Goal: Communication & Community: Participate in discussion

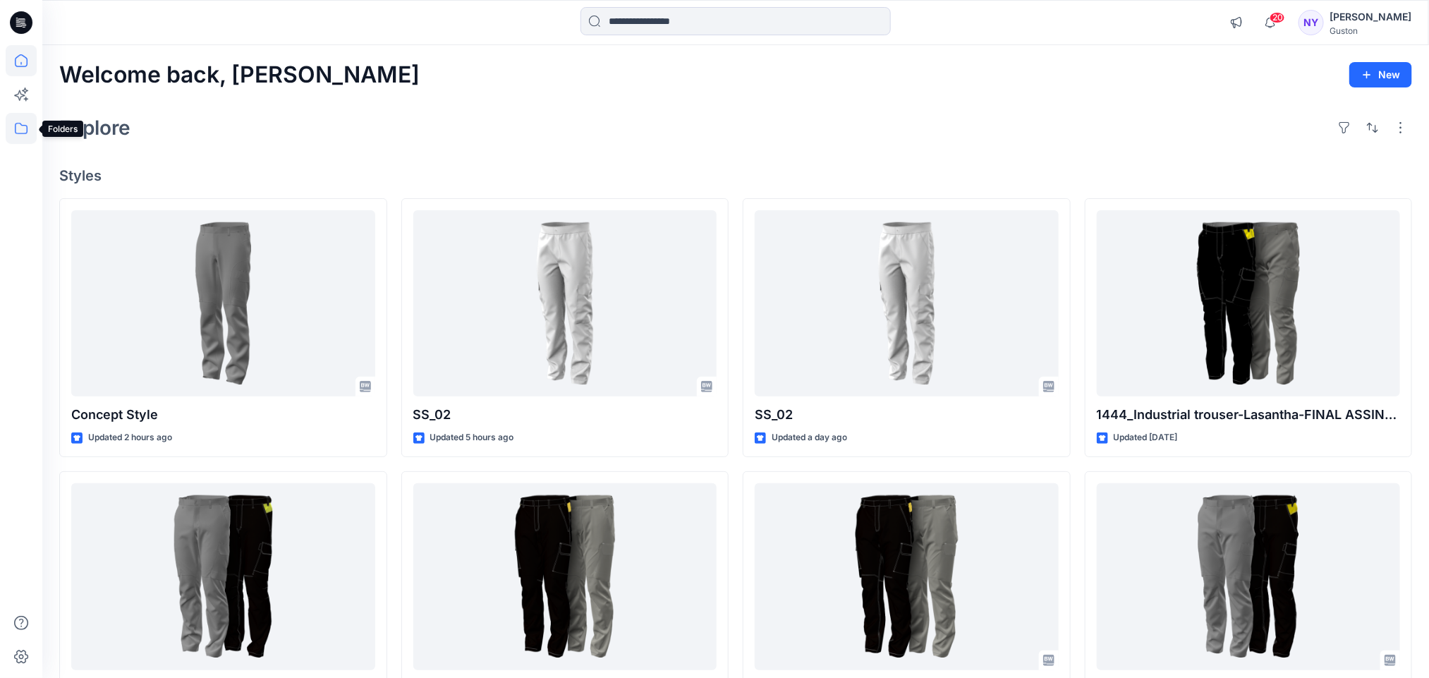
click at [13, 132] on icon at bounding box center [21, 128] width 31 height 31
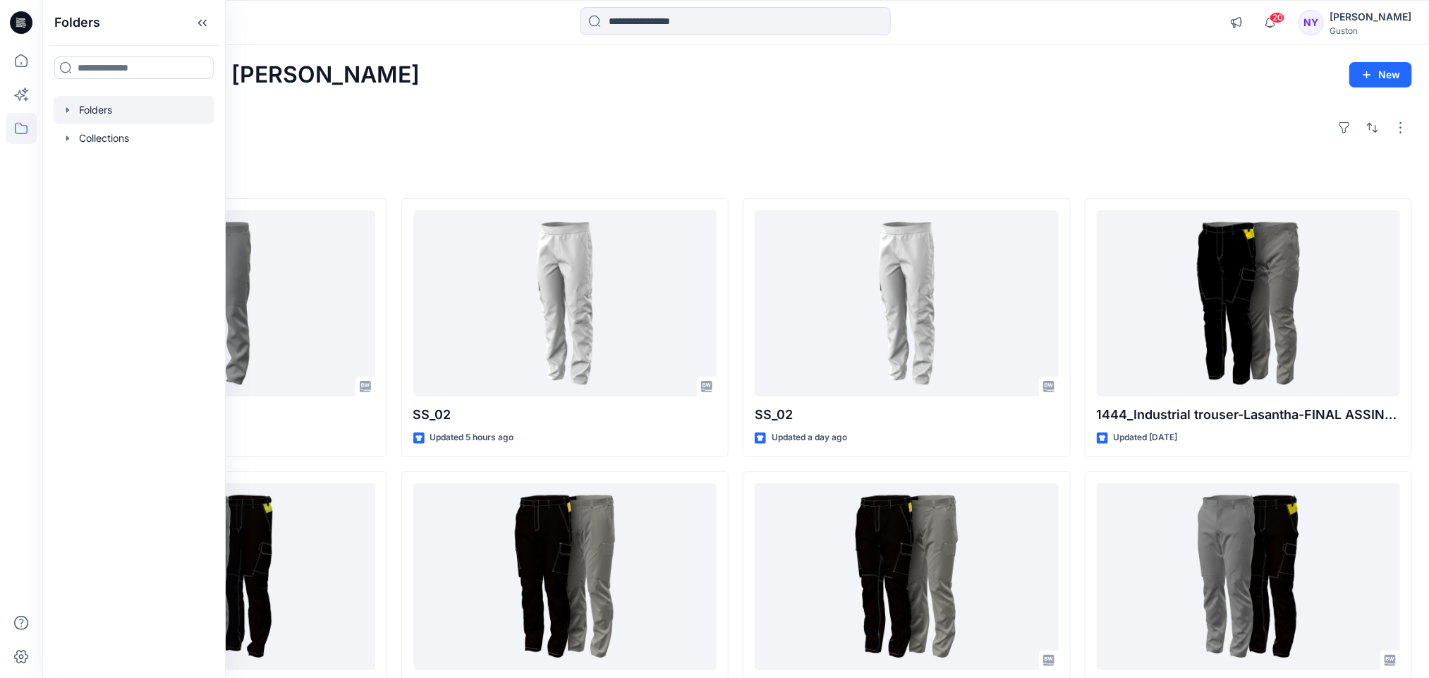
click at [72, 107] on icon "button" at bounding box center [67, 109] width 11 height 11
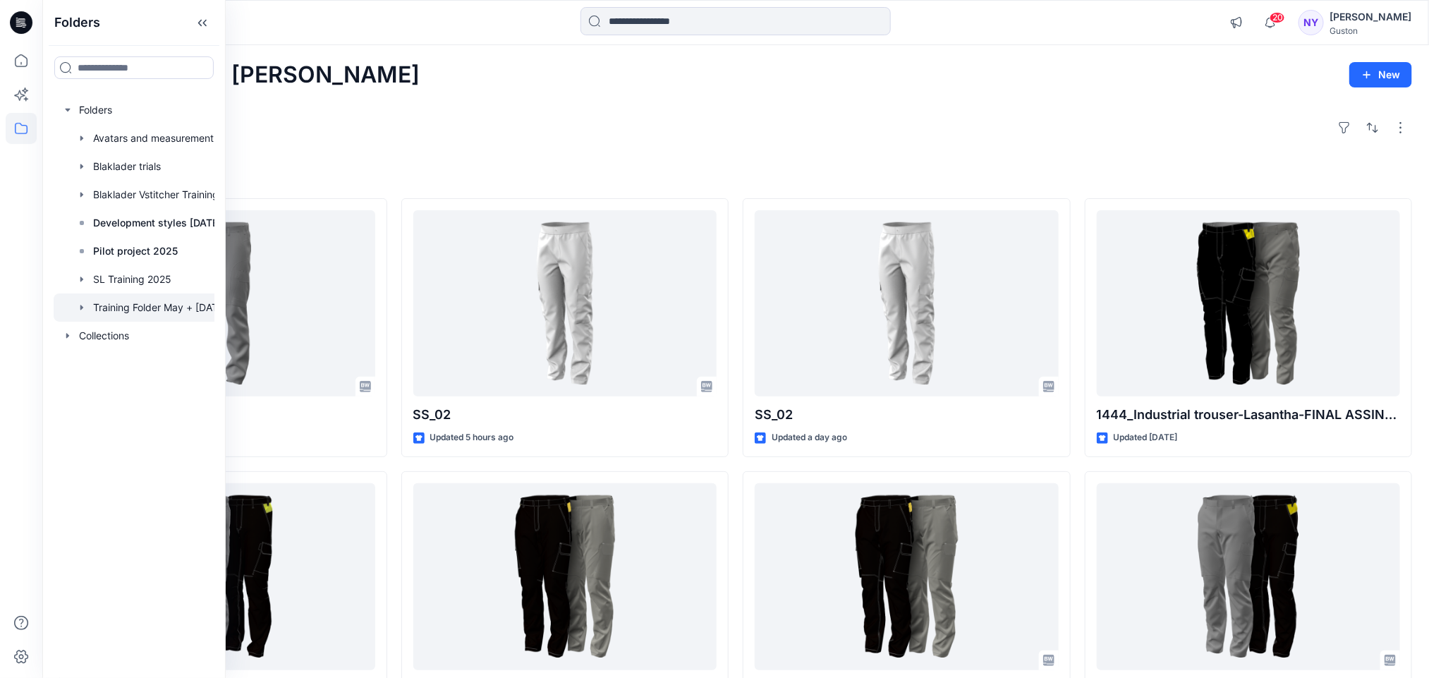
click at [121, 310] on div at bounding box center [148, 307] width 189 height 28
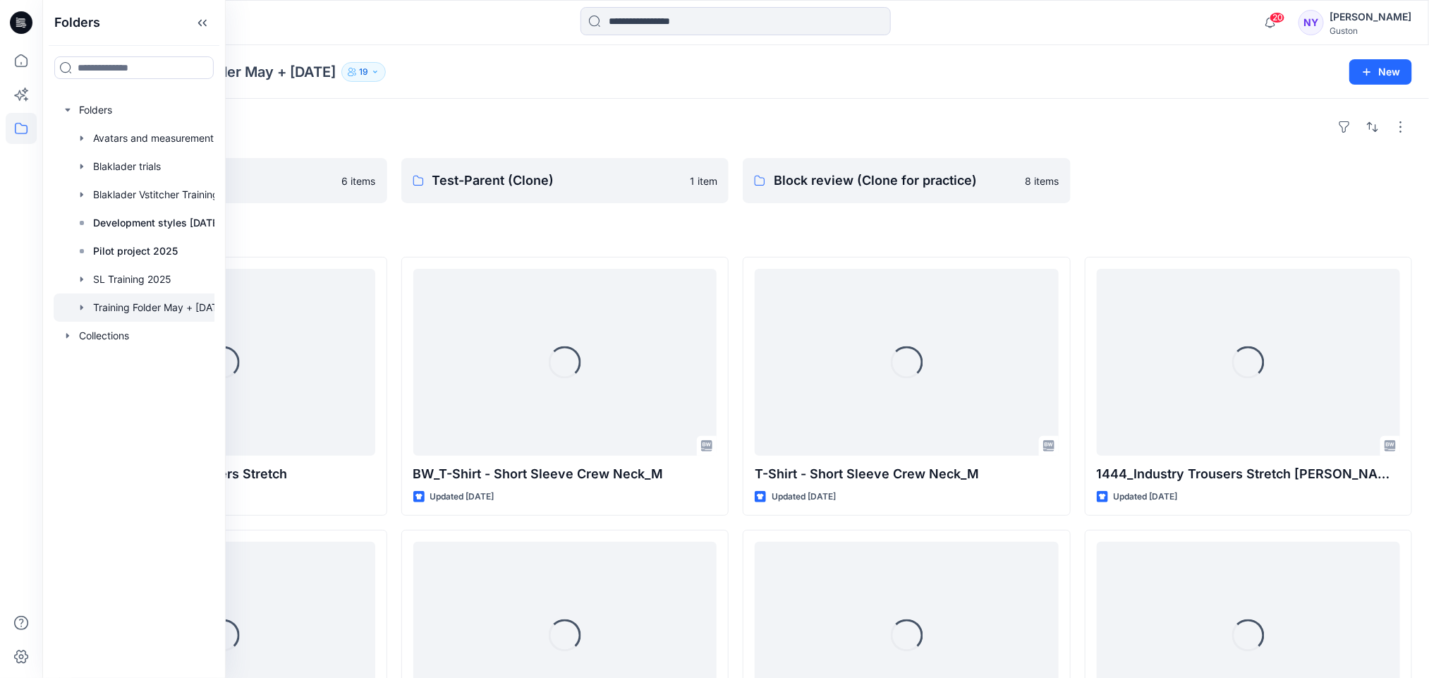
click at [1237, 185] on div at bounding box center [1249, 180] width 328 height 45
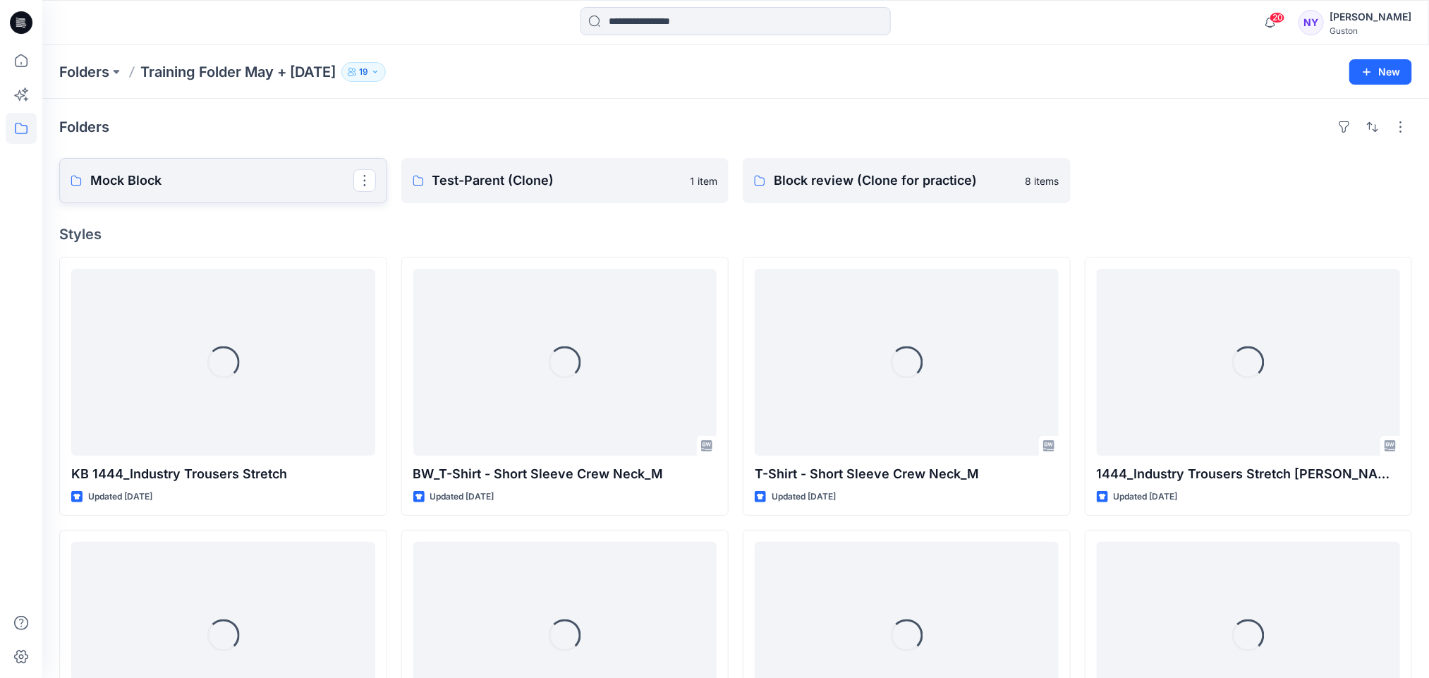
click at [210, 185] on p "Mock Block" at bounding box center [221, 181] width 263 height 20
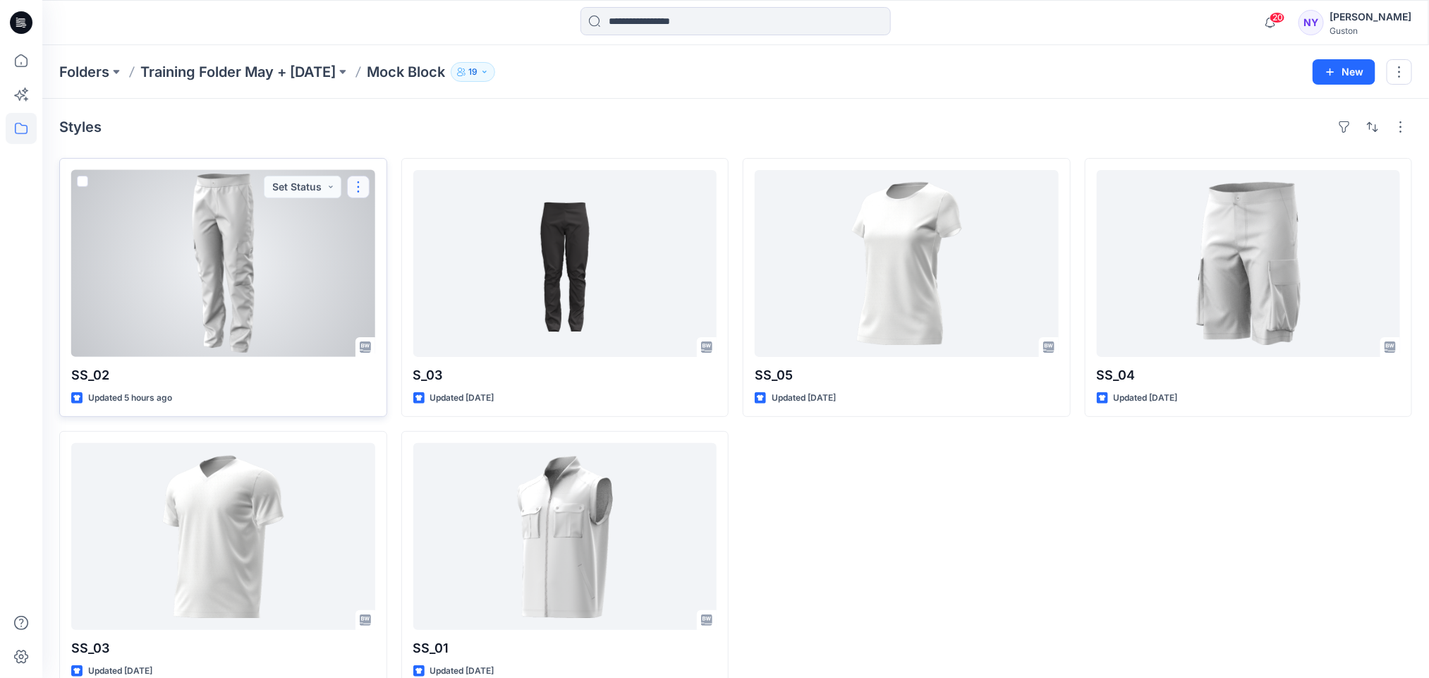
click at [358, 185] on button "button" at bounding box center [358, 187] width 23 height 23
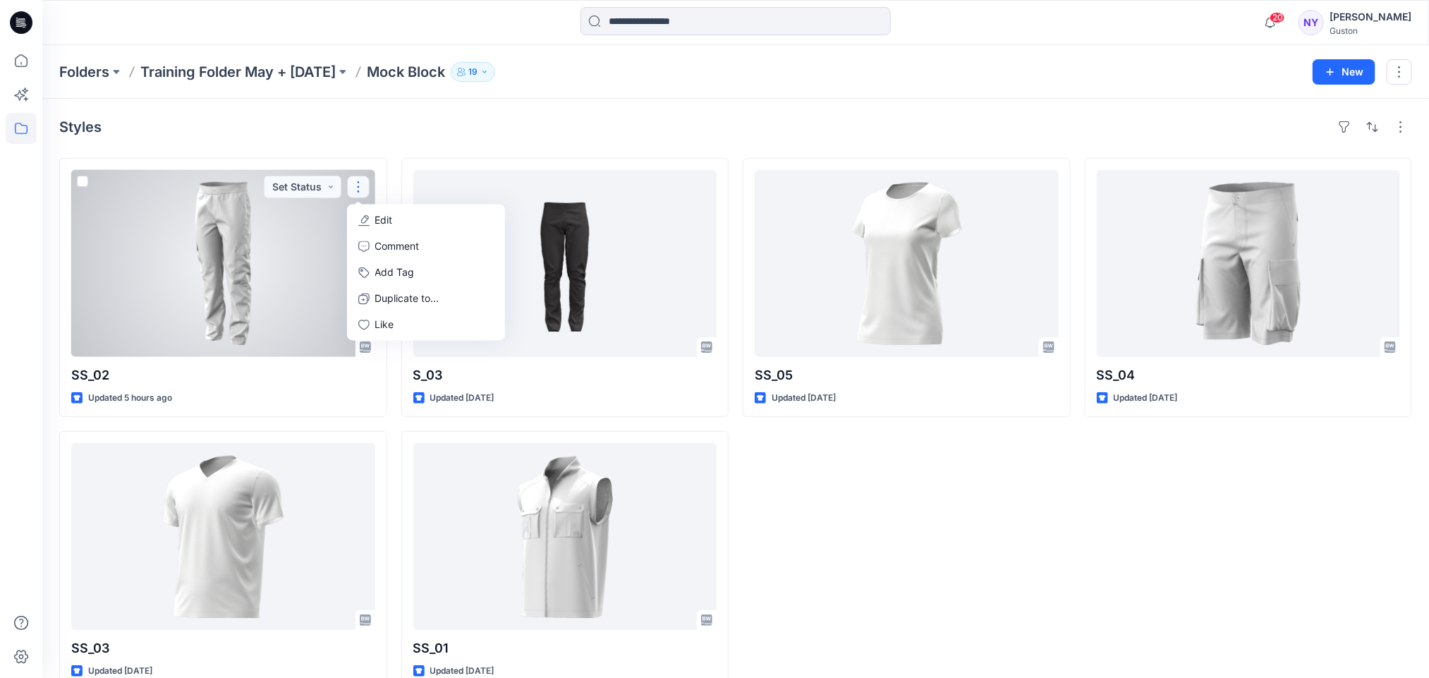
click at [277, 265] on div at bounding box center [223, 263] width 304 height 187
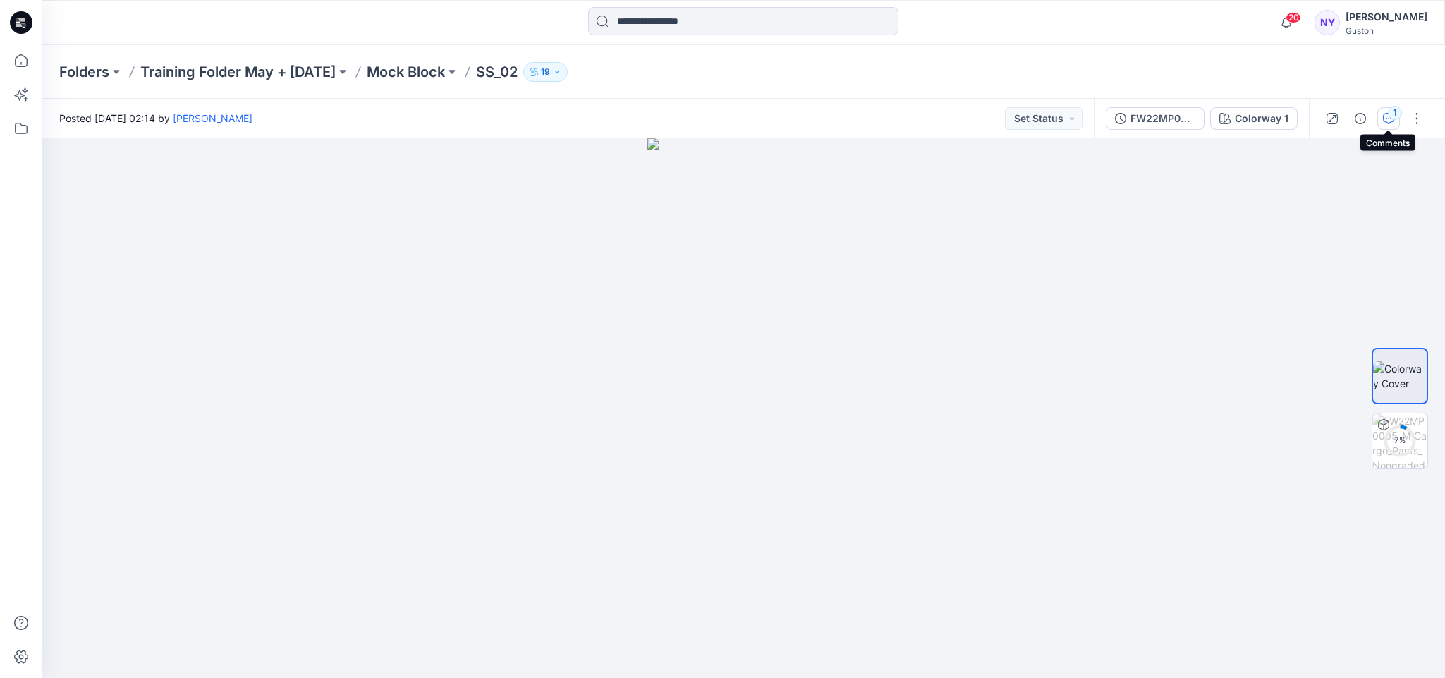
click at [1393, 119] on div "1" at bounding box center [1395, 113] width 14 height 14
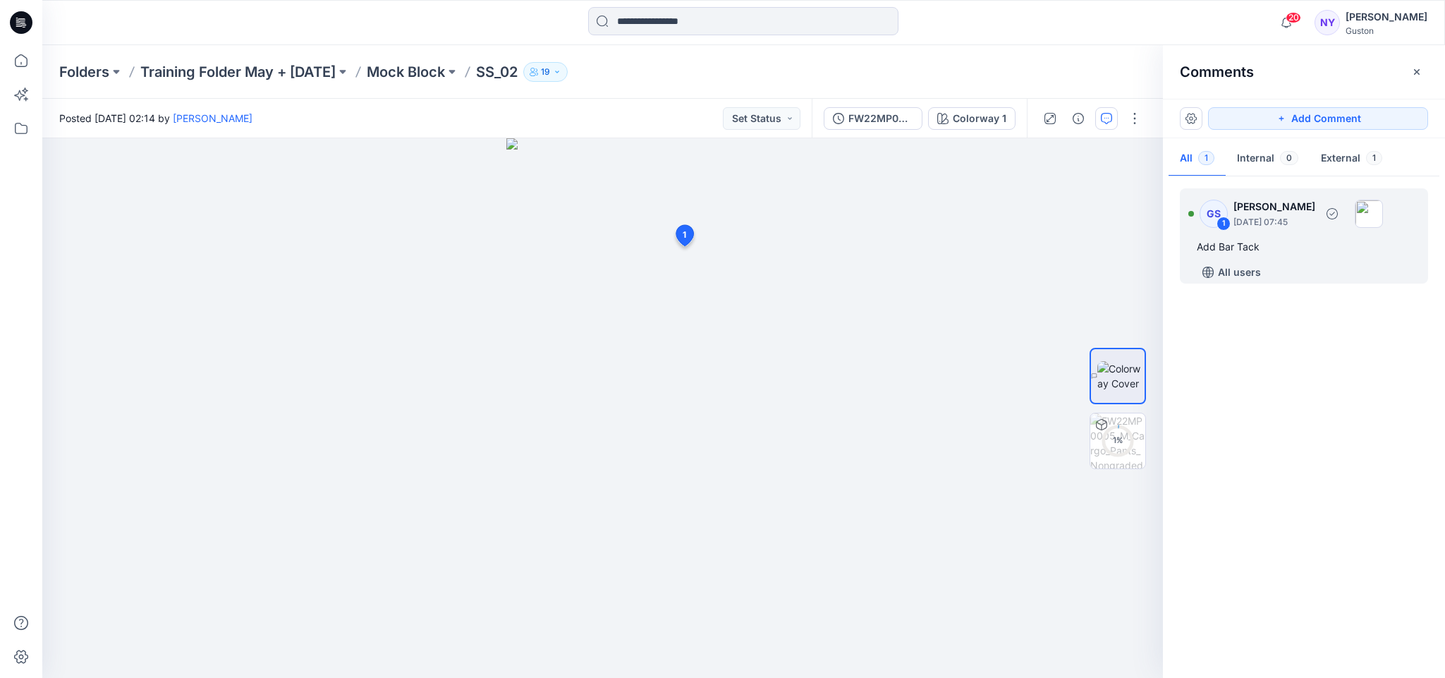
click at [1340, 250] on div "Add Bar Tack" at bounding box center [1304, 246] width 214 height 17
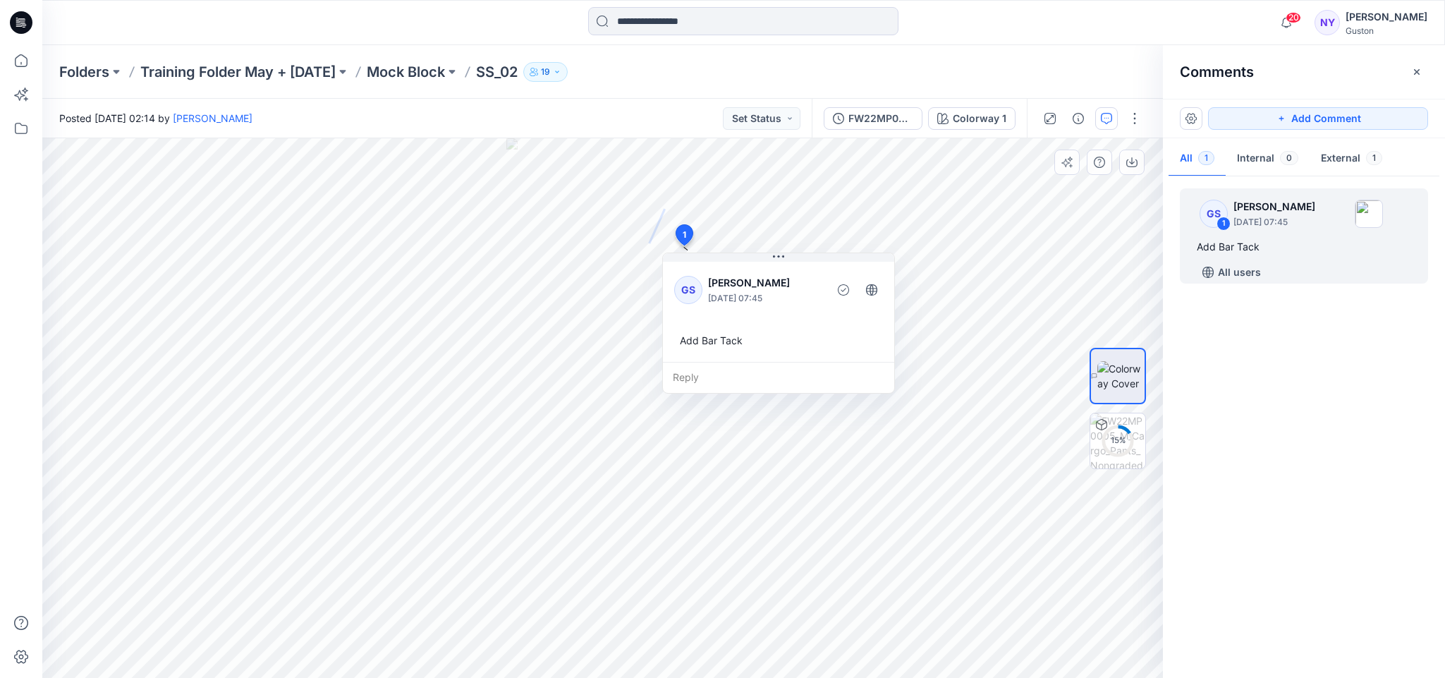
drag, startPoint x: 777, startPoint y: 334, endPoint x: 769, endPoint y: 320, distance: 16.7
click at [769, 324] on div "GS Gayan Sandaruwan August 21, 2025 07:45 Add Bar Tack" at bounding box center [778, 310] width 231 height 103
click at [1357, 159] on button "External 1" at bounding box center [1352, 159] width 84 height 36
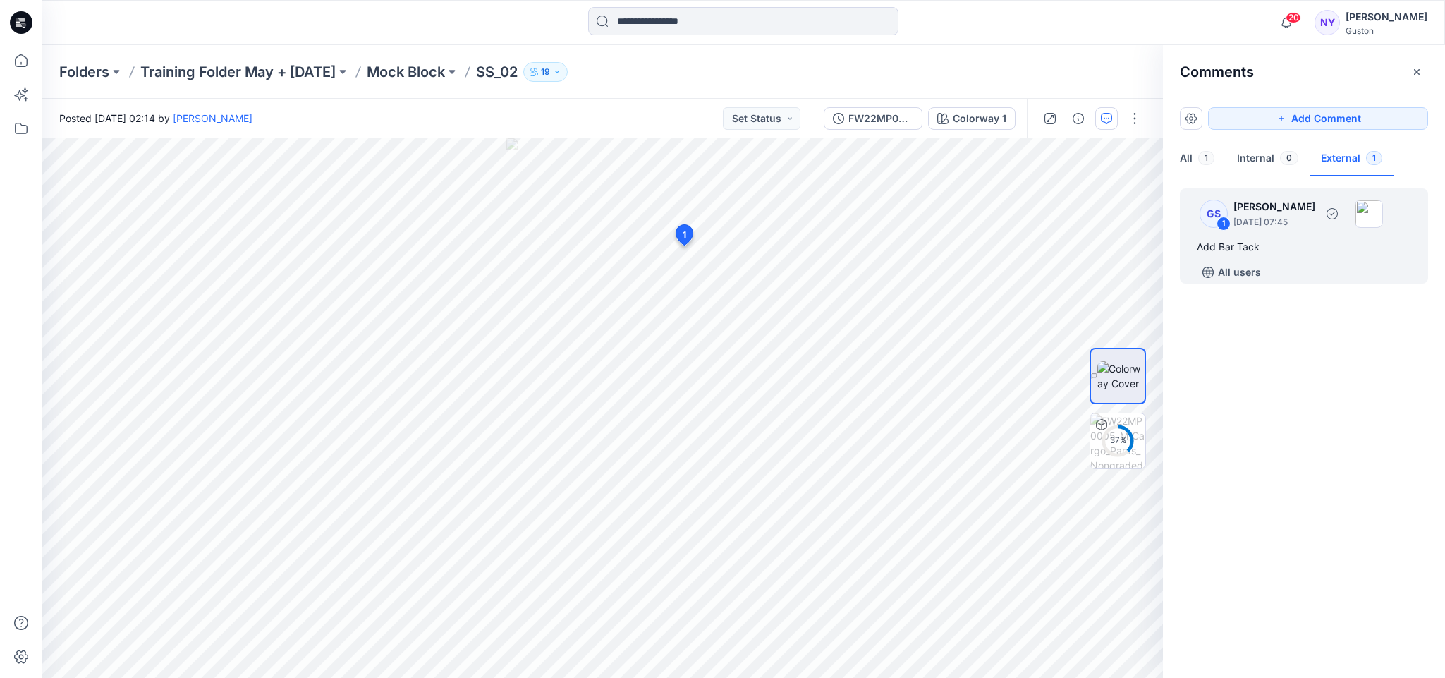
click at [1287, 225] on p "August 21, 2025 07:45" at bounding box center [1275, 222] width 82 height 14
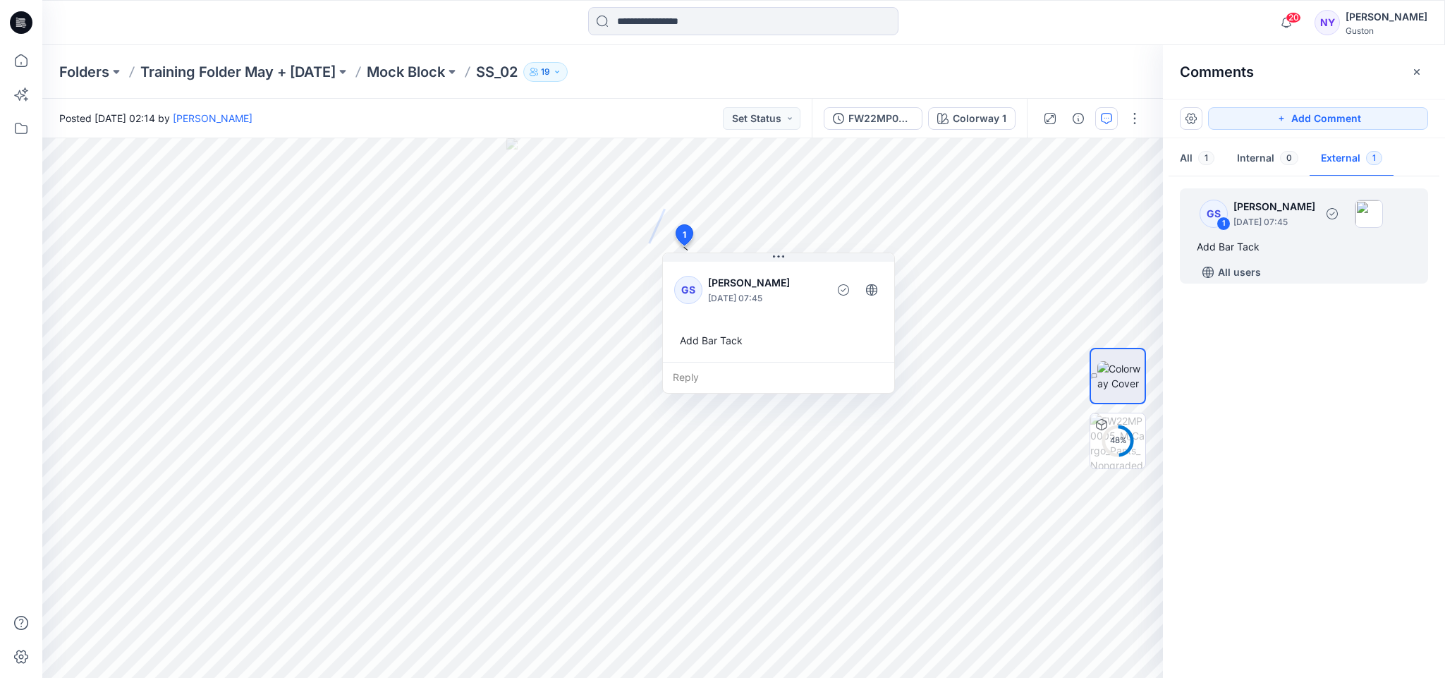
drag, startPoint x: 1283, startPoint y: 243, endPoint x: 1321, endPoint y: 239, distance: 38.3
click at [1321, 239] on div "Add Bar Tack" at bounding box center [1304, 246] width 214 height 17
click at [777, 262] on icon at bounding box center [778, 256] width 11 height 11
click at [1186, 121] on button "button" at bounding box center [1191, 118] width 23 height 23
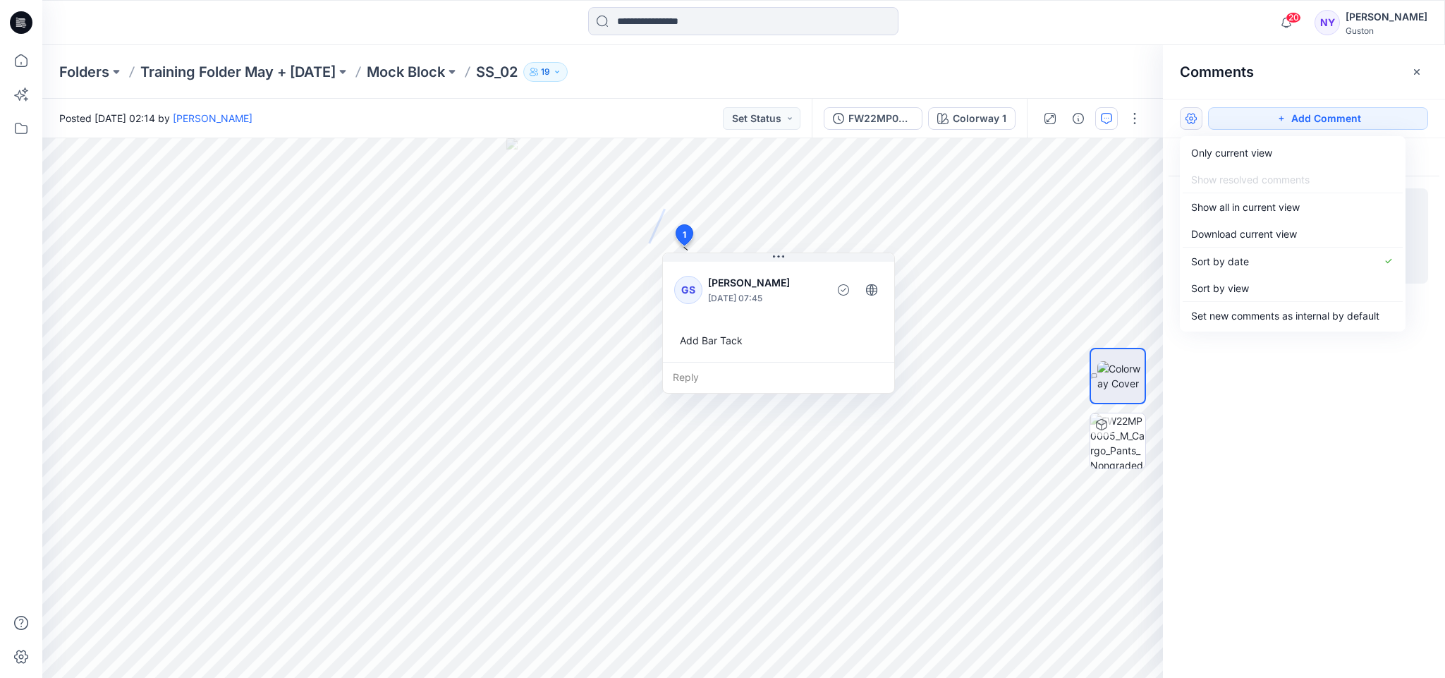
click at [1188, 115] on button "button" at bounding box center [1191, 118] width 23 height 23
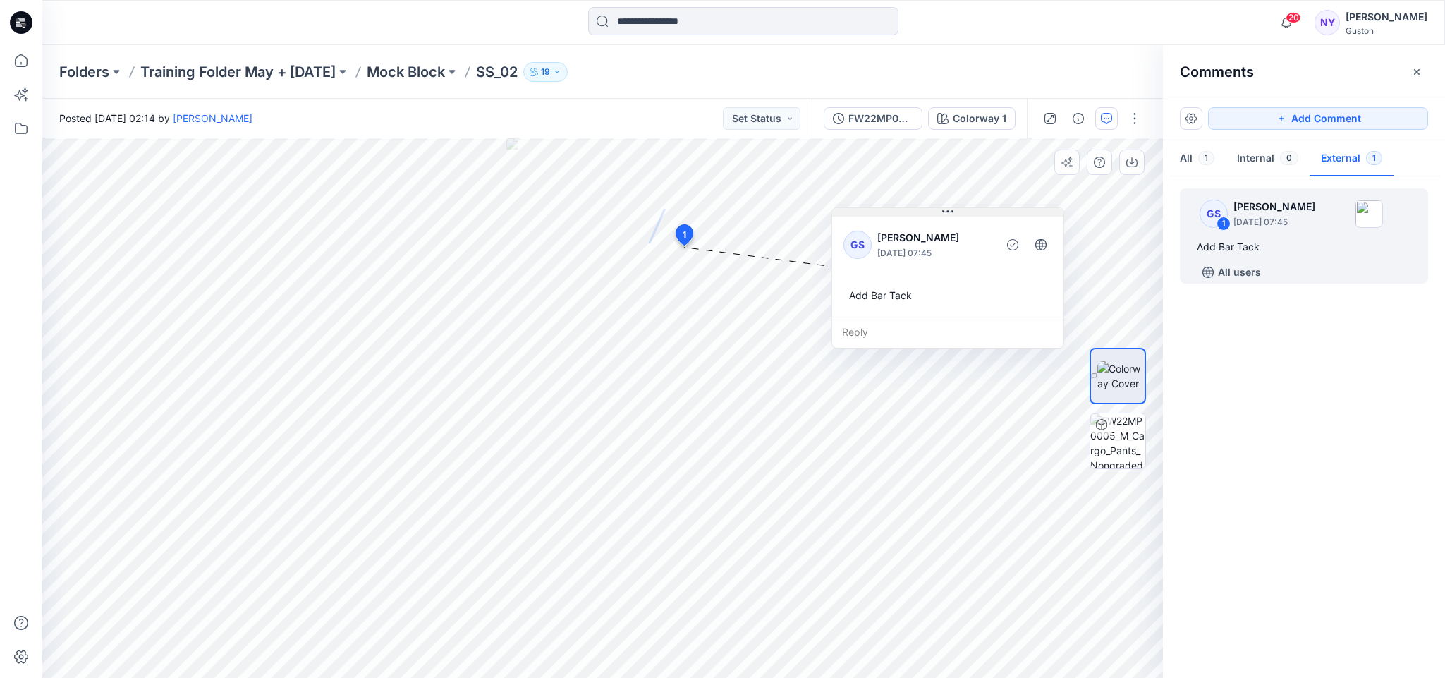
drag, startPoint x: 781, startPoint y: 259, endPoint x: 950, endPoint y: 214, distance: 175.2
click at [950, 214] on icon at bounding box center [948, 211] width 11 height 11
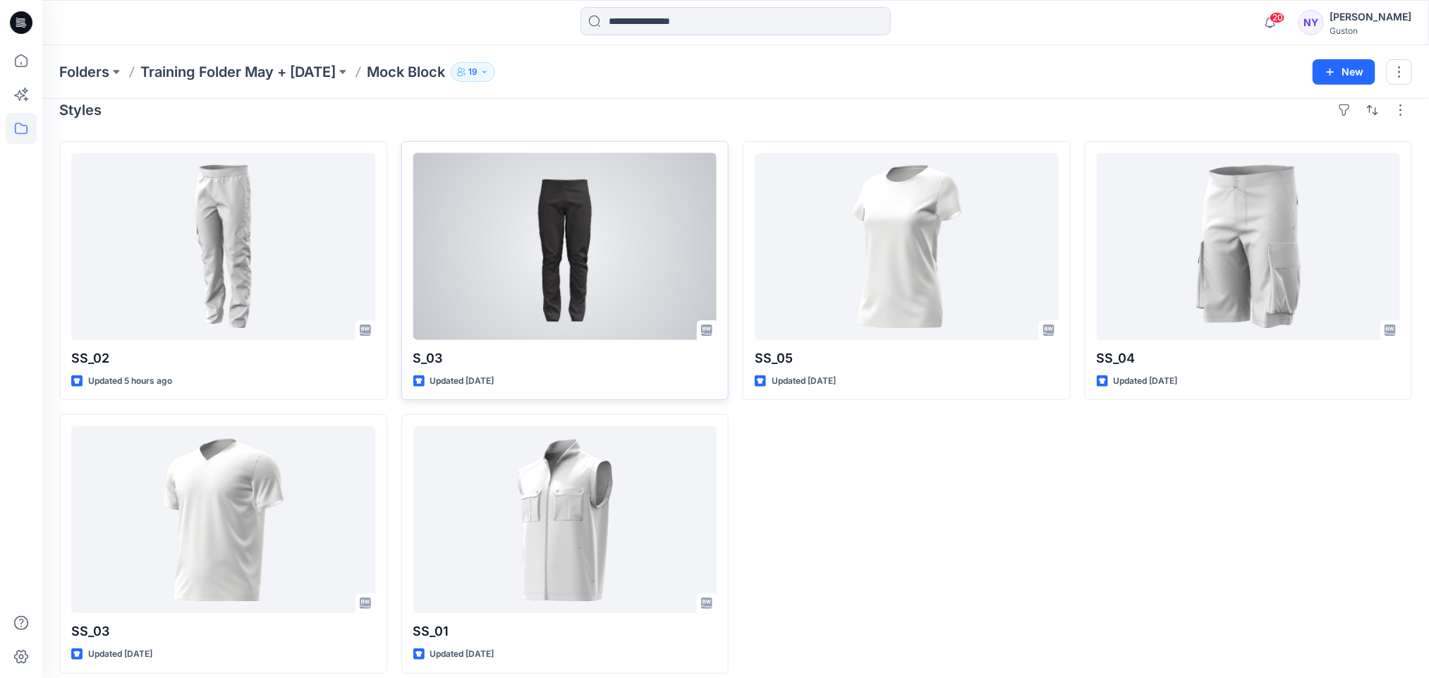
scroll to position [30, 0]
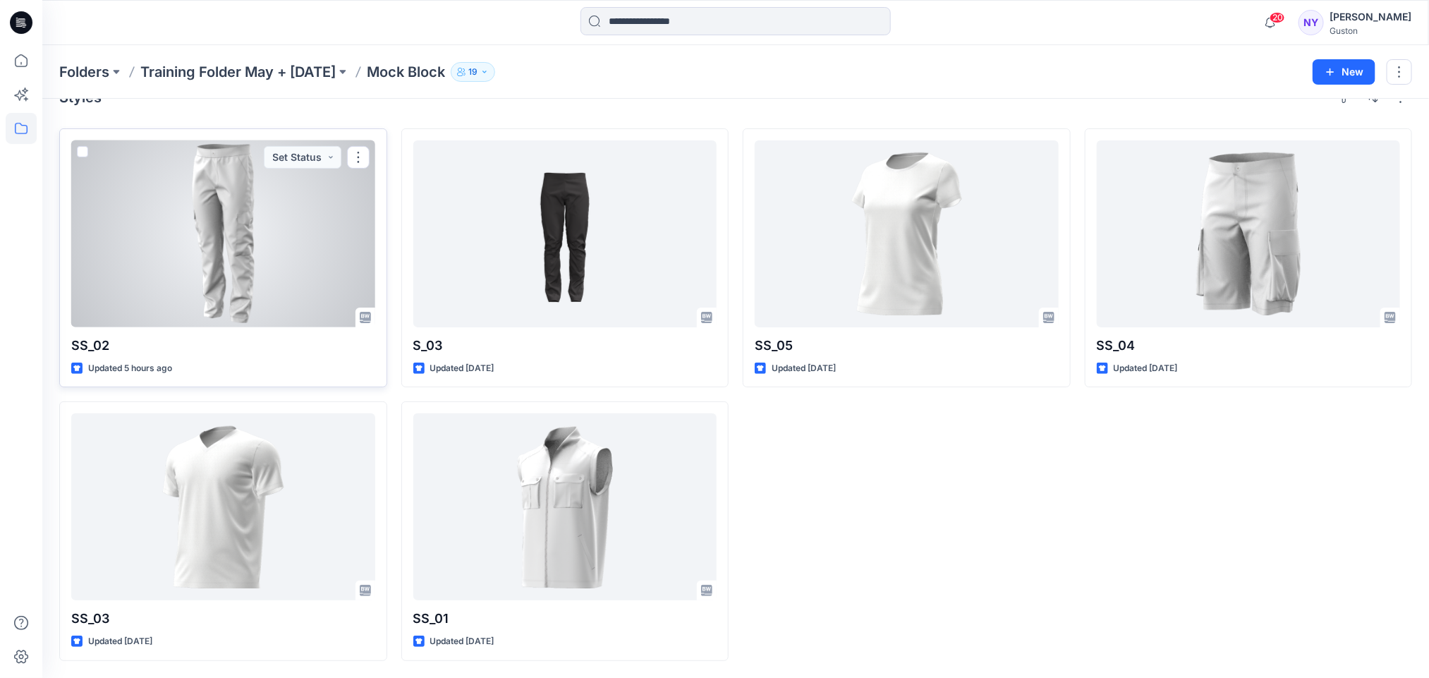
click at [296, 254] on div at bounding box center [223, 233] width 304 height 187
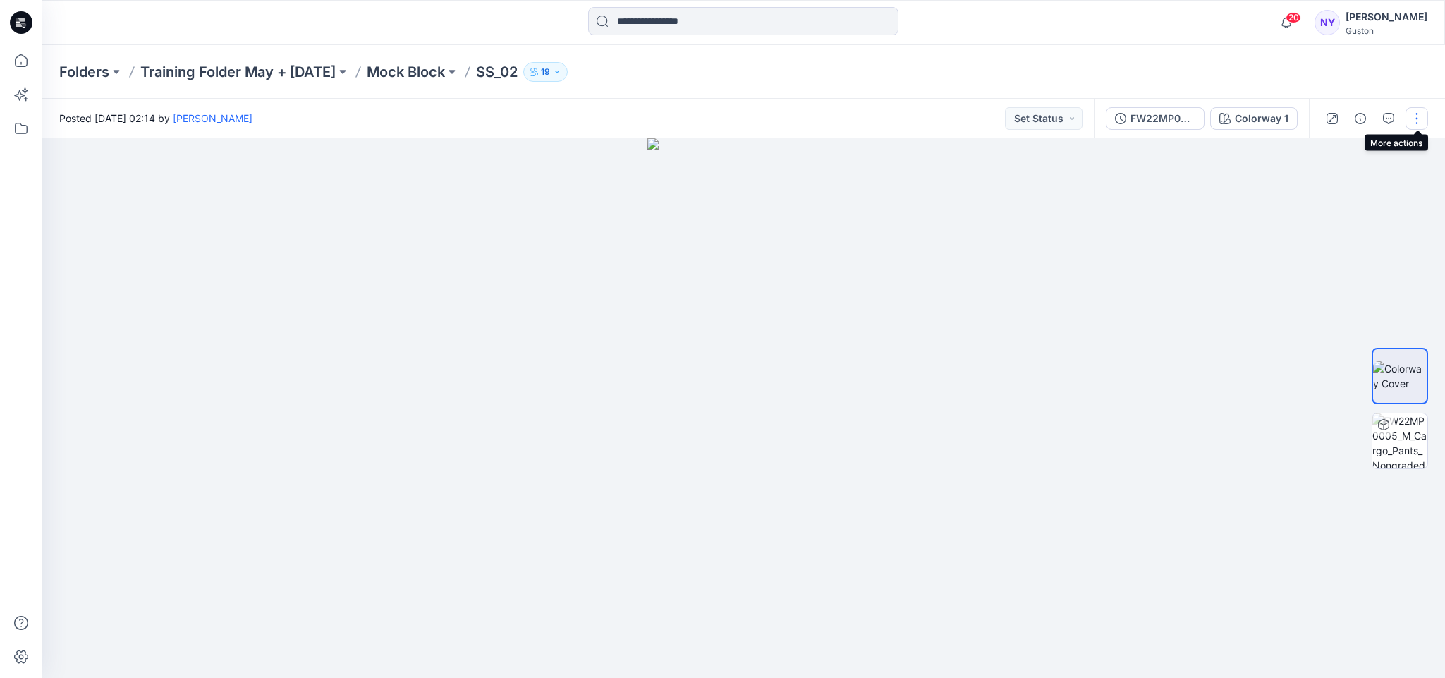
click at [1416, 115] on button "button" at bounding box center [1417, 118] width 23 height 23
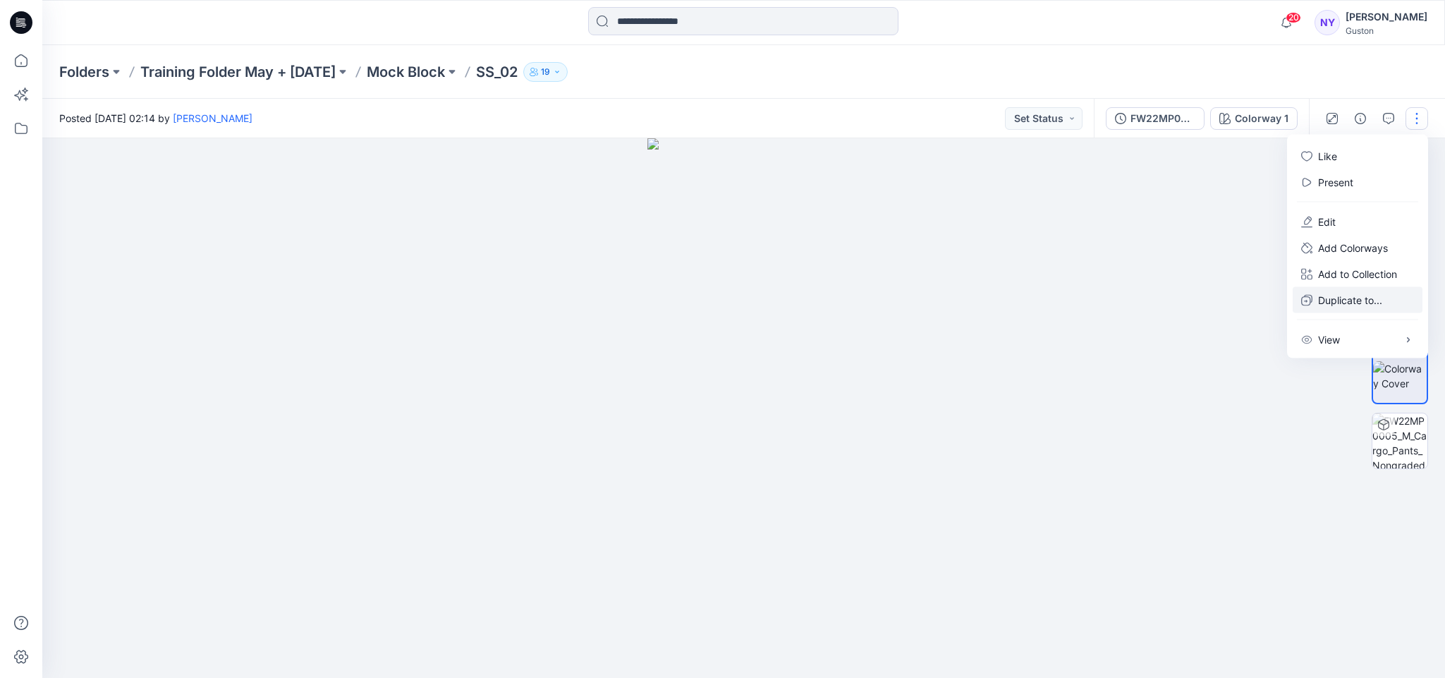
click at [1364, 299] on p "Duplicate to..." at bounding box center [1351, 300] width 64 height 15
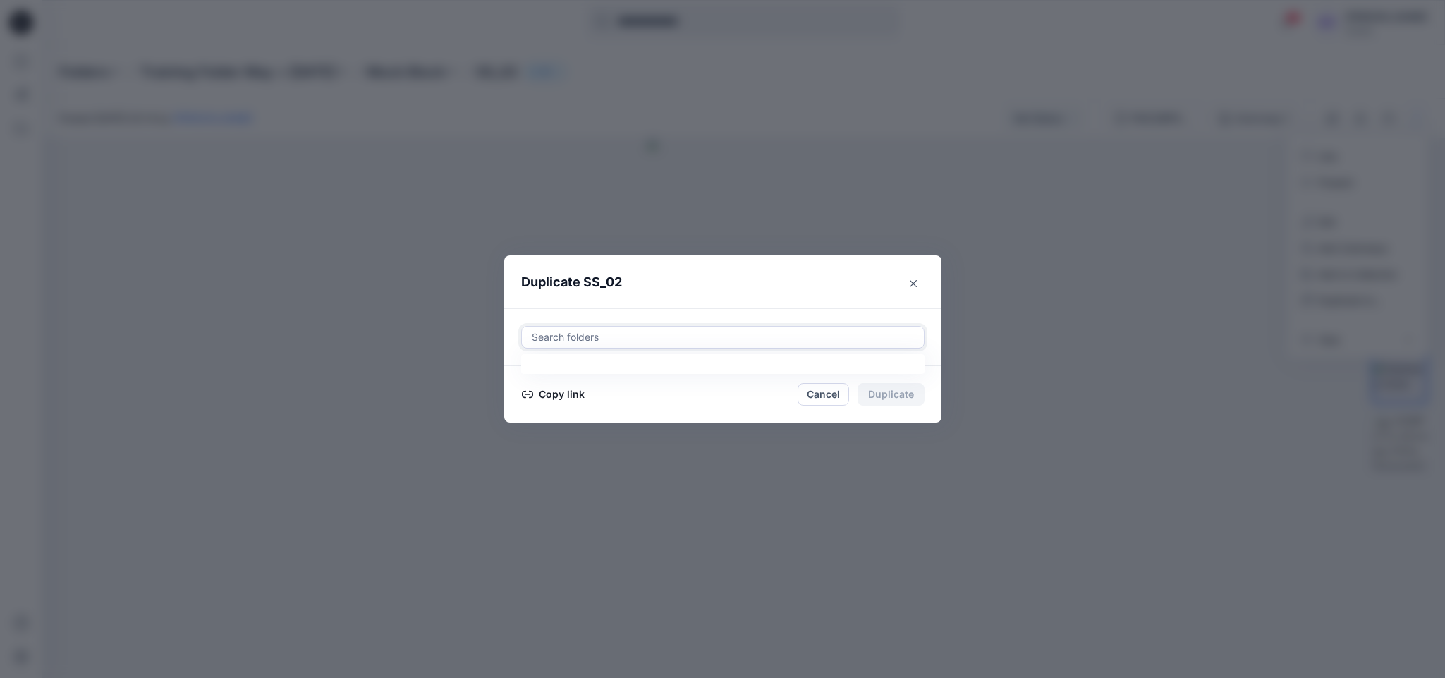
click at [635, 335] on div at bounding box center [723, 337] width 385 height 17
click at [643, 337] on div at bounding box center [723, 337] width 385 height 17
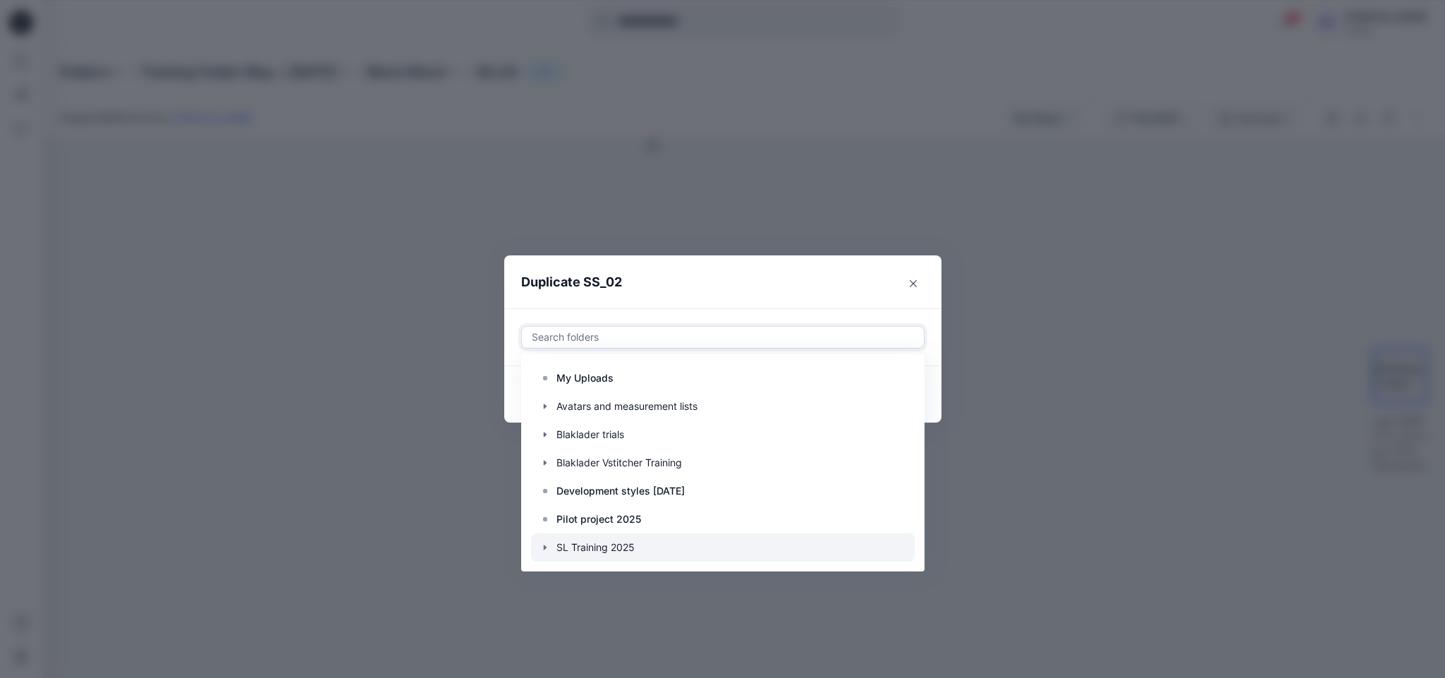
click at [631, 548] on div at bounding box center [723, 547] width 384 height 28
click at [543, 545] on icon "button" at bounding box center [545, 547] width 11 height 11
click at [545, 546] on icon "button" at bounding box center [545, 547] width 5 height 3
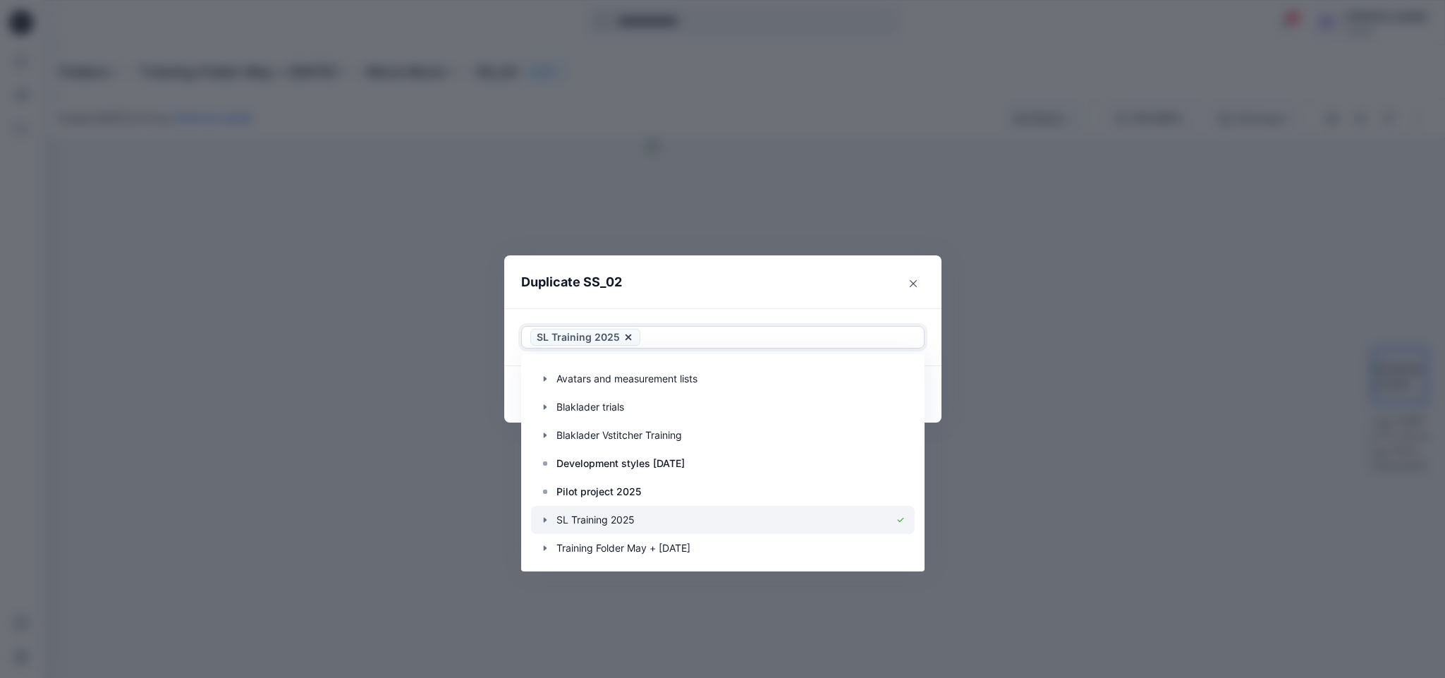
click at [545, 519] on icon "button" at bounding box center [545, 519] width 11 height 11
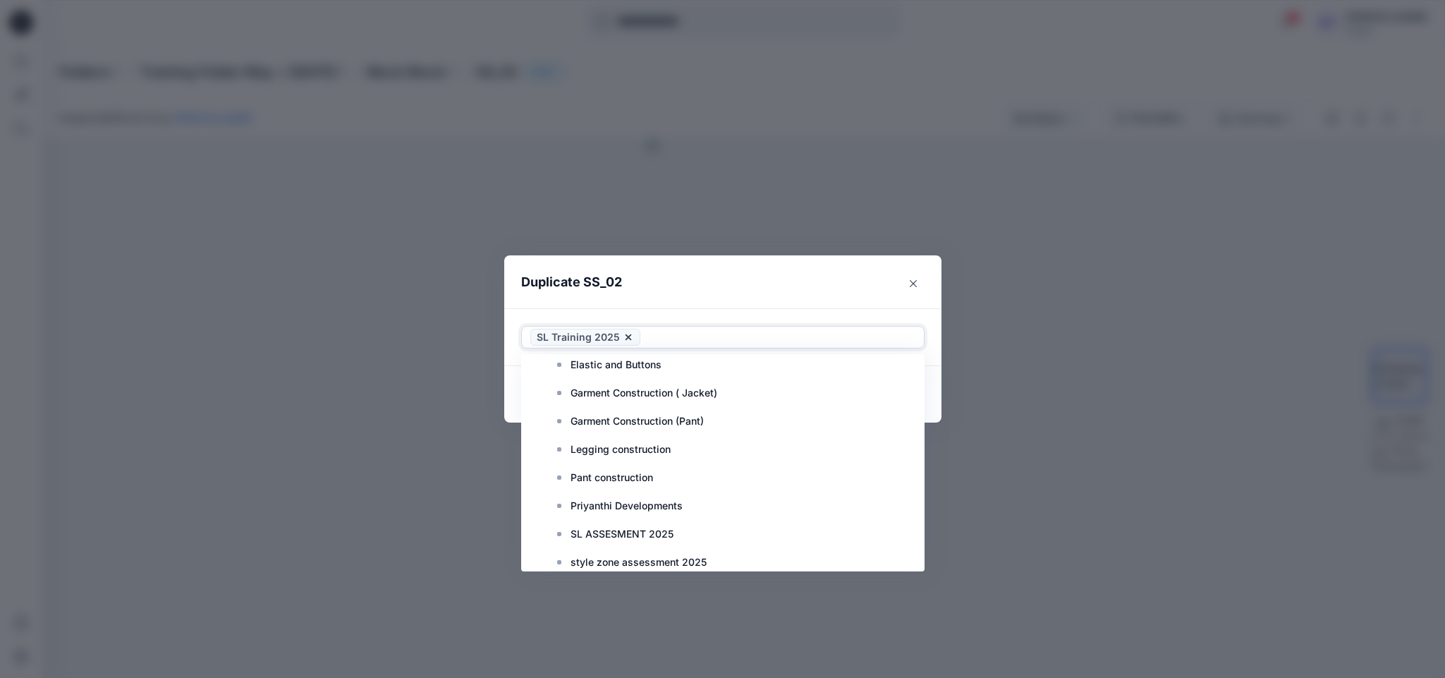
scroll to position [310, 0]
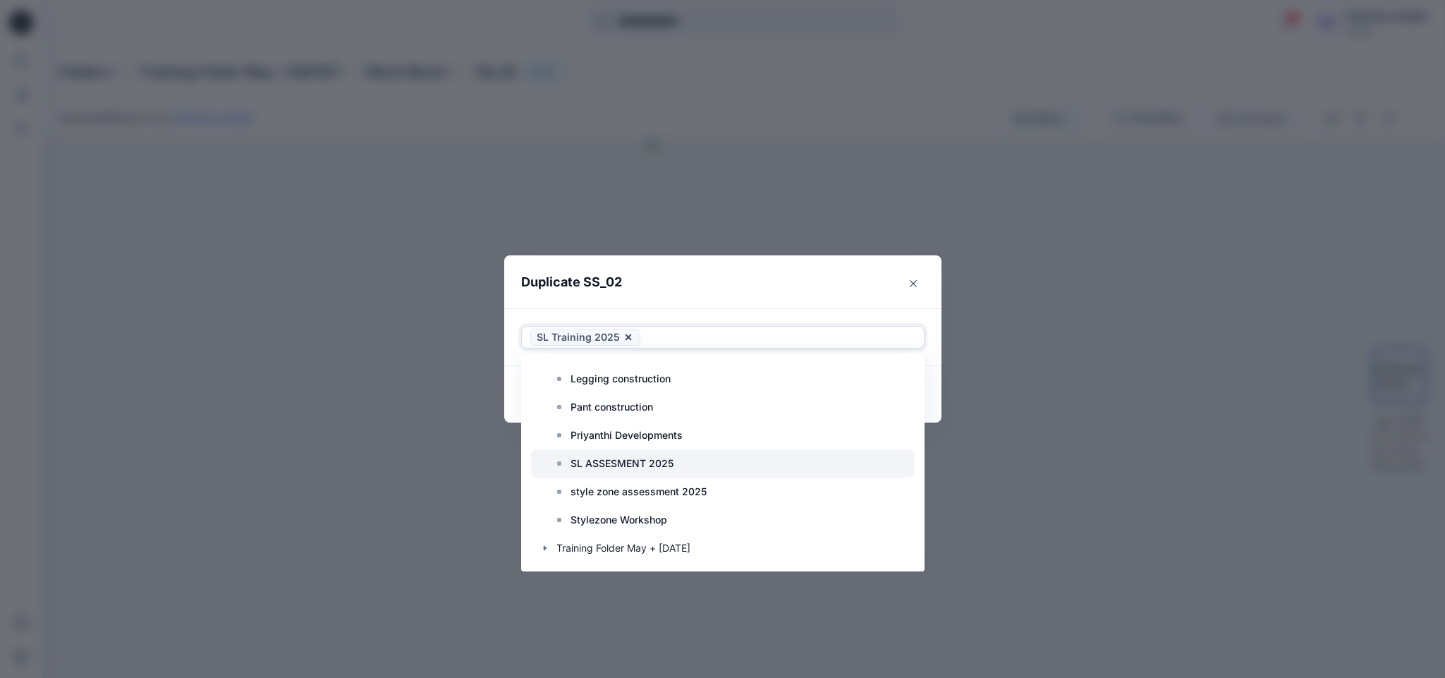
click at [669, 463] on p "SL ASSESMENT 2025" at bounding box center [622, 463] width 103 height 17
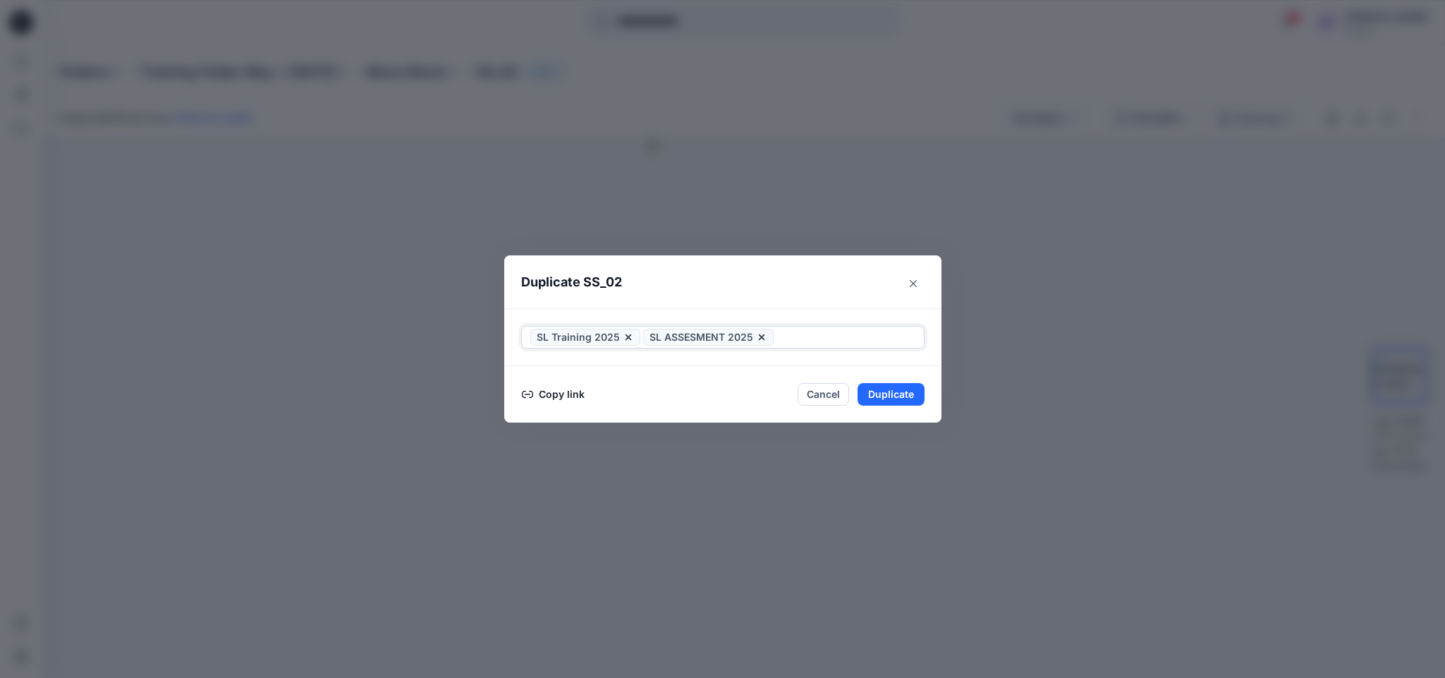
click at [759, 339] on icon at bounding box center [762, 338] width 6 height 6
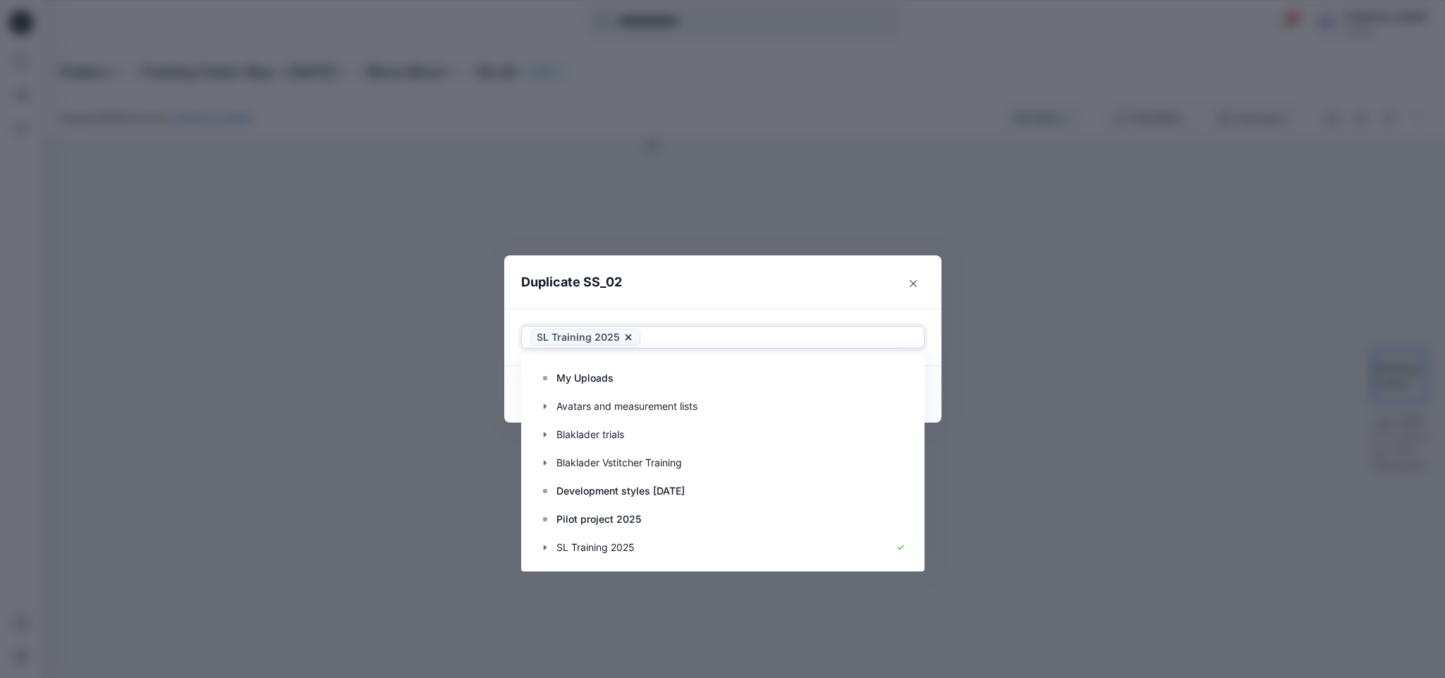
click at [623, 337] on icon at bounding box center [628, 337] width 11 height 11
click at [544, 517] on icon "button" at bounding box center [544, 519] width 3 height 5
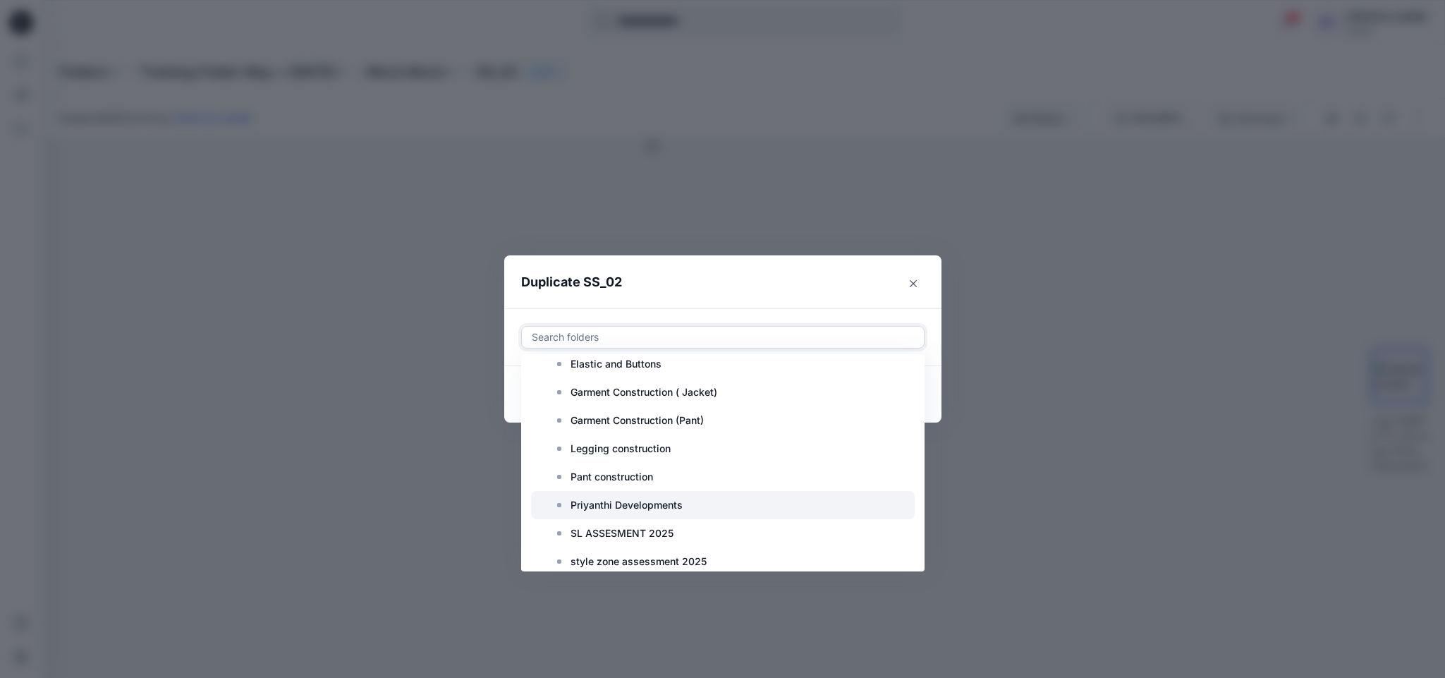
scroll to position [310, 0]
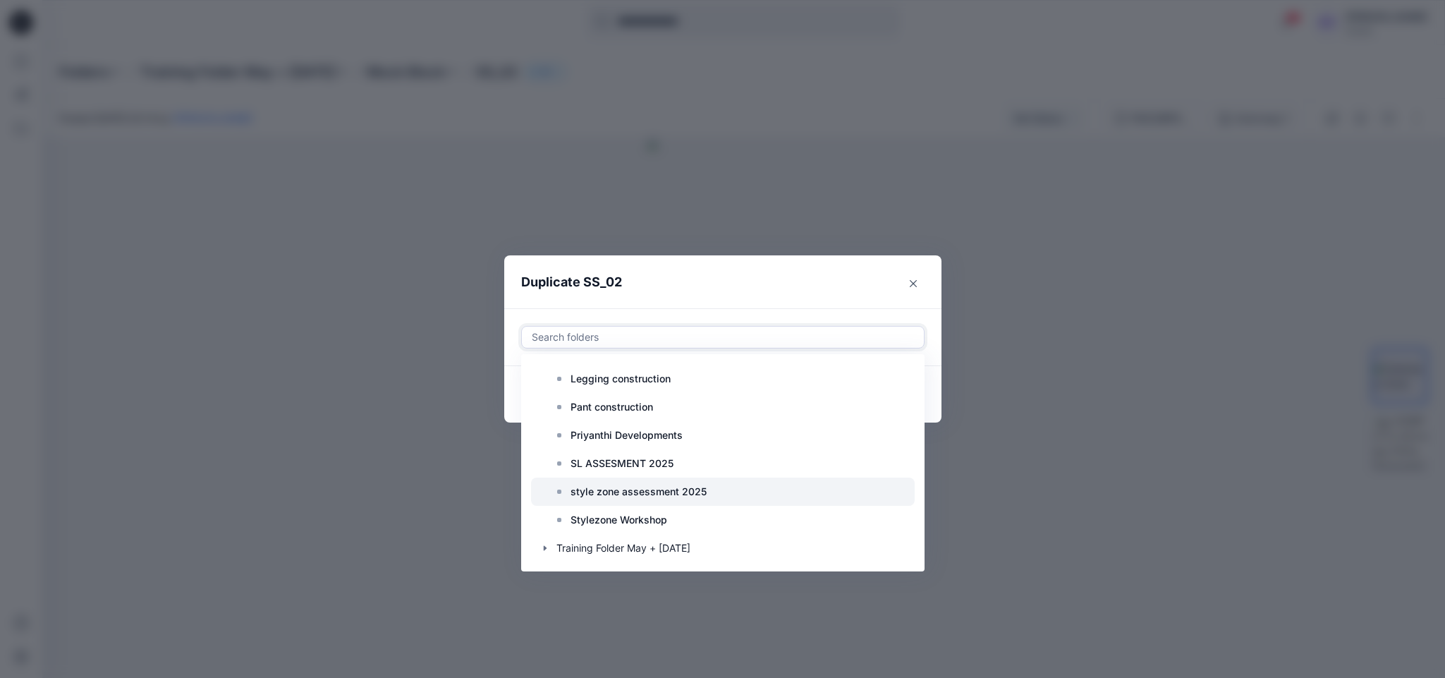
click at [710, 492] on div at bounding box center [723, 492] width 384 height 28
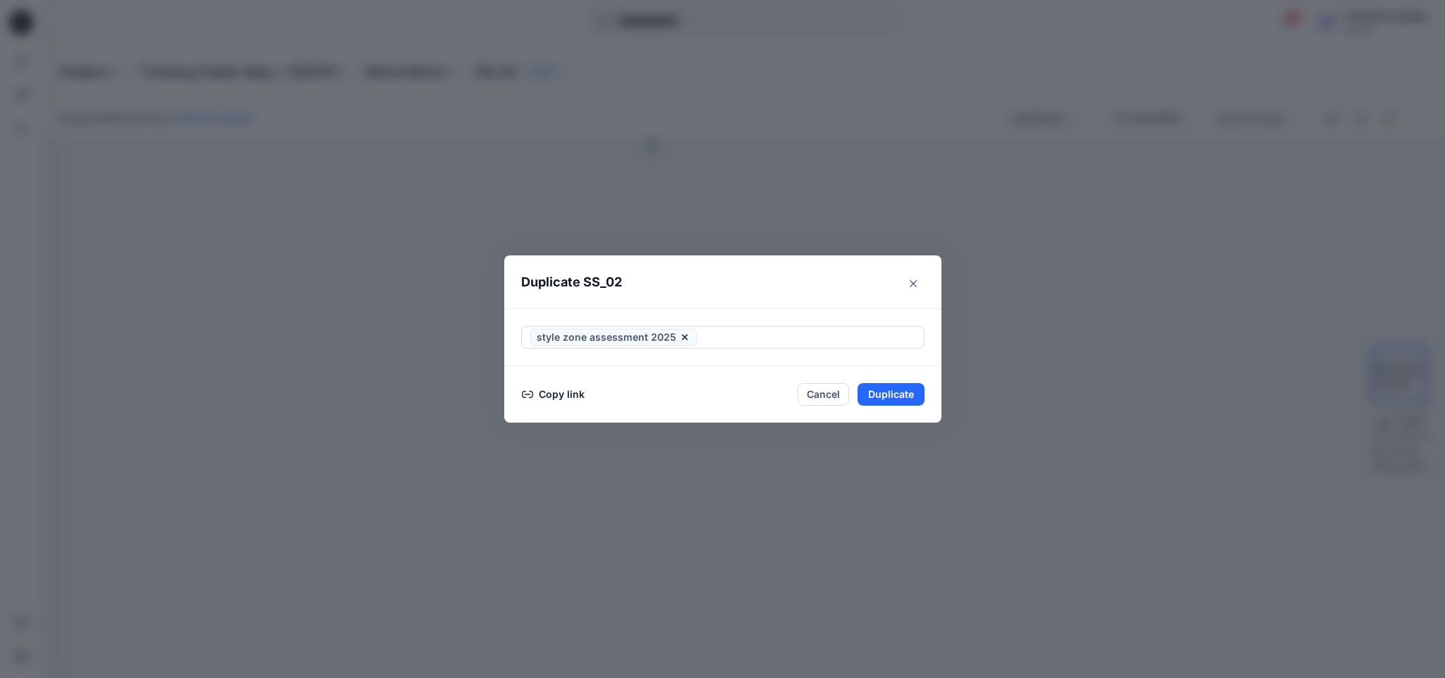
click at [1060, 468] on div "Duplicate SS_02 style zone assessment 2025 Copy link Cancel Duplicate" at bounding box center [722, 339] width 1445 height 678
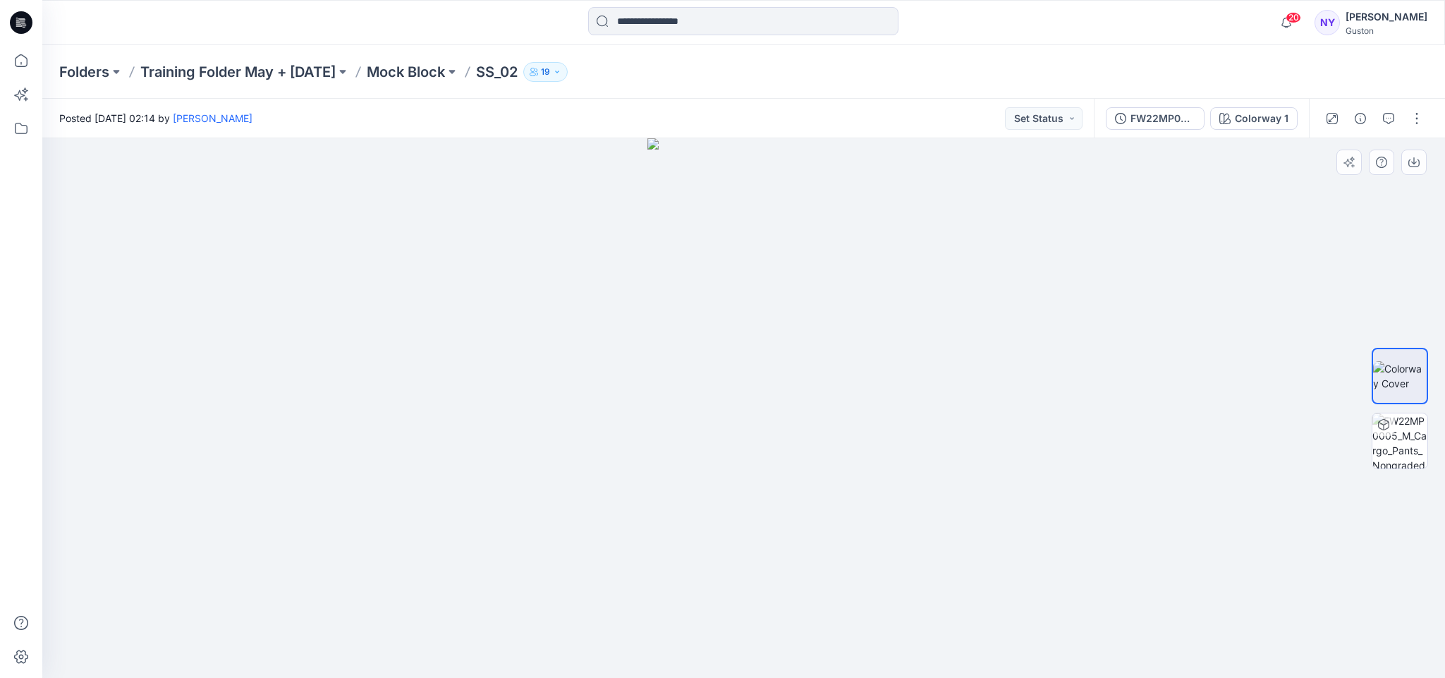
click at [1101, 423] on div at bounding box center [743, 408] width 1403 height 540
click at [1420, 117] on button "button" at bounding box center [1417, 118] width 23 height 23
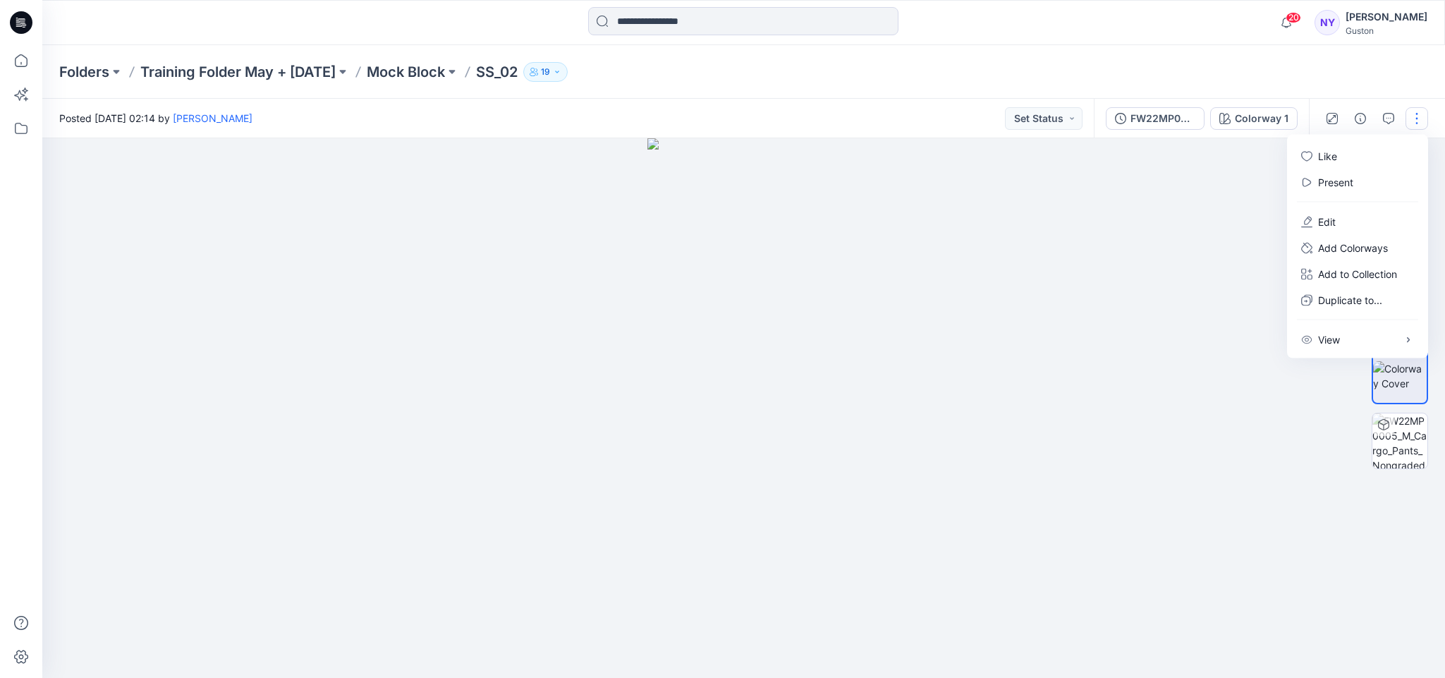
click at [1080, 293] on div at bounding box center [743, 408] width 1403 height 540
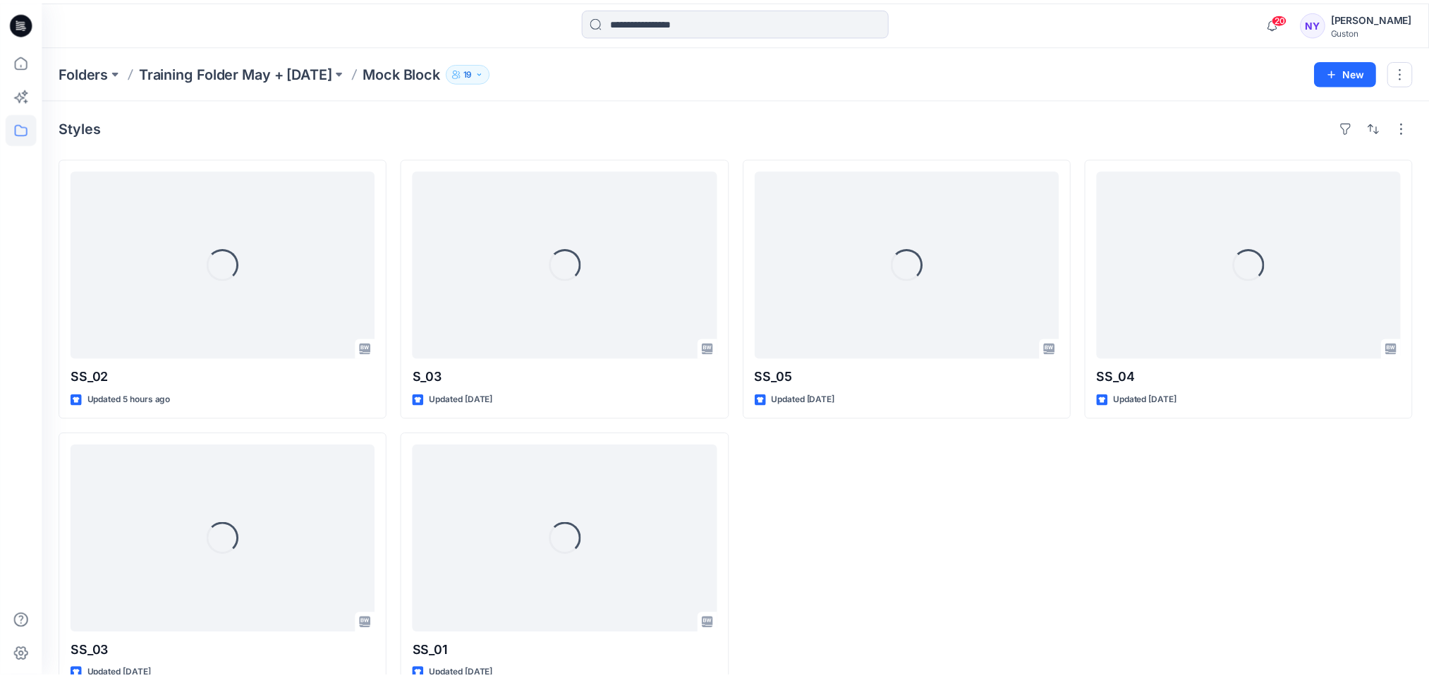
scroll to position [30, 0]
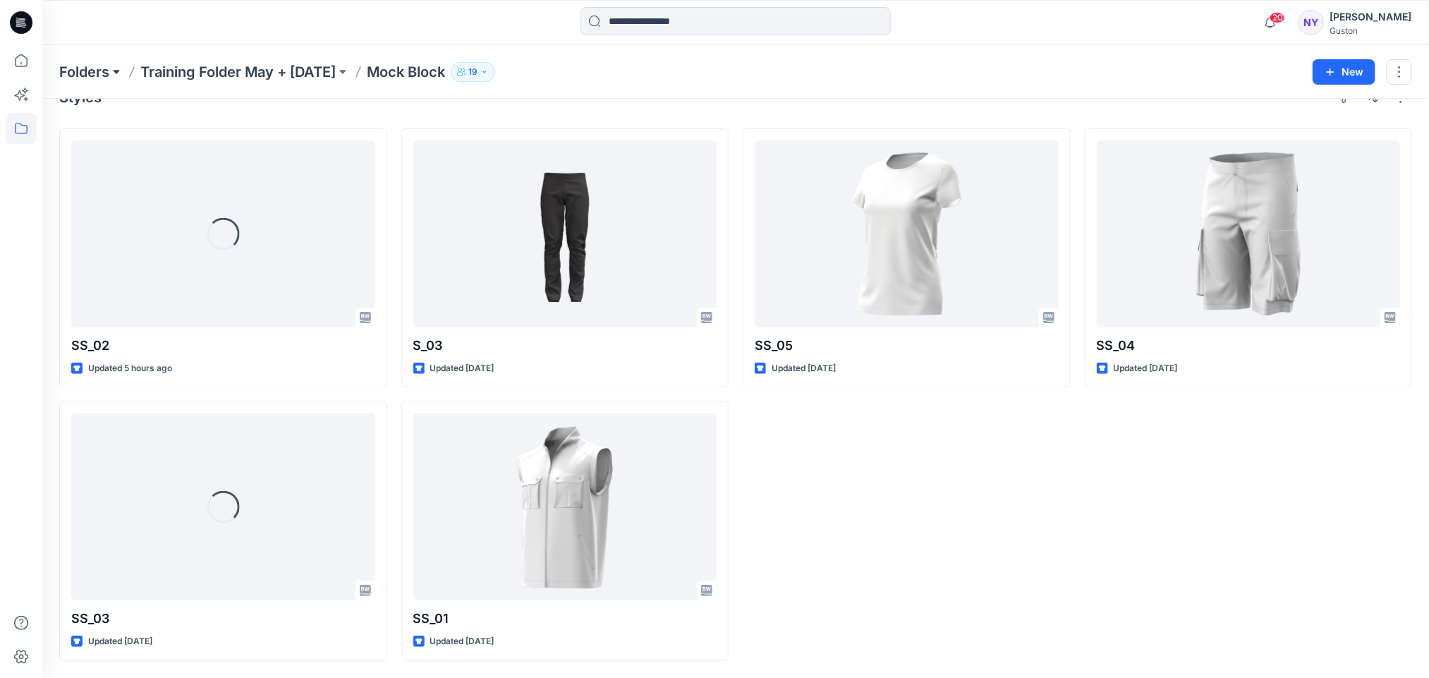
click at [116, 71] on button at bounding box center [116, 72] width 14 height 20
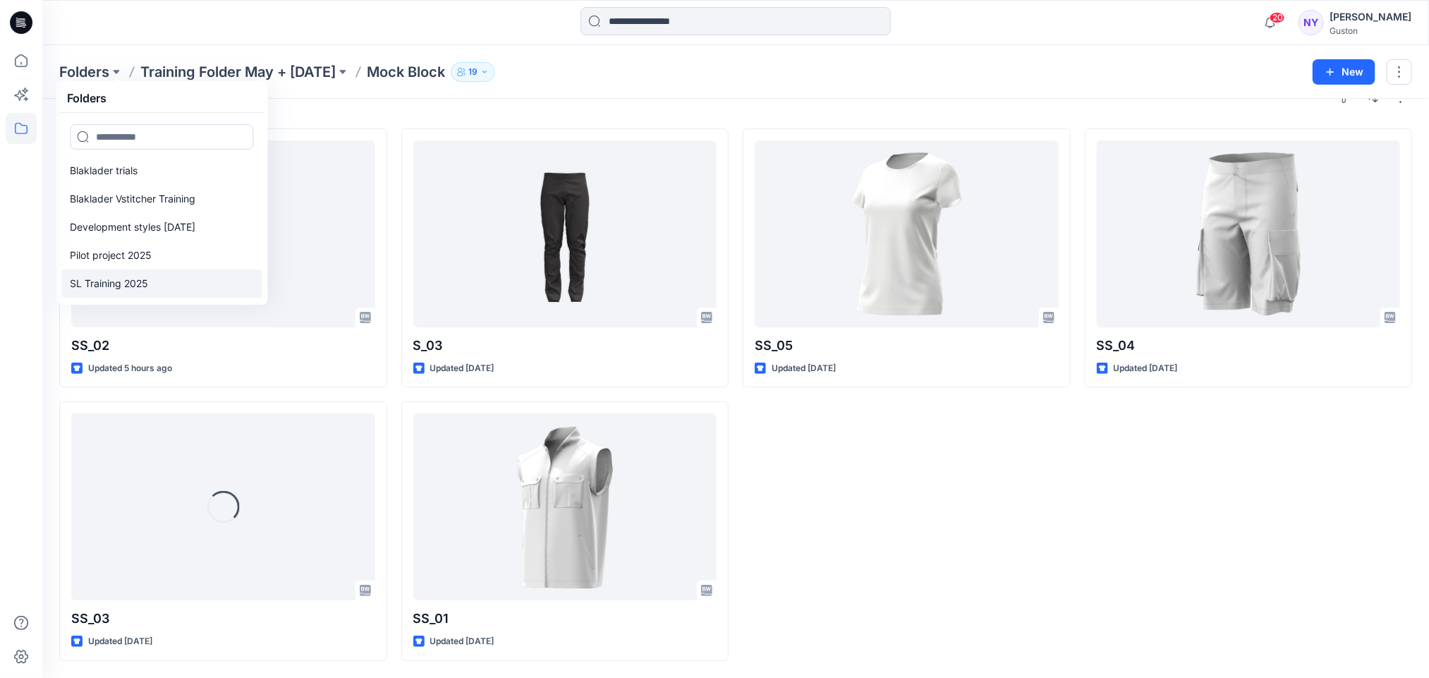
scroll to position [56, 0]
click at [182, 252] on link "SL Training 2025" at bounding box center [162, 257] width 200 height 28
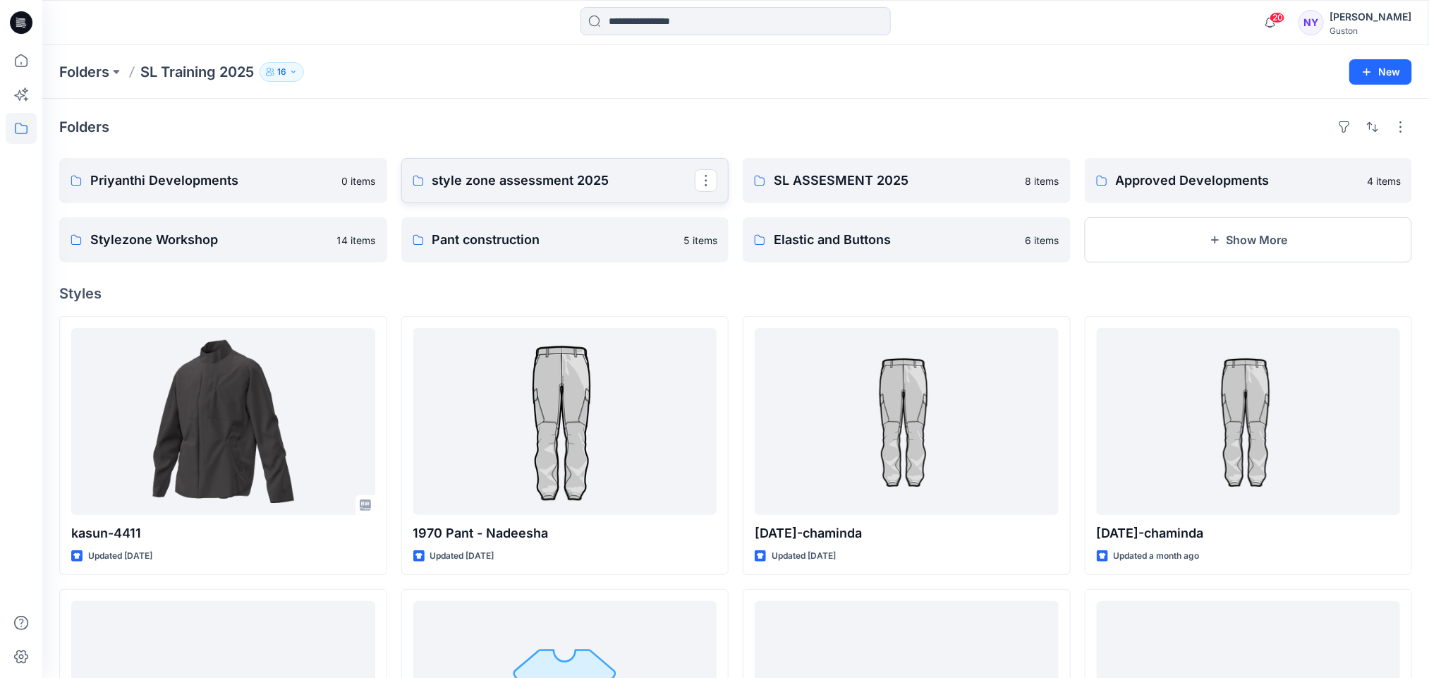
click at [657, 181] on p "style zone assessment 2025" at bounding box center [563, 181] width 263 height 20
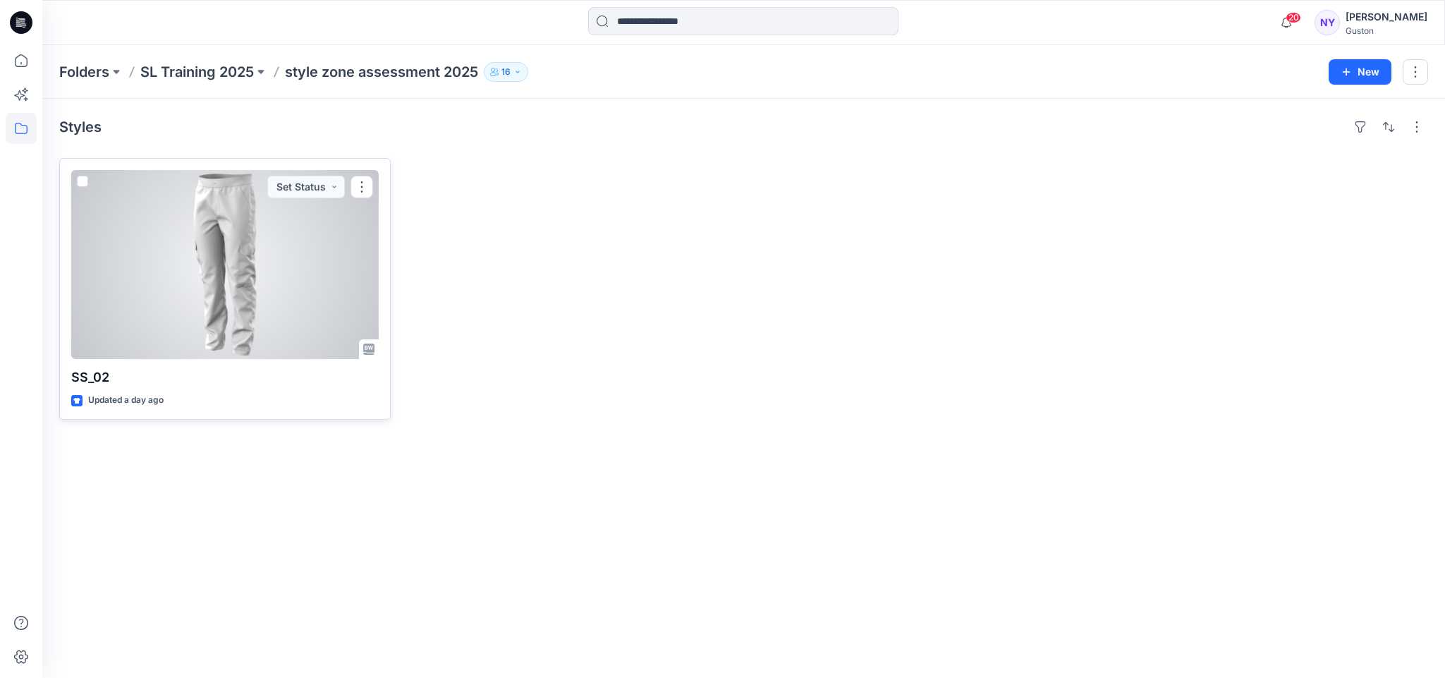
click at [292, 229] on div at bounding box center [225, 264] width 308 height 189
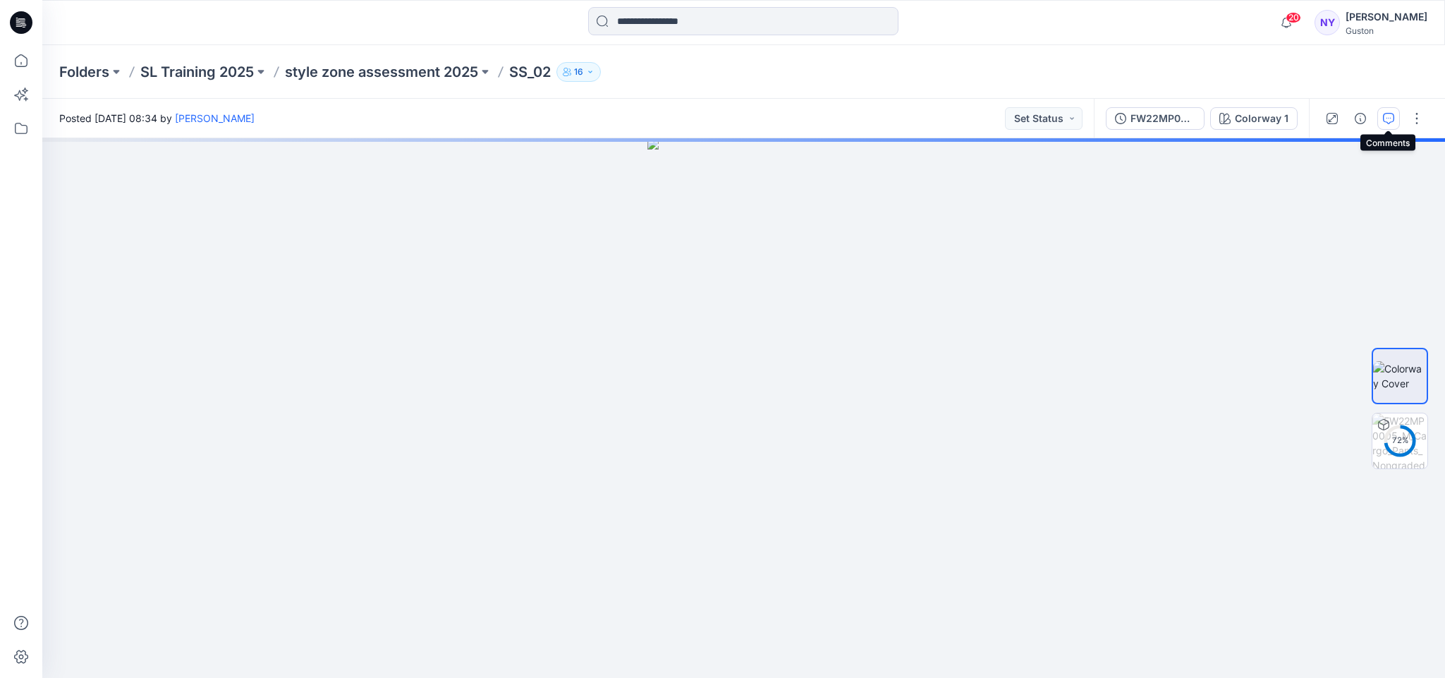
click at [1390, 115] on icon "button" at bounding box center [1388, 118] width 11 height 11
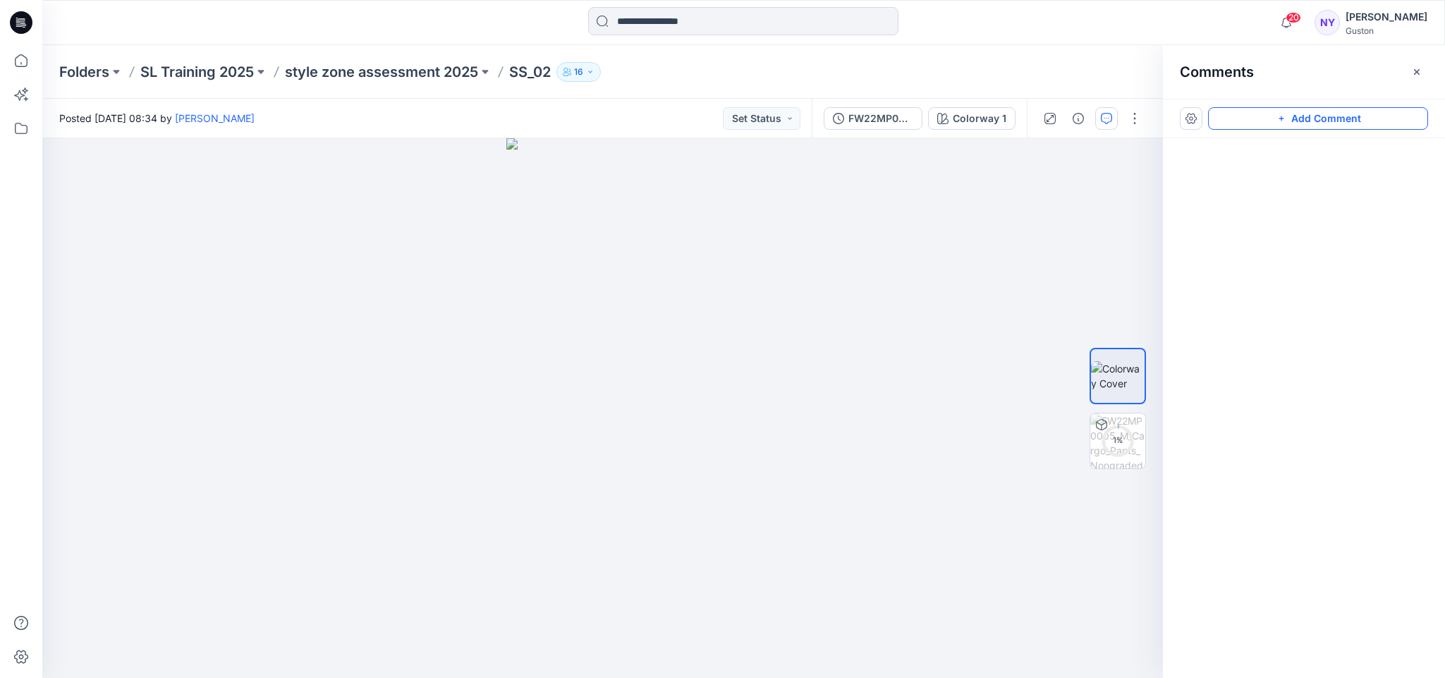
click at [1319, 114] on button "Add Comment" at bounding box center [1318, 118] width 220 height 23
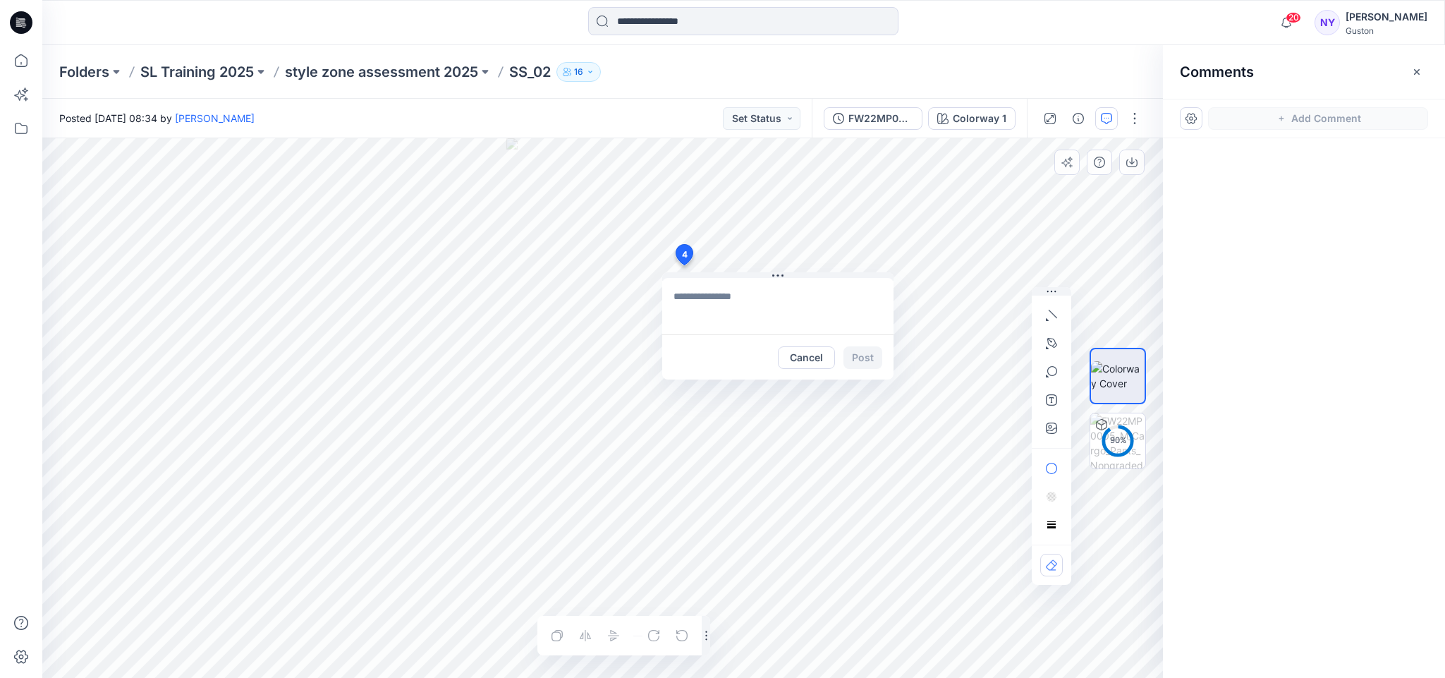
click at [684, 265] on div "4 Cancel Post Layer 1" at bounding box center [602, 408] width 1121 height 540
type textarea "**********"
click at [868, 352] on button "Post" at bounding box center [863, 357] width 39 height 23
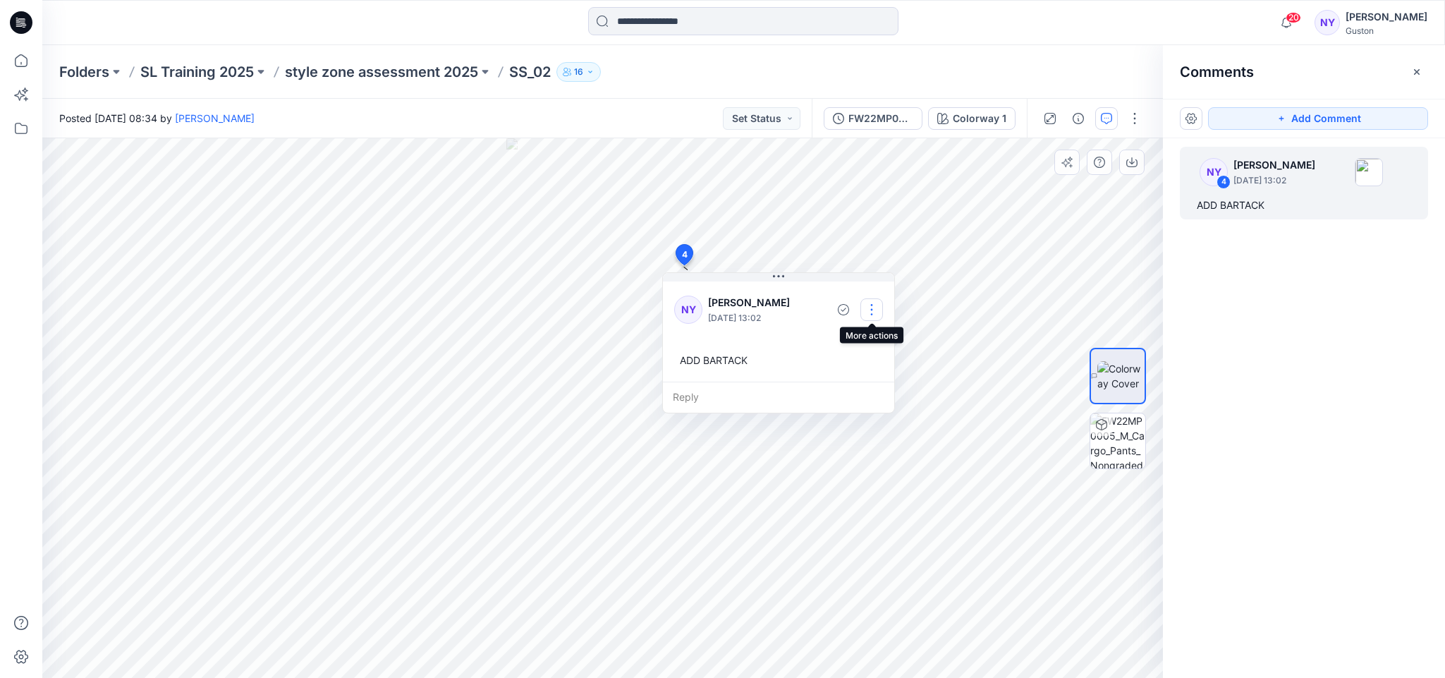
click at [866, 308] on button "button" at bounding box center [872, 309] width 23 height 23
drag, startPoint x: 860, startPoint y: 339, endPoint x: 843, endPoint y: 339, distance: 16.9
click at [843, 339] on p "Edit comment" at bounding box center [858, 341] width 63 height 15
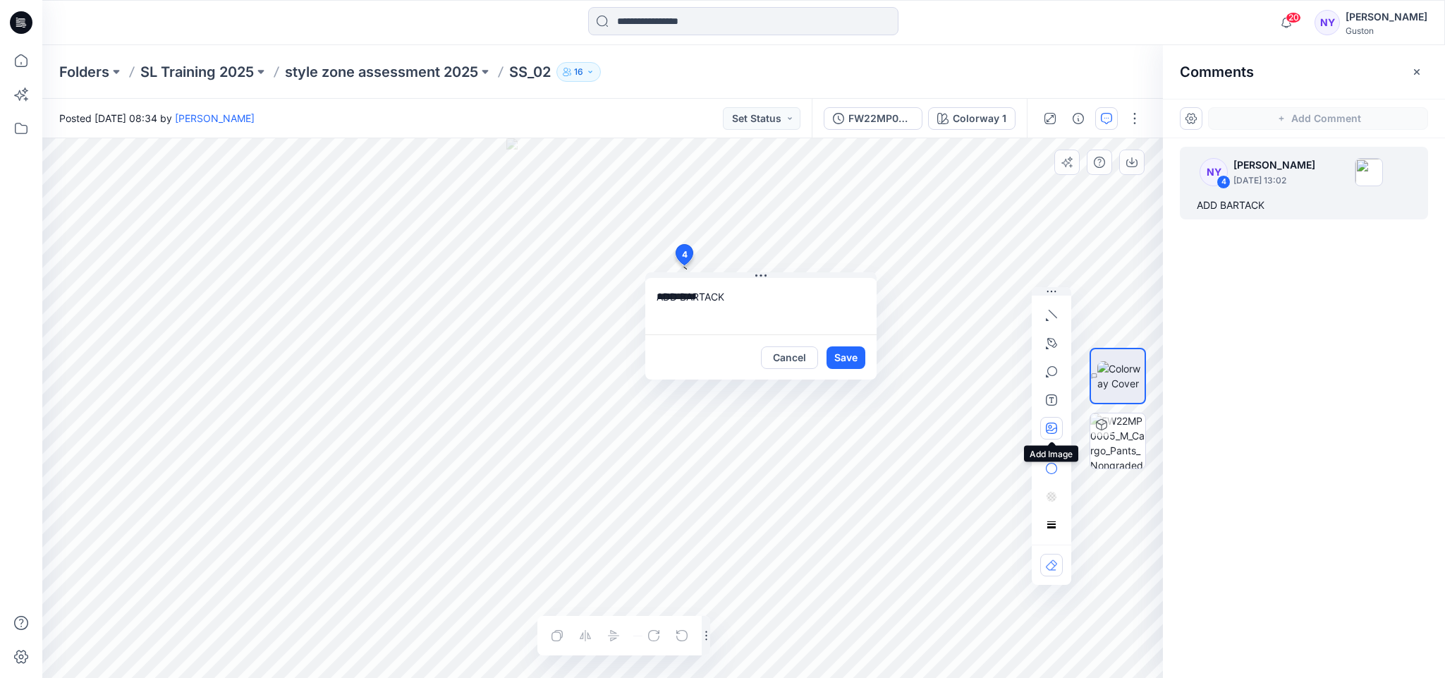
click at [1050, 426] on icon "button" at bounding box center [1051, 428] width 11 height 11
click at [837, 358] on button "Save" at bounding box center [846, 357] width 39 height 23
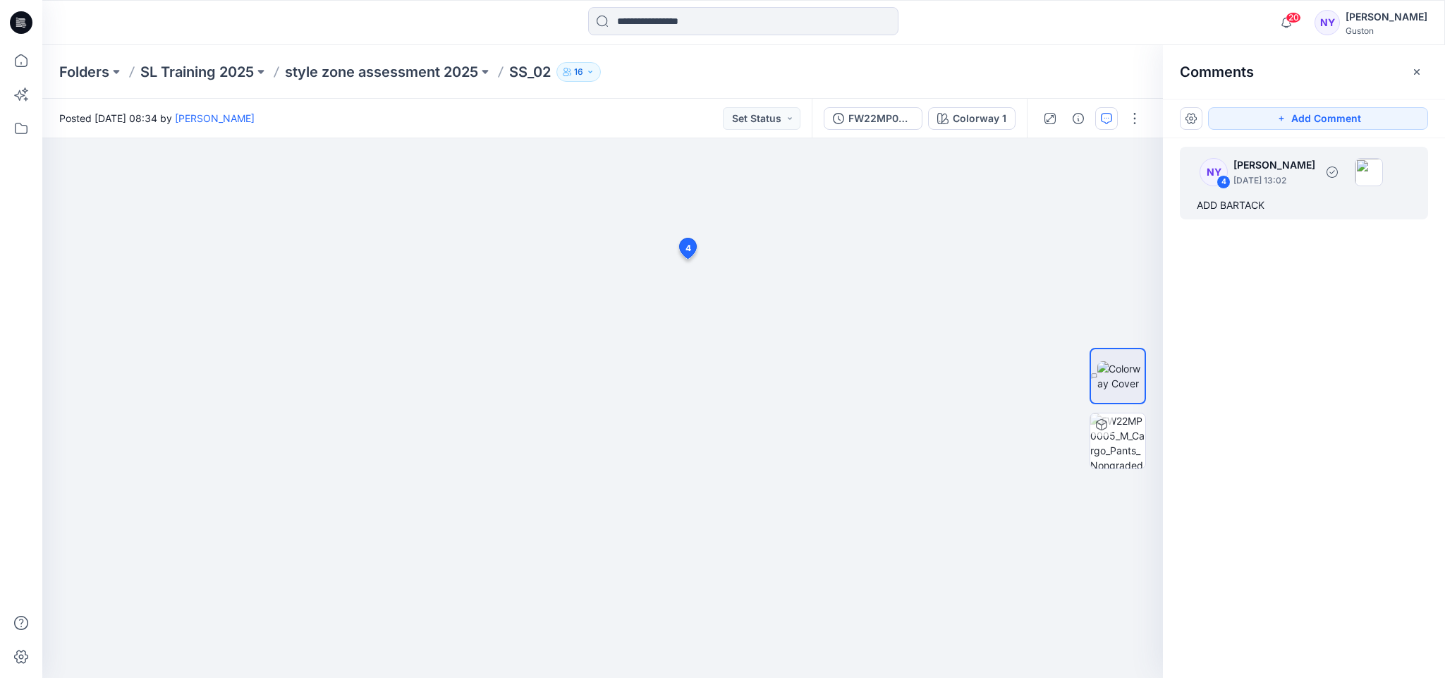
click at [1270, 172] on p "[PERSON_NAME]" at bounding box center [1275, 165] width 82 height 17
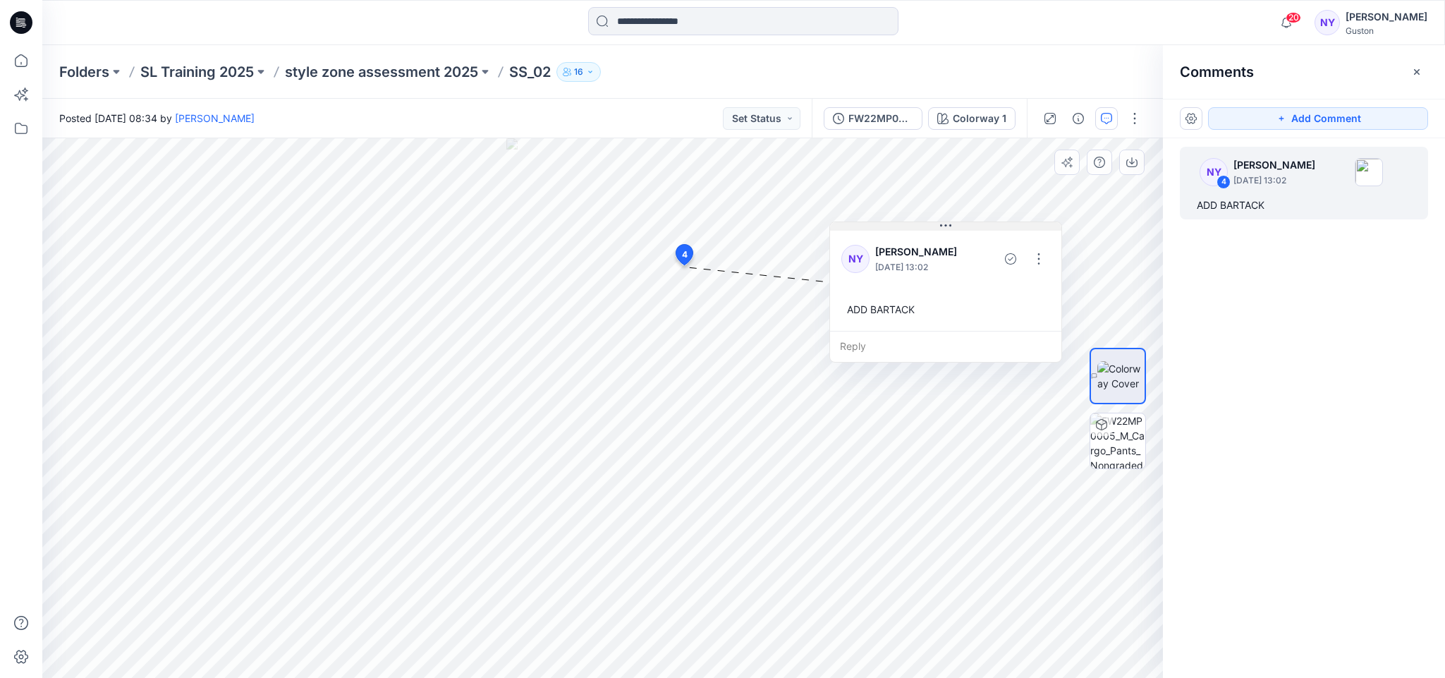
drag, startPoint x: 758, startPoint y: 276, endPoint x: 943, endPoint y: 225, distance: 191.0
click at [943, 225] on icon at bounding box center [941, 225] width 2 height 2
click at [1041, 255] on button "button" at bounding box center [1039, 259] width 23 height 23
click at [1040, 330] on p "Delete thread" at bounding box center [1042, 329] width 63 height 15
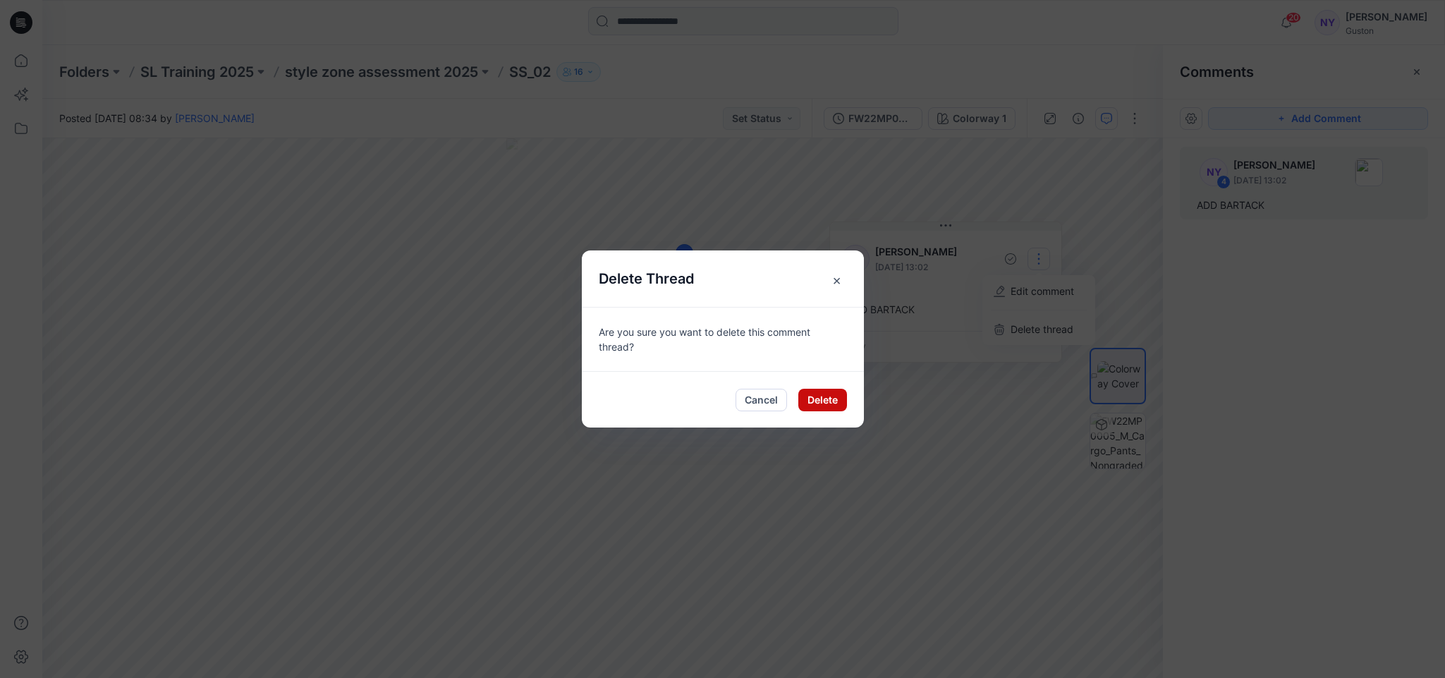
click at [813, 403] on button "Delete" at bounding box center [823, 400] width 49 height 23
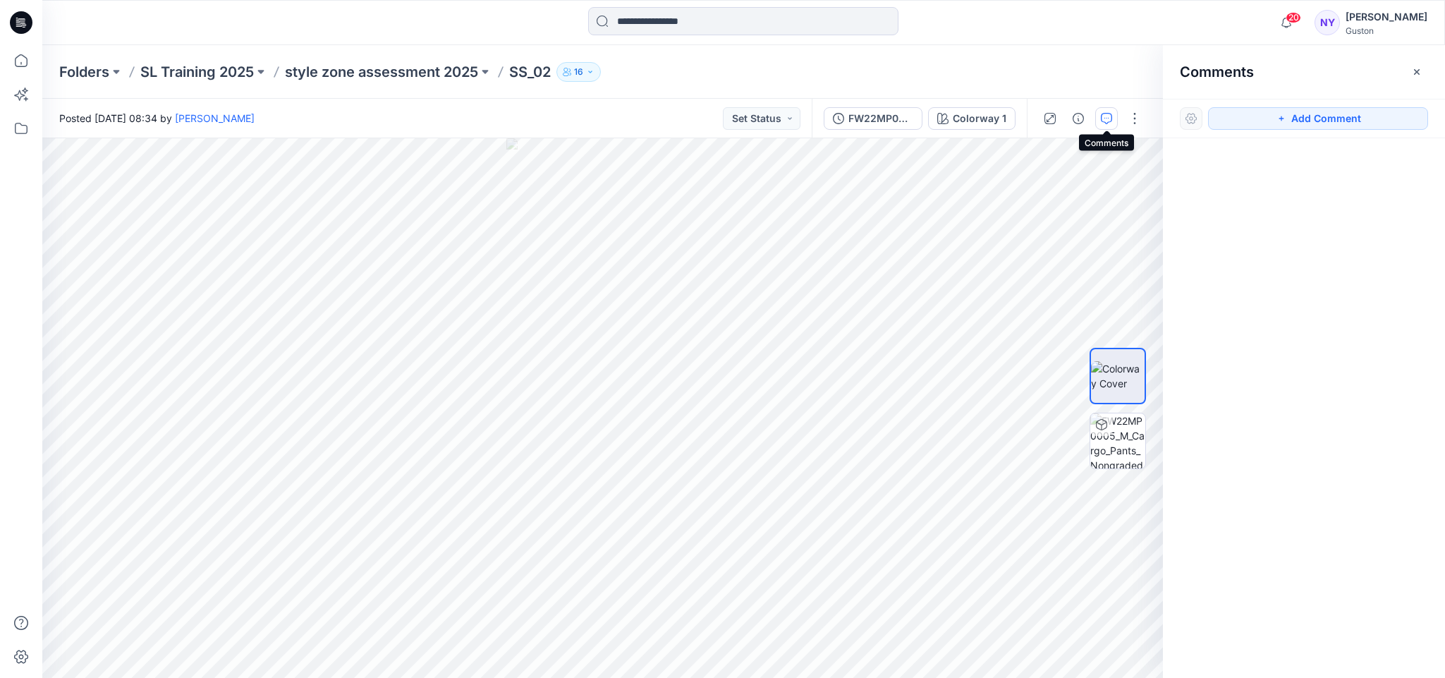
click at [1109, 119] on icon "button" at bounding box center [1106, 118] width 11 height 11
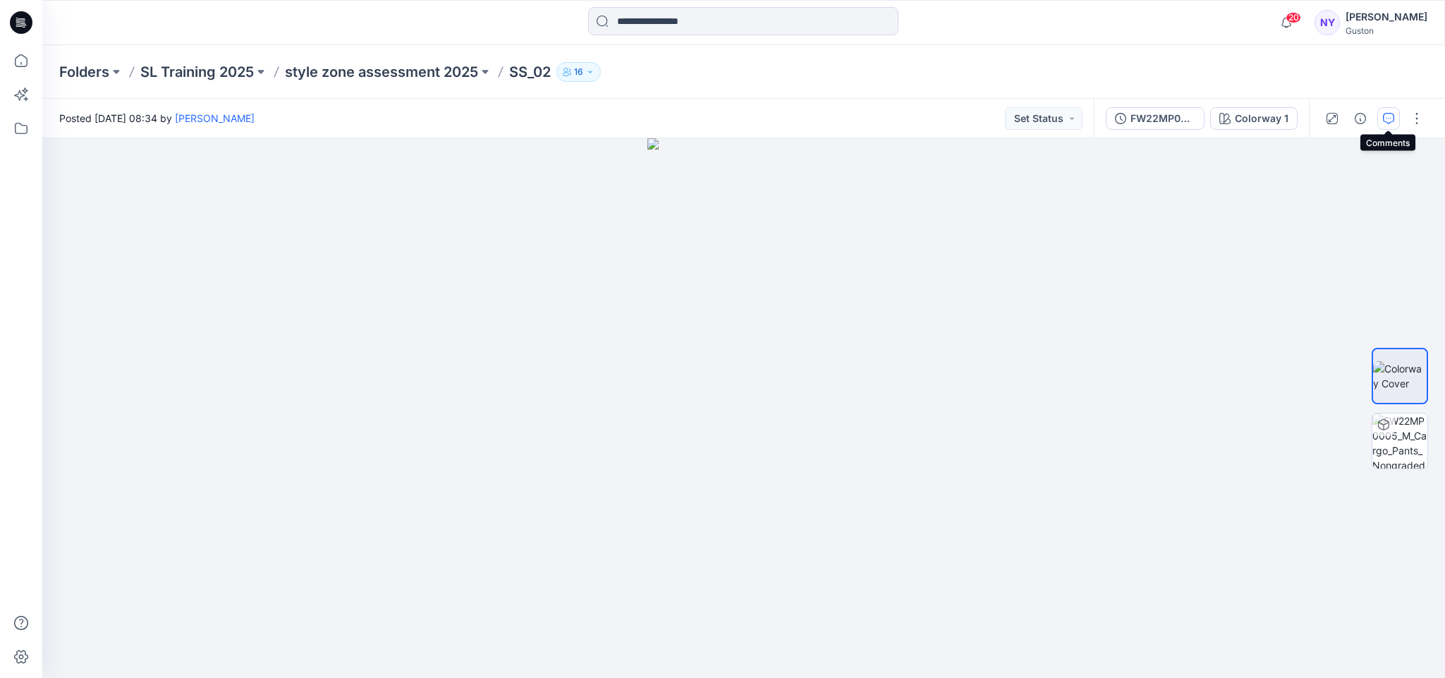
click at [1384, 116] on icon "button" at bounding box center [1388, 118] width 11 height 11
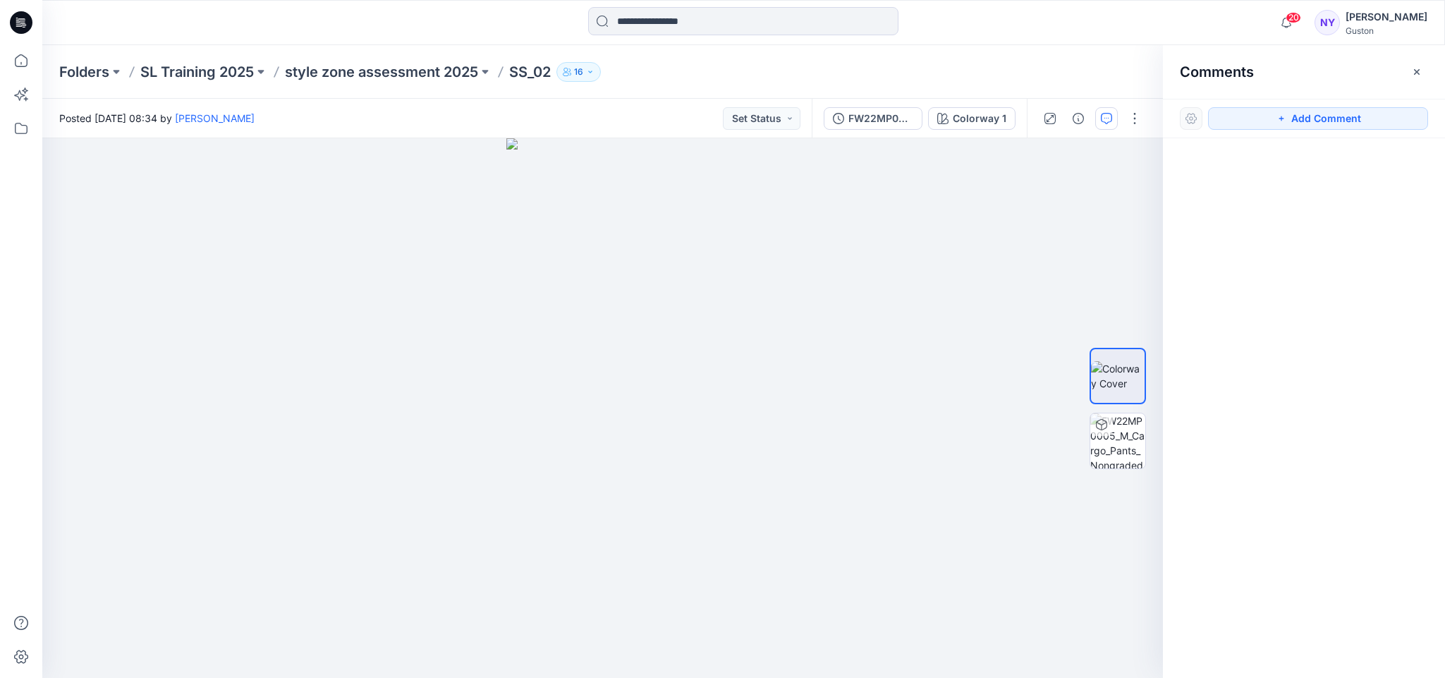
click at [1190, 117] on div at bounding box center [1191, 118] width 23 height 23
click at [1283, 115] on icon "button" at bounding box center [1281, 118] width 11 height 11
click at [680, 246] on div "5" at bounding box center [602, 408] width 1121 height 540
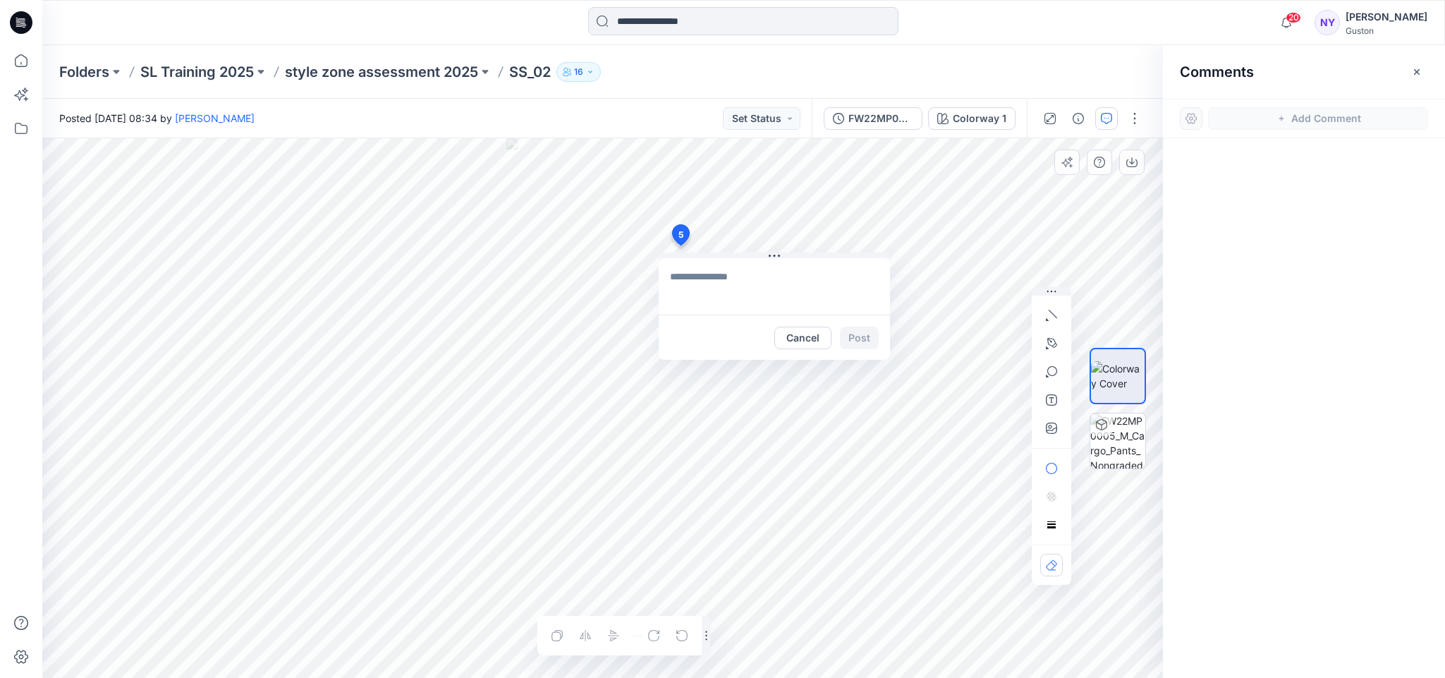
click at [716, 279] on textarea at bounding box center [774, 286] width 231 height 56
type textarea "**********"
click at [863, 333] on button "Post" at bounding box center [859, 338] width 39 height 23
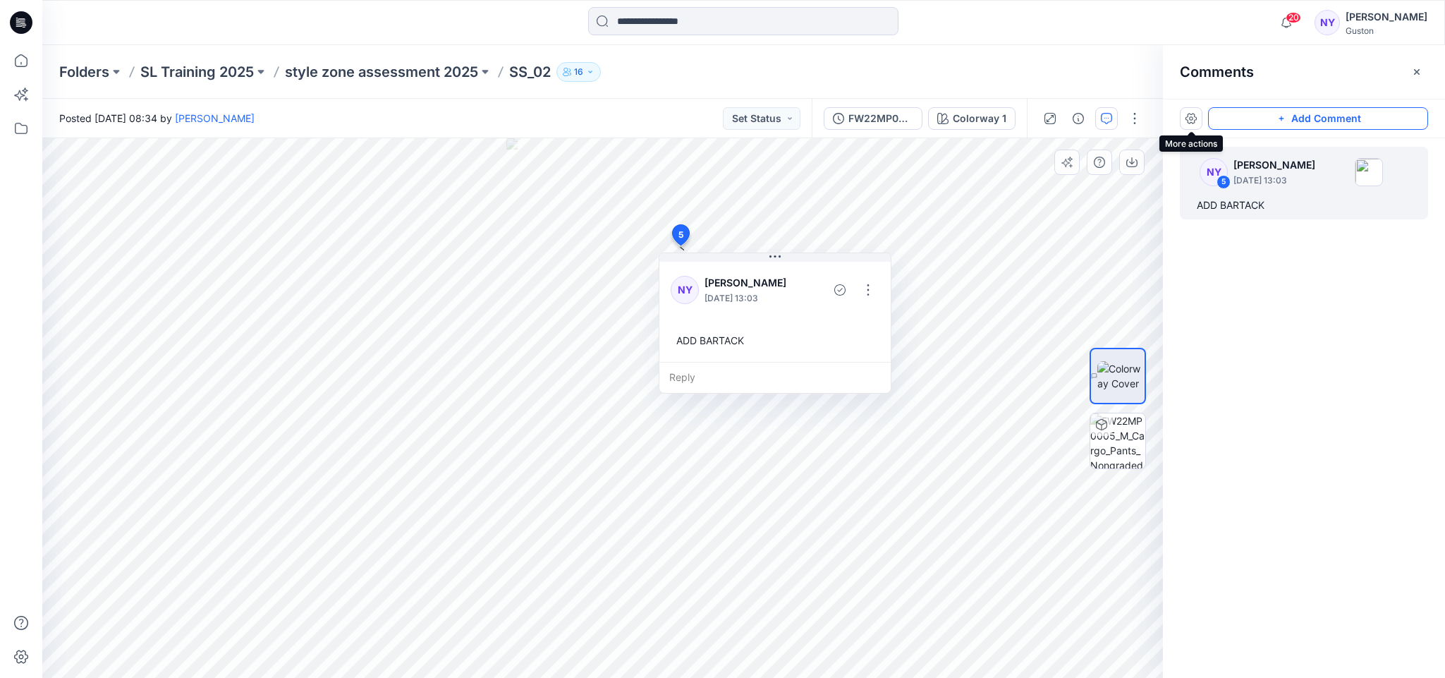
drag, startPoint x: 1194, startPoint y: 119, endPoint x: 1298, endPoint y: 291, distance: 200.7
click at [1344, 360] on div "NY 5 Nadeesha Yapa August 21, 2025 13:03 ADD BARTACK" at bounding box center [1304, 381] width 282 height 487
click at [1196, 117] on button "button" at bounding box center [1191, 118] width 23 height 23
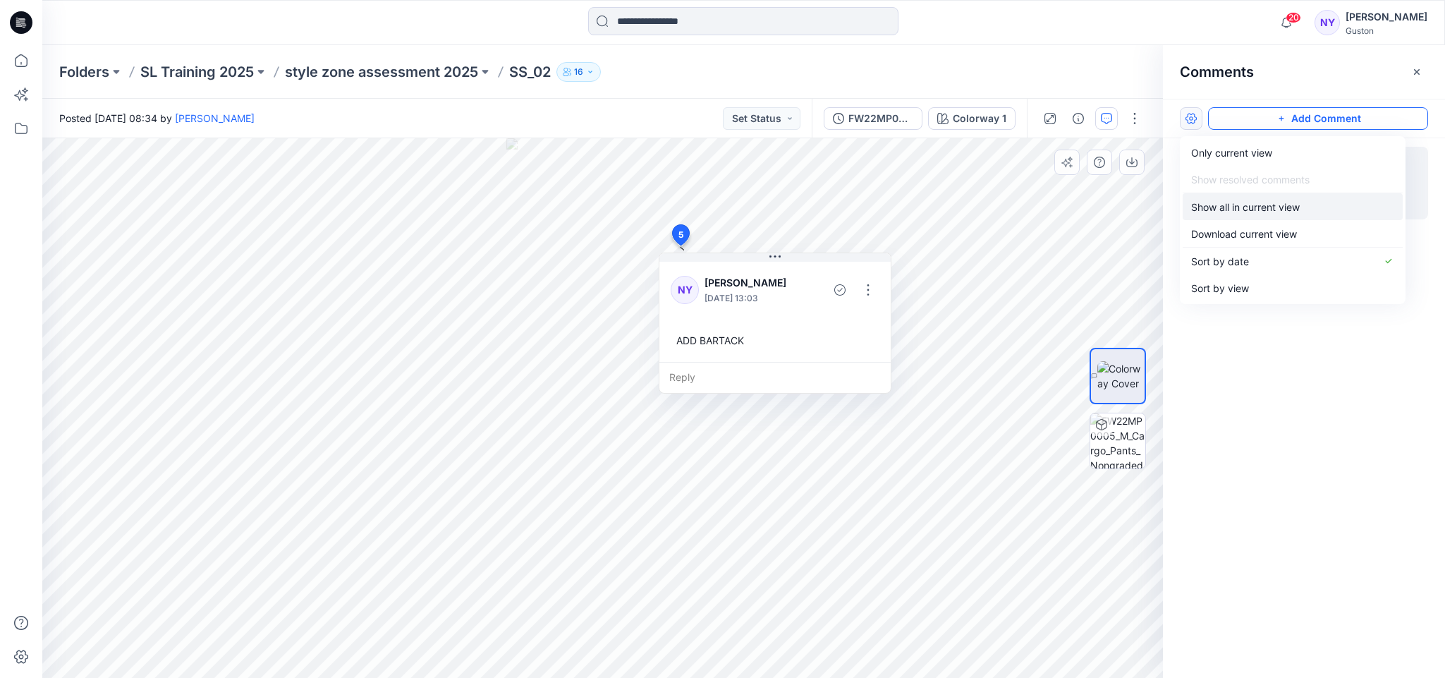
click at [1323, 212] on button "Show all in current view" at bounding box center [1293, 206] width 220 height 27
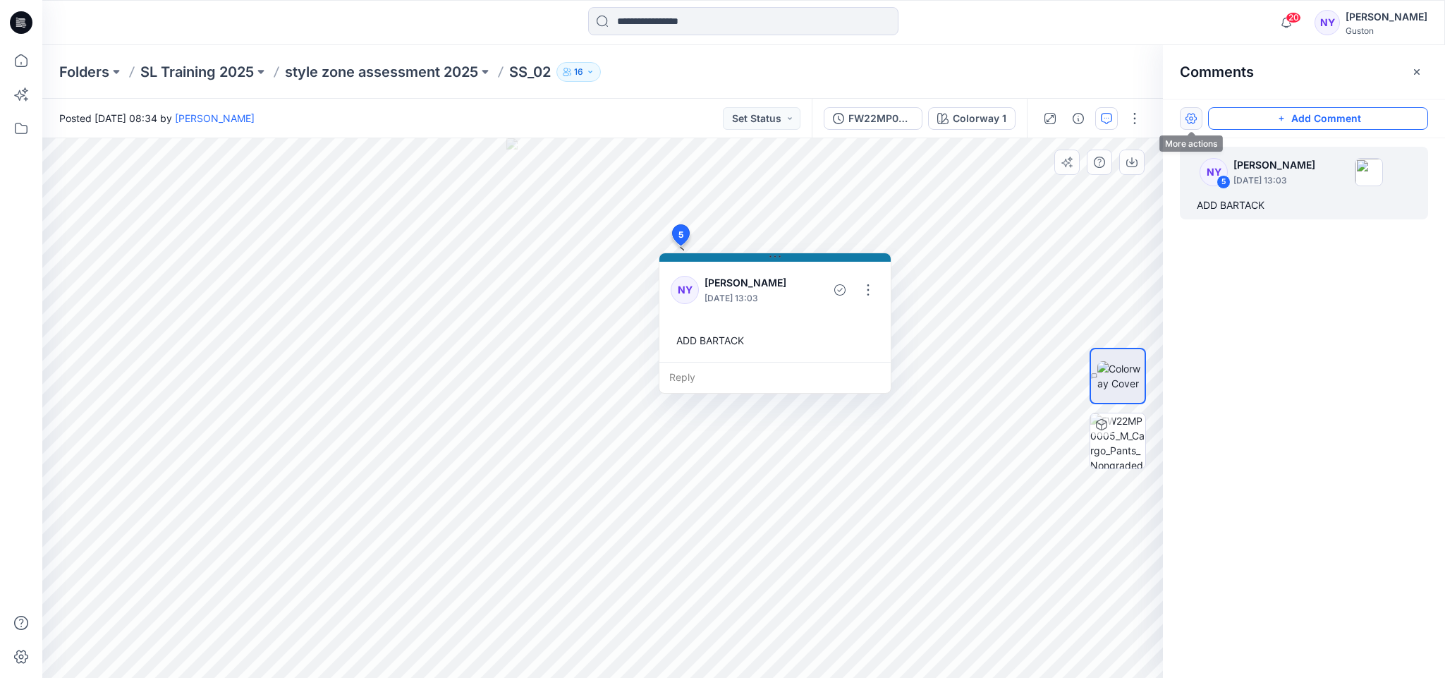
click at [1192, 116] on button "button" at bounding box center [1191, 118] width 23 height 23
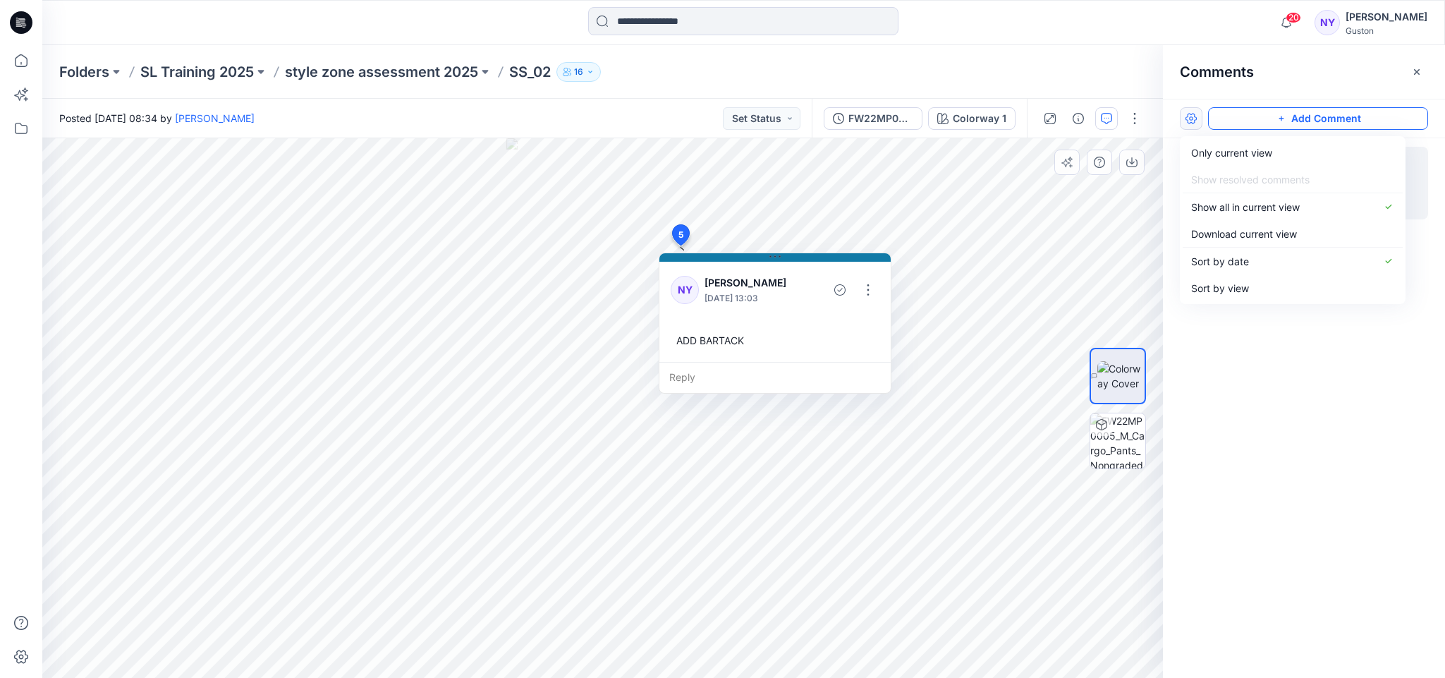
click at [1251, 356] on div "NY 5 Nadeesha Yapa August 21, 2025 13:03 ADD BARTACK" at bounding box center [1304, 381] width 282 height 487
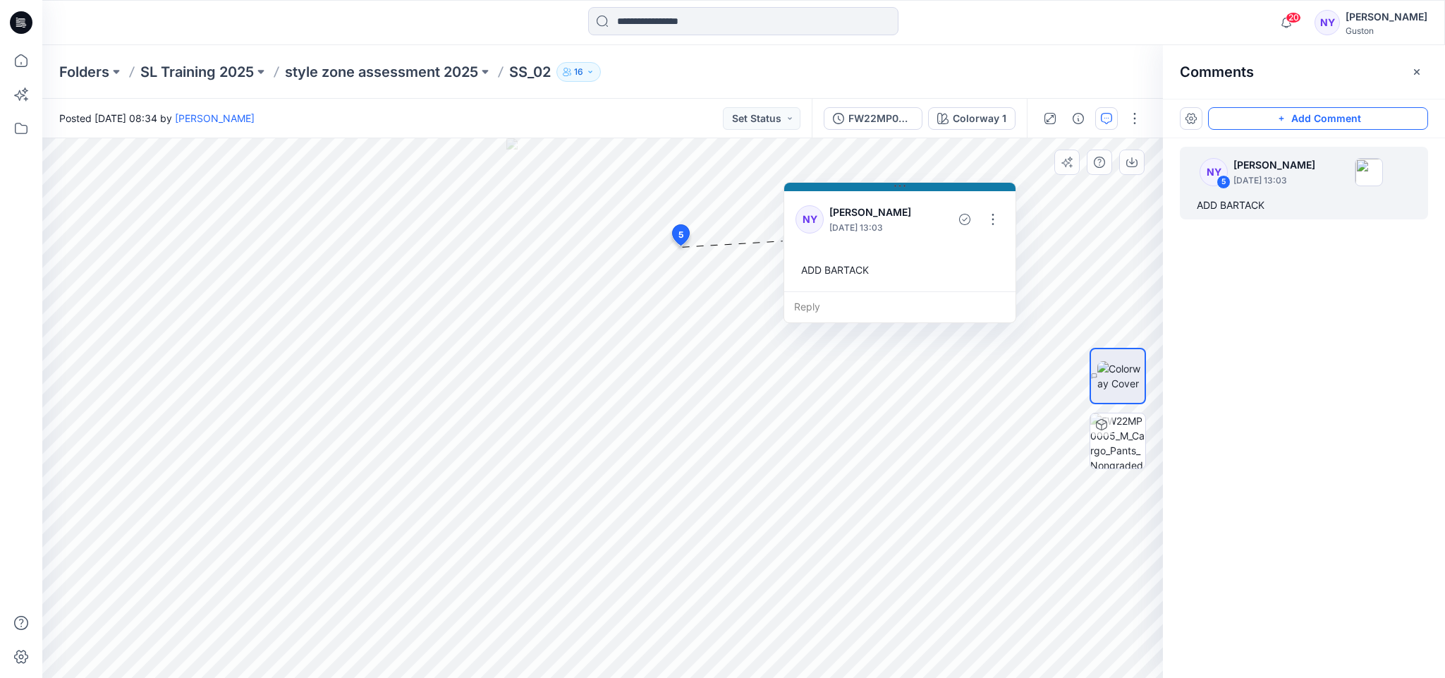
drag, startPoint x: 855, startPoint y: 259, endPoint x: 981, endPoint y: 188, distance: 144.0
click at [981, 188] on button at bounding box center [899, 187] width 231 height 8
click at [1290, 119] on button "Add Comment" at bounding box center [1318, 118] width 220 height 23
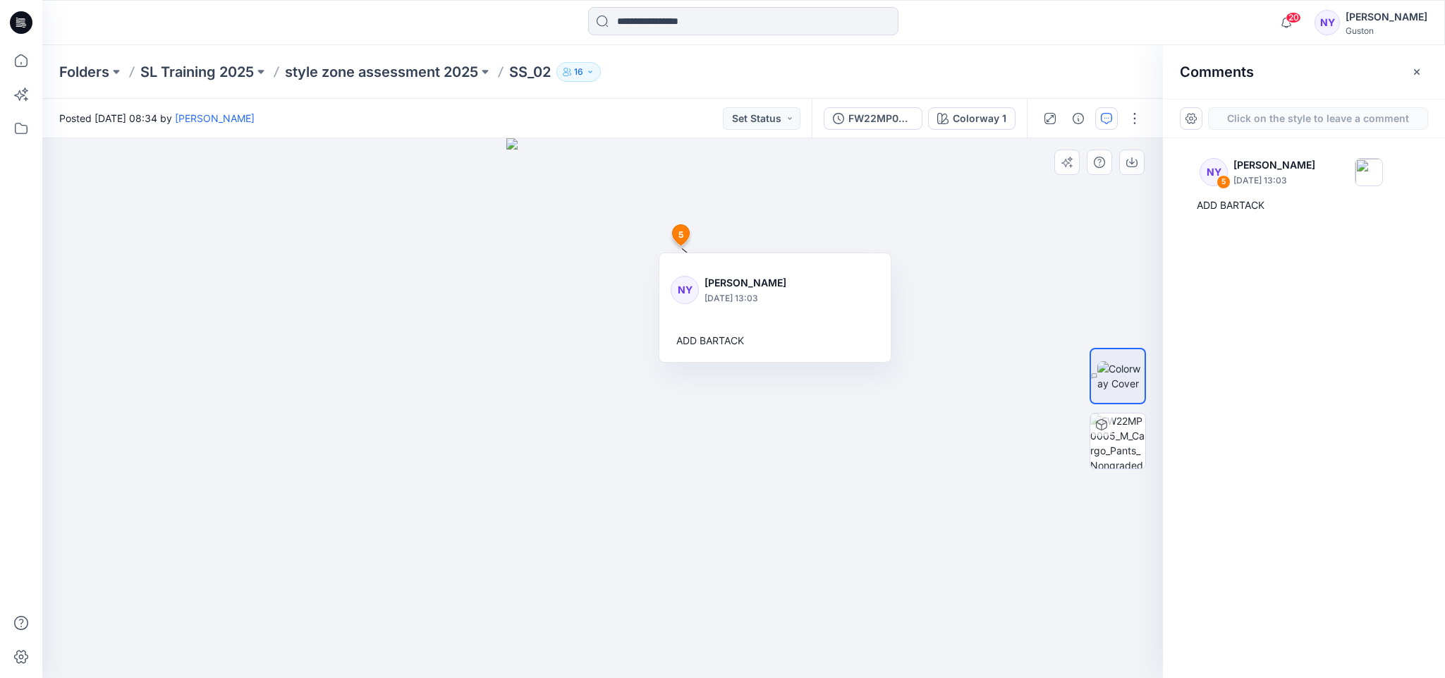
click at [648, 362] on div "6 5 NY Nadeesha Yapa August 21, 2025 13:03 ADD BARTACK" at bounding box center [602, 408] width 1121 height 540
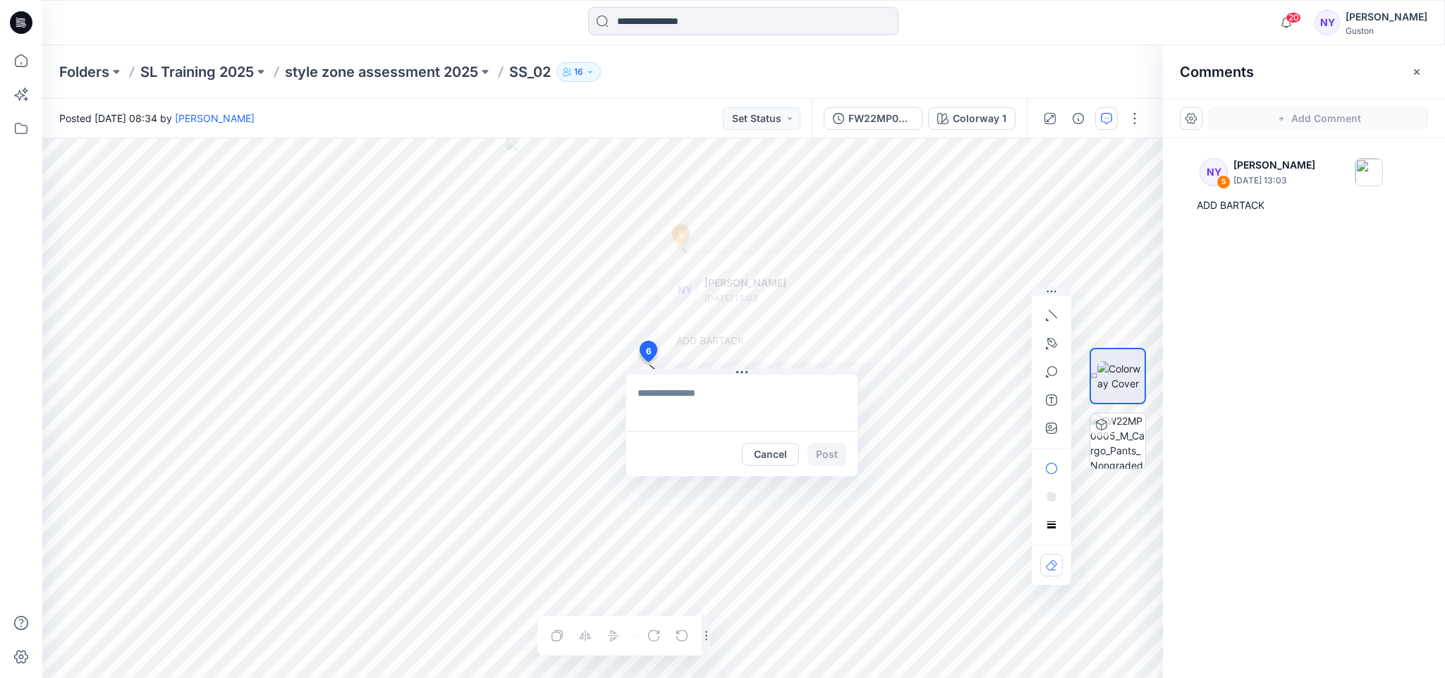
click at [692, 396] on textarea at bounding box center [741, 403] width 231 height 56
paste textarea "**********"
type textarea "**********"
click at [828, 449] on button "Post" at bounding box center [827, 454] width 39 height 23
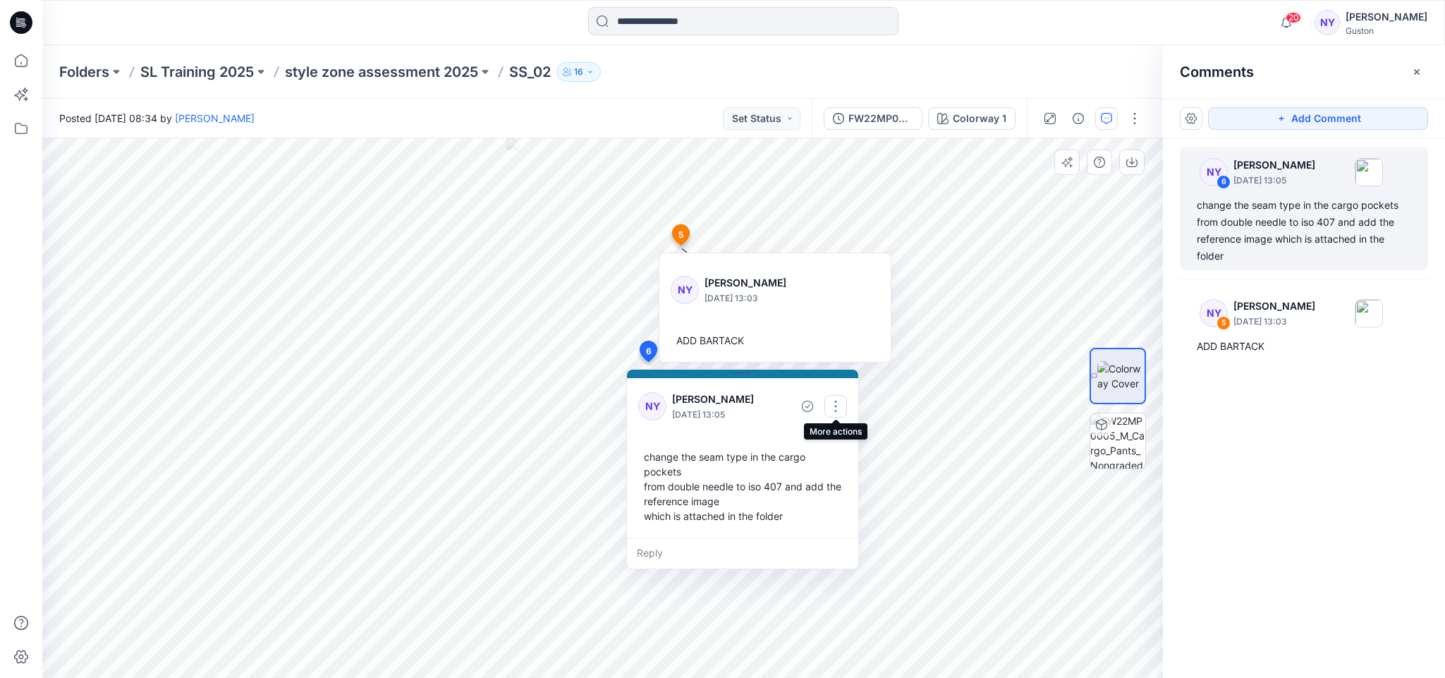
click at [836, 404] on button "button" at bounding box center [836, 406] width 23 height 23
click at [828, 437] on p "Edit comment" at bounding box center [839, 438] width 63 height 15
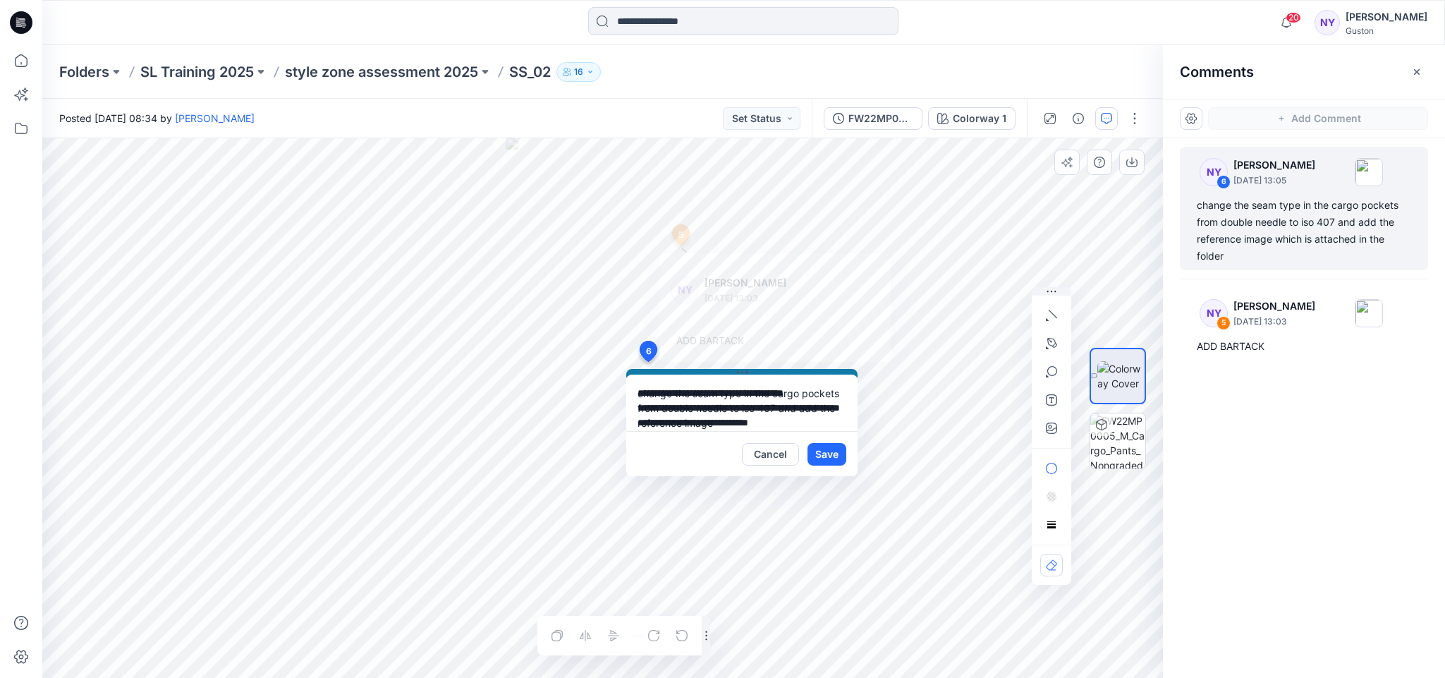
scroll to position [40, 0]
click at [1050, 428] on icon "button" at bounding box center [1050, 427] width 4 height 4
type input"] "**********"
click at [789, 407] on textarea "**********" at bounding box center [741, 403] width 231 height 56
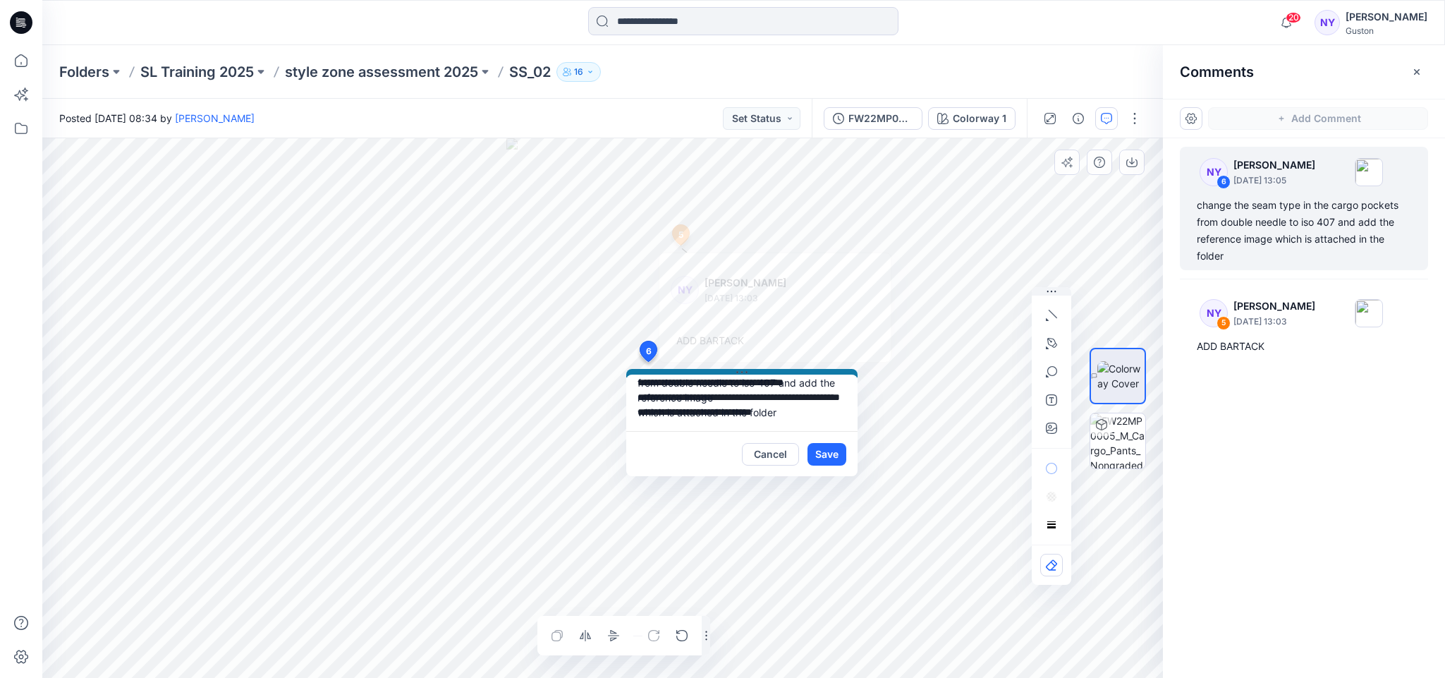
type textarea "**********"
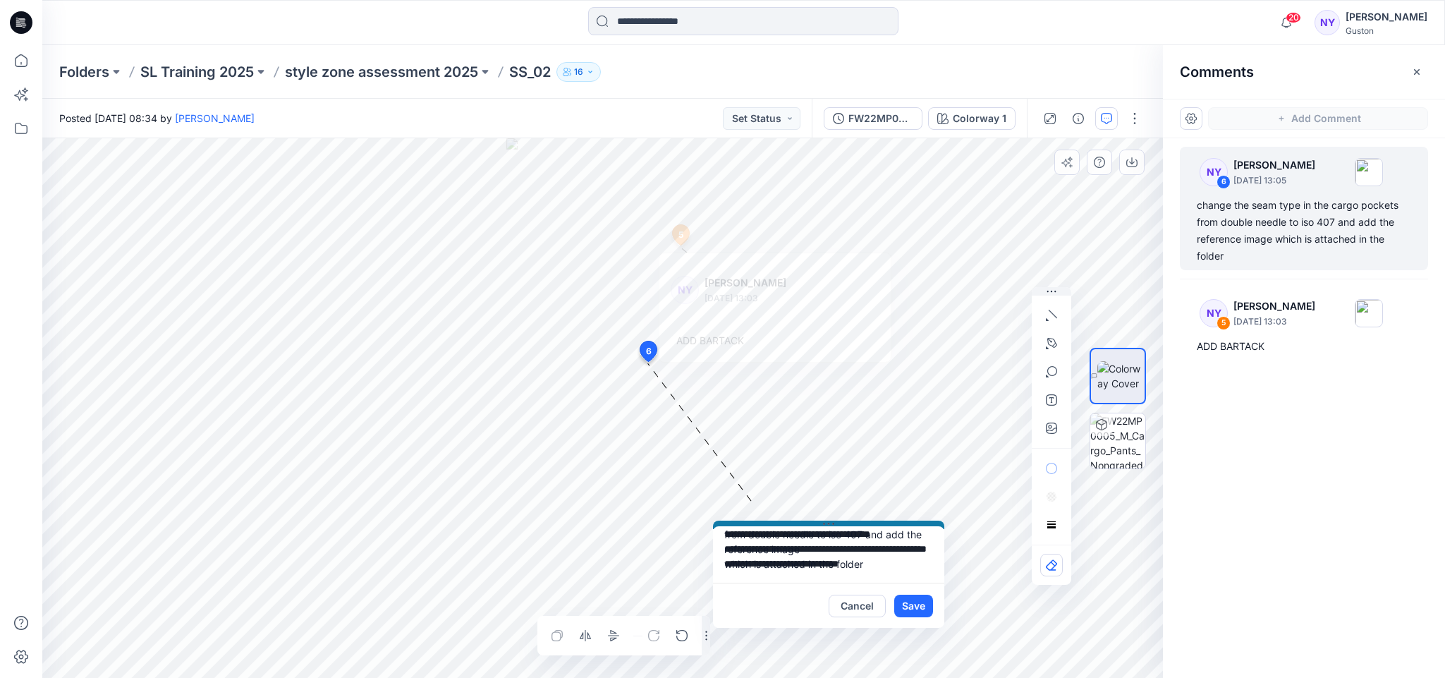
drag, startPoint x: 676, startPoint y: 369, endPoint x: 763, endPoint y: 521, distance: 174.7
click at [763, 521] on button at bounding box center [828, 525] width 231 height 8
click at [921, 605] on button "Save" at bounding box center [914, 606] width 39 height 23
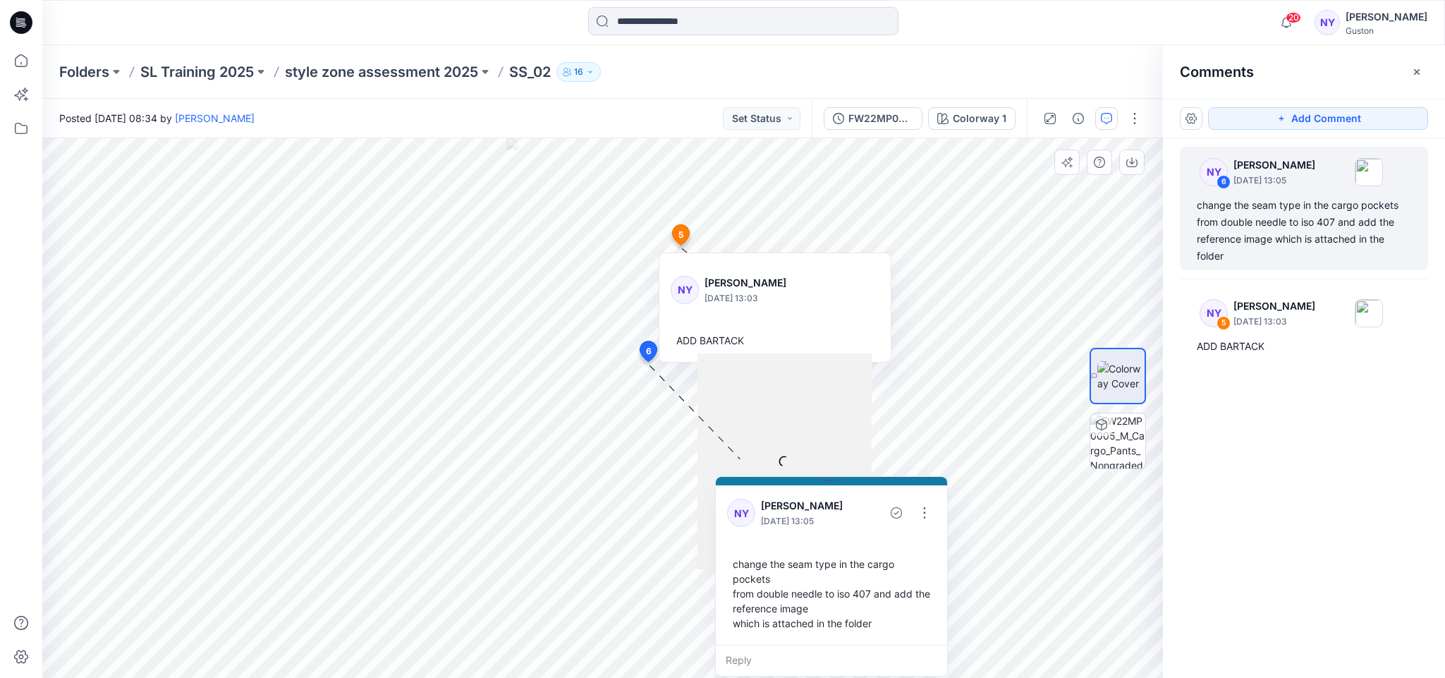
scroll to position [0, 0]
drag, startPoint x: 832, startPoint y: 515, endPoint x: 834, endPoint y: 462, distance: 53.0
click at [834, 462] on div "7 5 NY Nadeesha Yapa August 21, 2025 13:03 ADD BARTACK 6 NY Nadeesha Yapa Augus…" at bounding box center [602, 408] width 1121 height 540
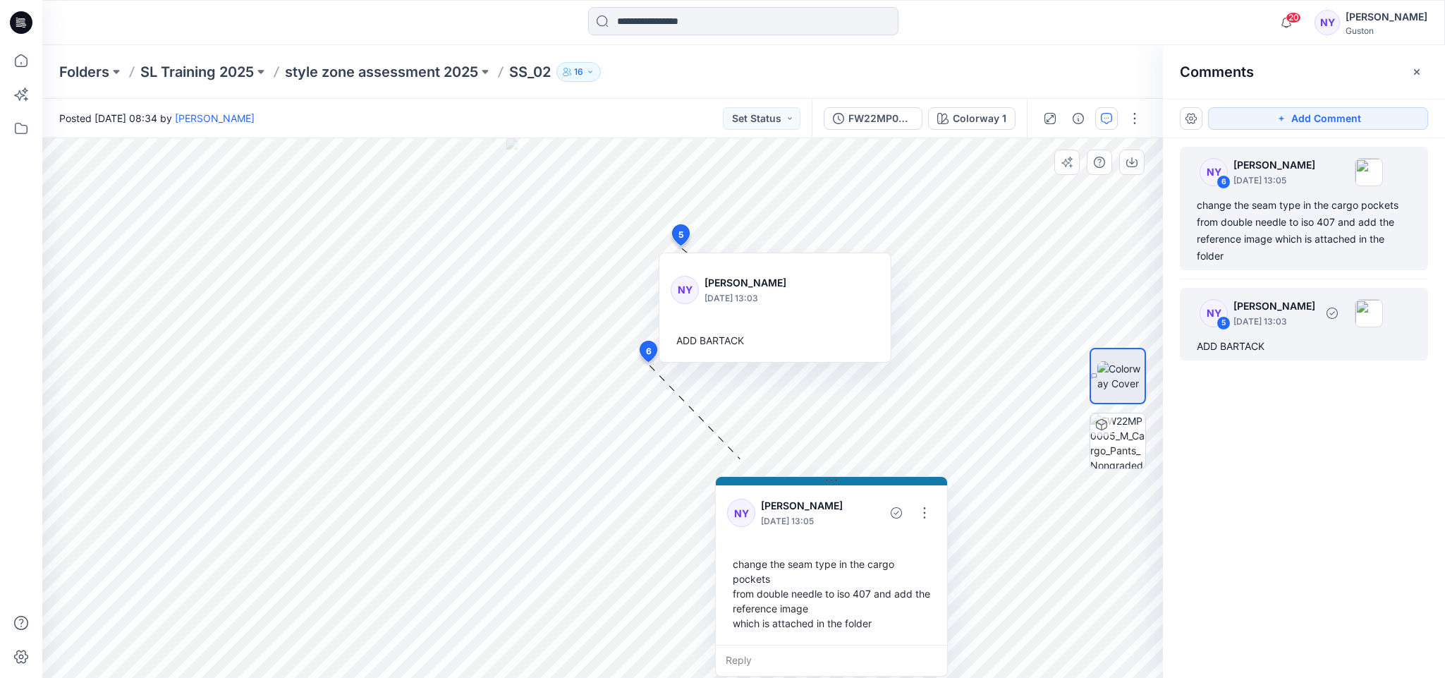
click at [1261, 305] on p "[PERSON_NAME]" at bounding box center [1275, 306] width 82 height 17
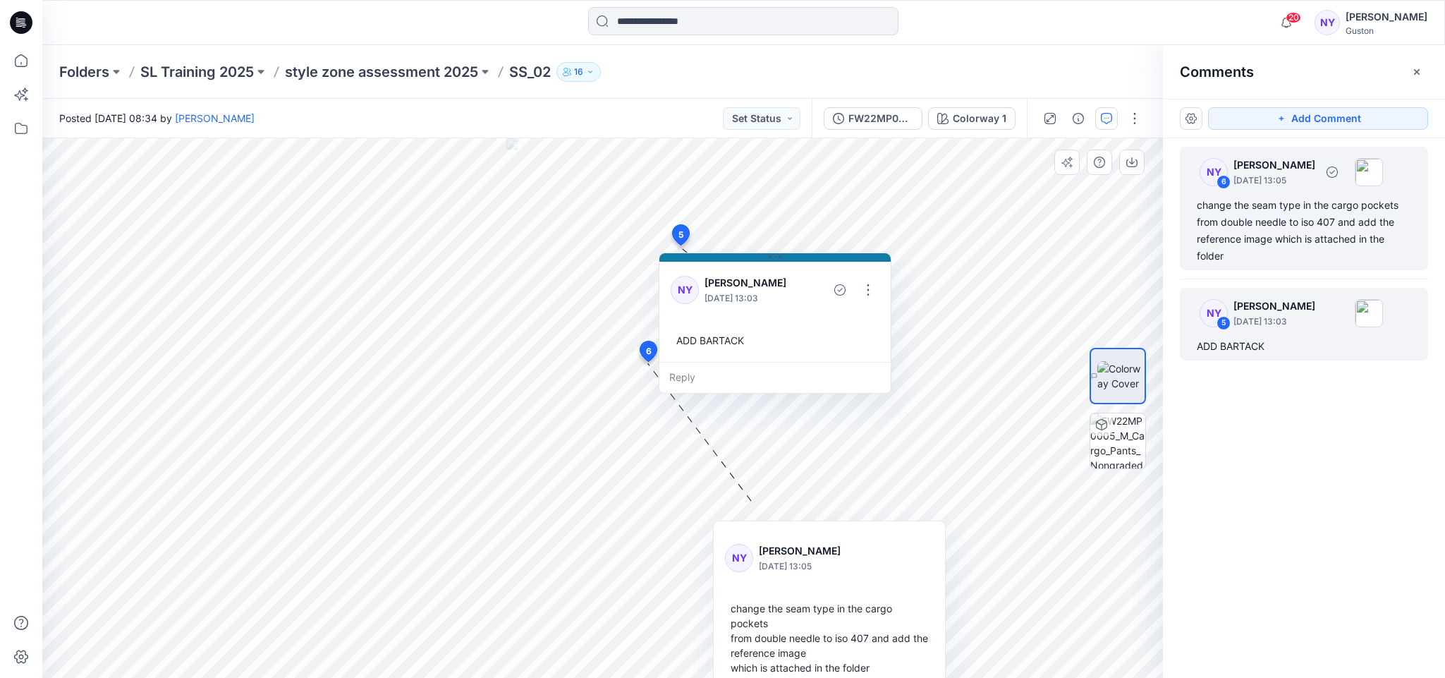
click at [1272, 224] on div "change the seam type in the cargo pockets from double needle to iso 407 and add…" at bounding box center [1304, 231] width 214 height 68
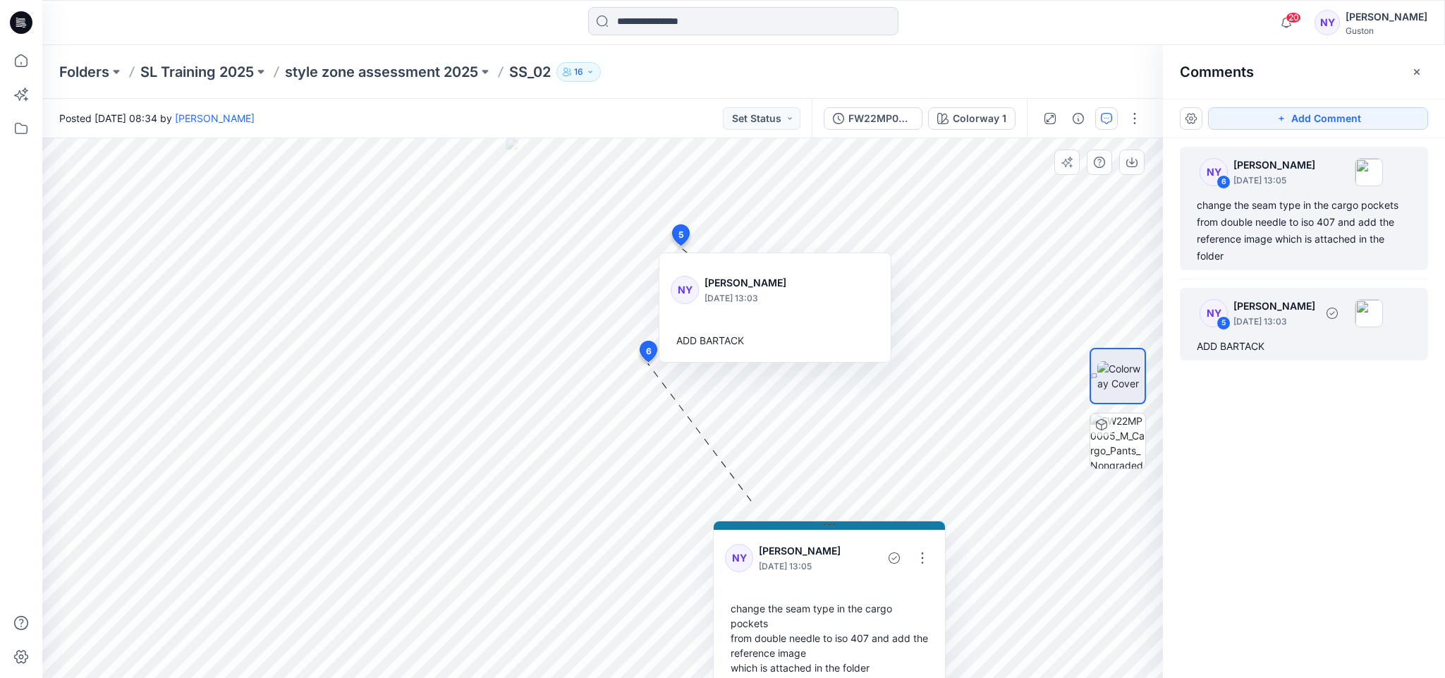
click at [1261, 310] on p "[PERSON_NAME]" at bounding box center [1275, 306] width 82 height 17
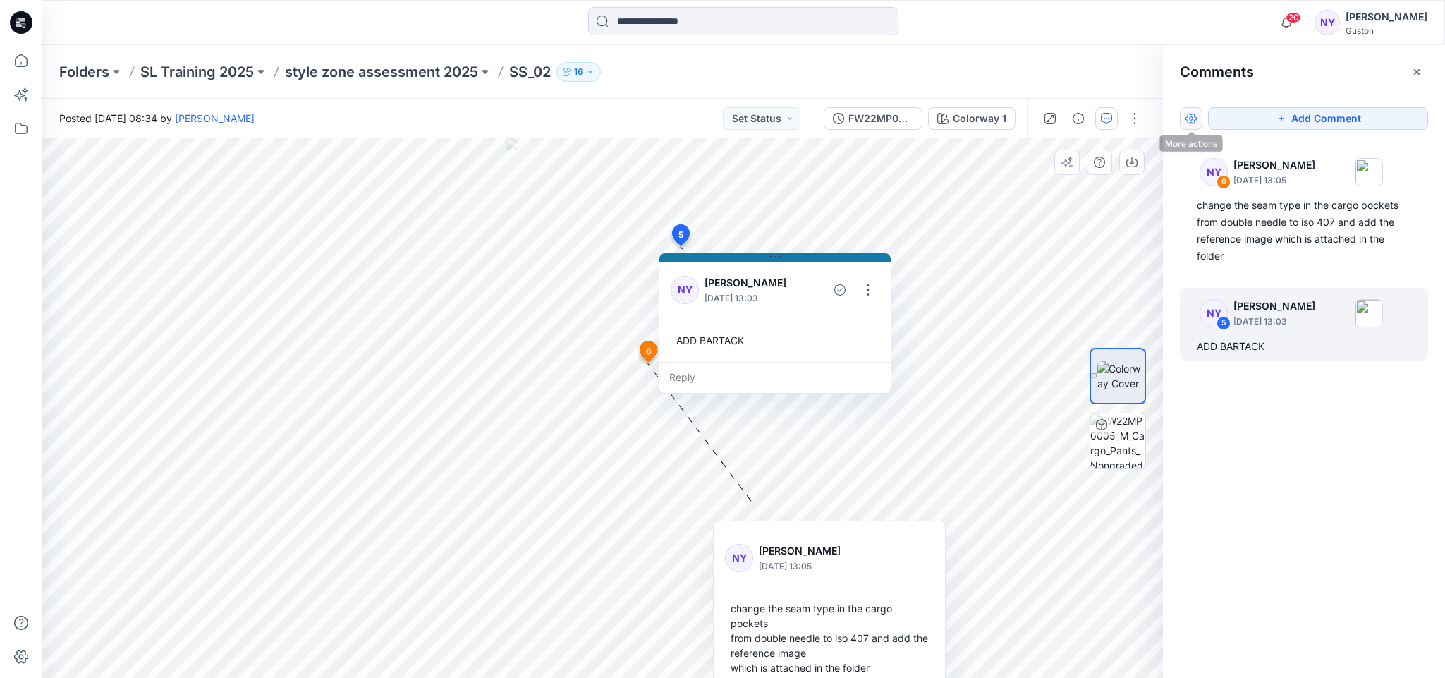
click at [1192, 119] on button "button" at bounding box center [1191, 118] width 23 height 23
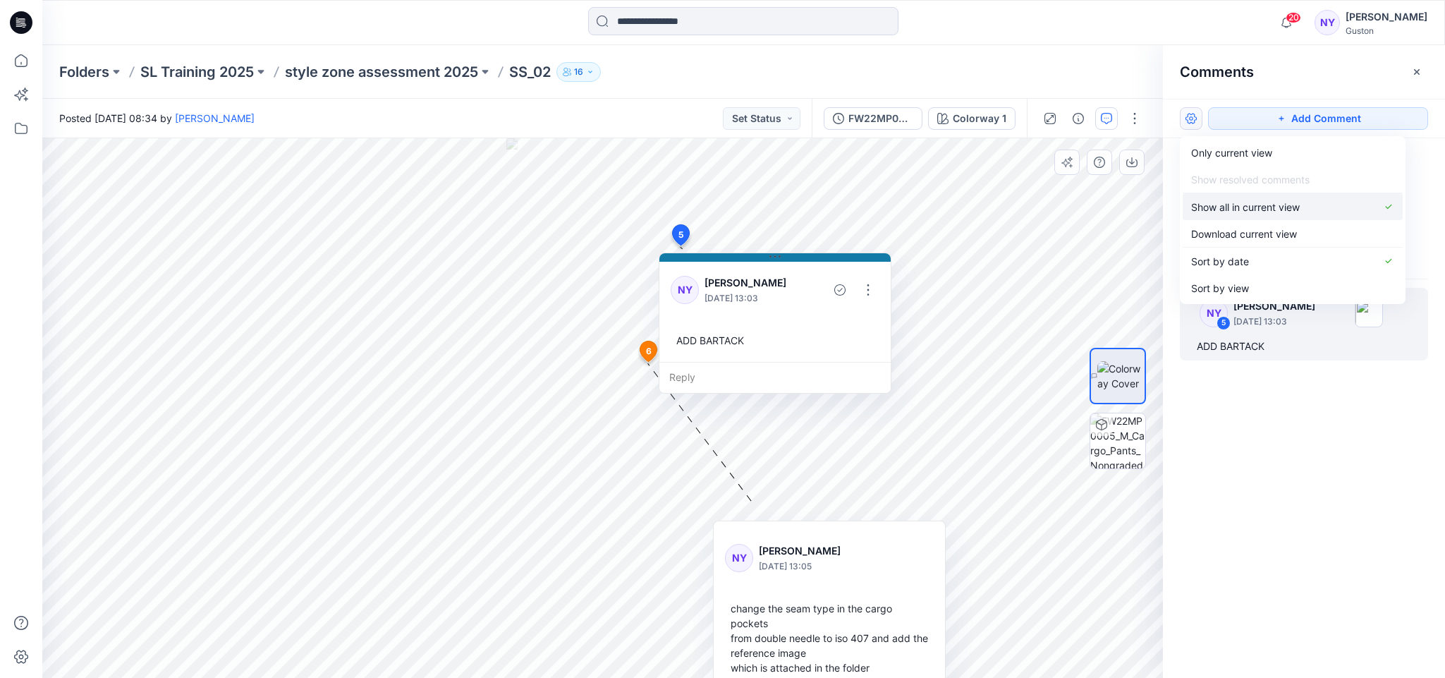
click at [1208, 210] on p "Show all in current view" at bounding box center [1246, 207] width 109 height 15
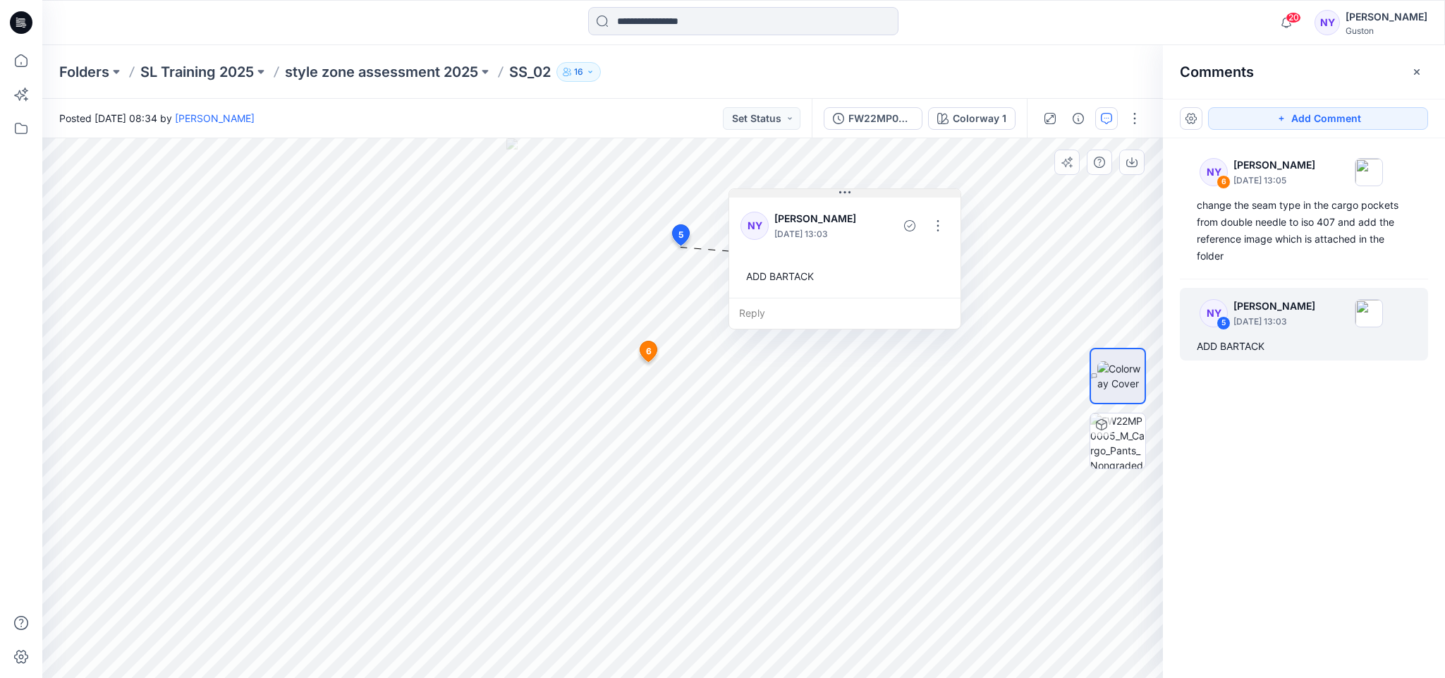
drag, startPoint x: 775, startPoint y: 259, endPoint x: 844, endPoint y: 195, distance: 94.9
click at [844, 195] on icon at bounding box center [845, 192] width 11 height 11
click at [1287, 119] on icon "button" at bounding box center [1281, 118] width 11 height 11
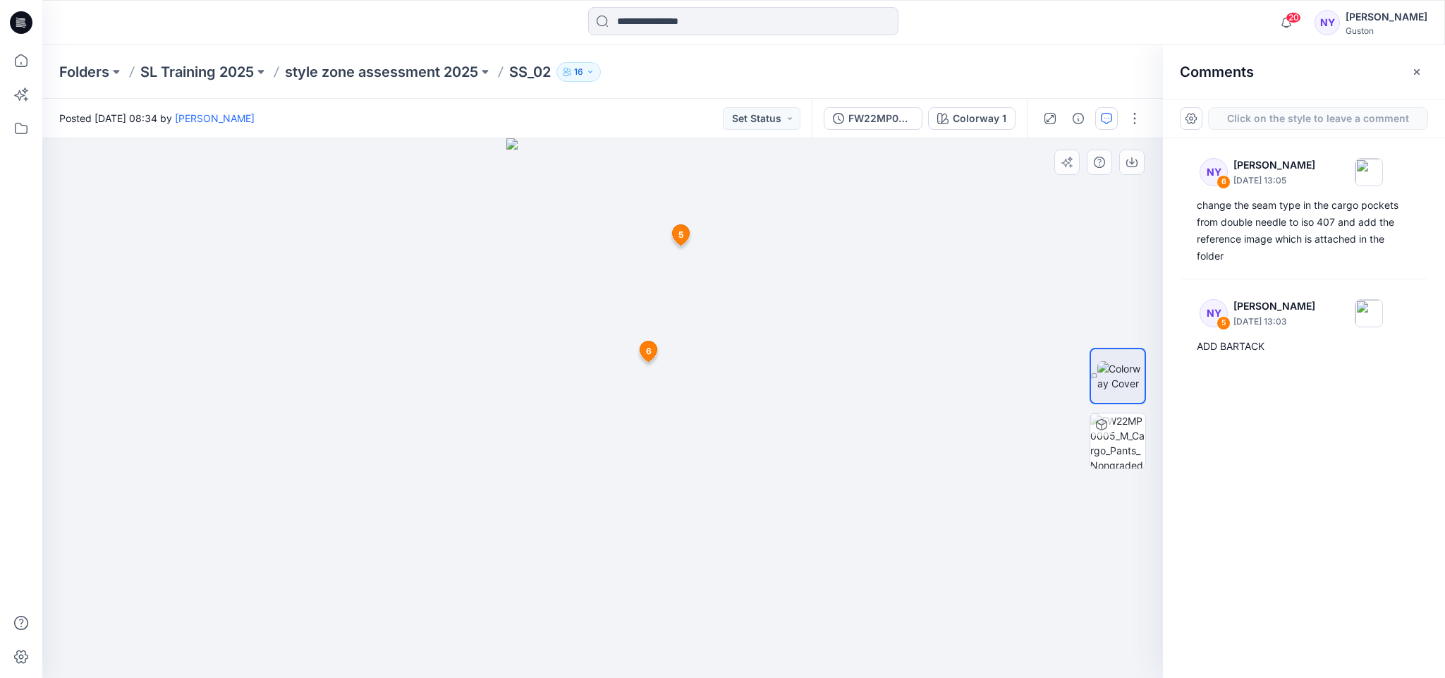
click at [688, 369] on div "7 5 NY Nadeesha Yapa August 21, 2025 13:03 ADD BARTACK Reply 6 NY Nadeesha Yapa…" at bounding box center [602, 408] width 1121 height 540
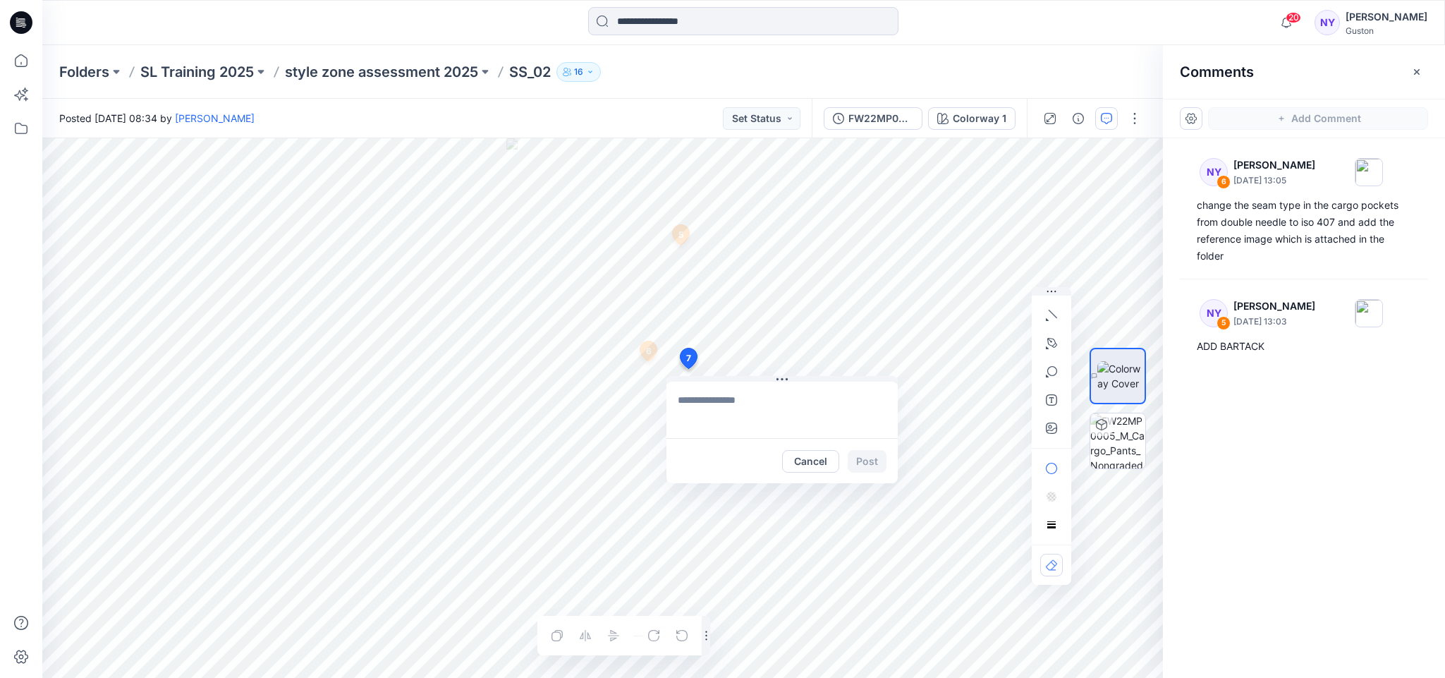
click at [718, 398] on textarea at bounding box center [782, 410] width 231 height 56
paste textarea "**********"
click at [868, 417] on textarea "**********" at bounding box center [782, 410] width 231 height 56
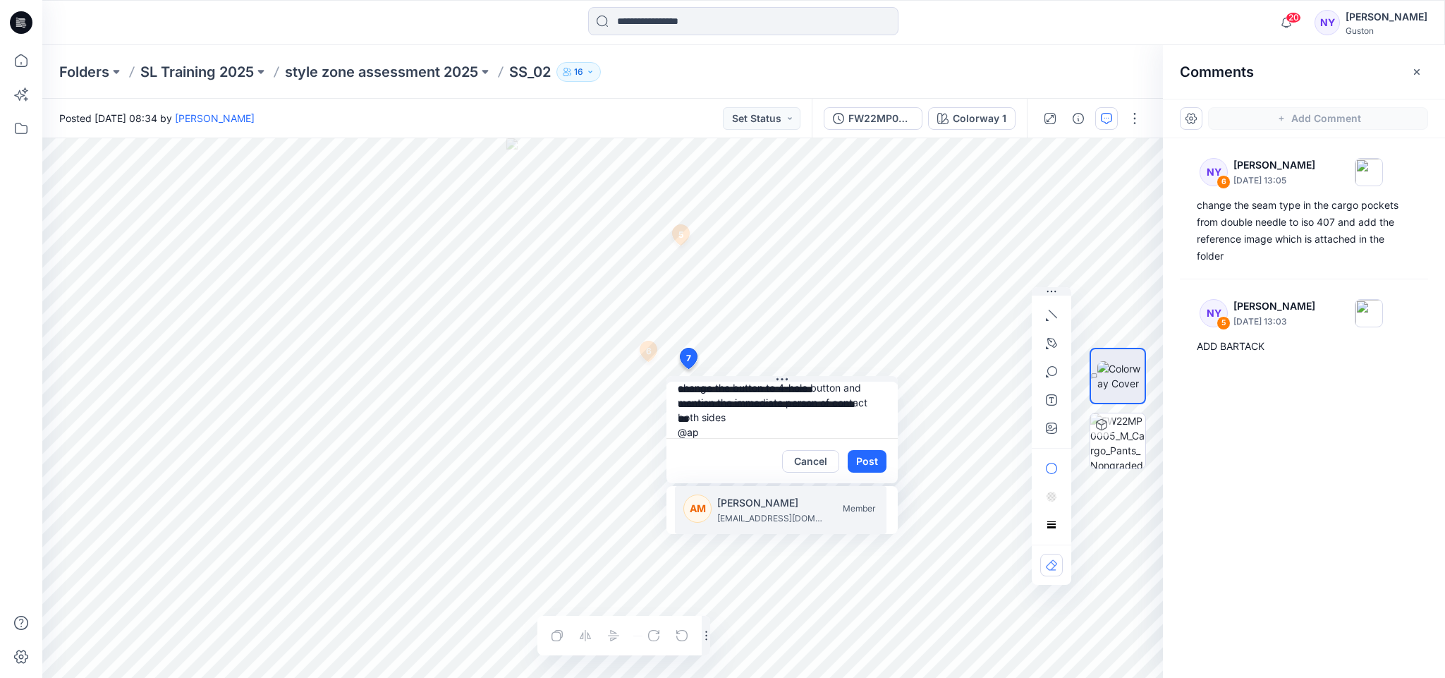
click at [747, 504] on p "[PERSON_NAME]" at bounding box center [770, 503] width 106 height 17
type textarea "**********"
click at [1050, 428] on icon "button" at bounding box center [1050, 427] width 4 height 4
type input"] "**********"
click at [800, 418] on div "**********" at bounding box center [602, 408] width 1121 height 540
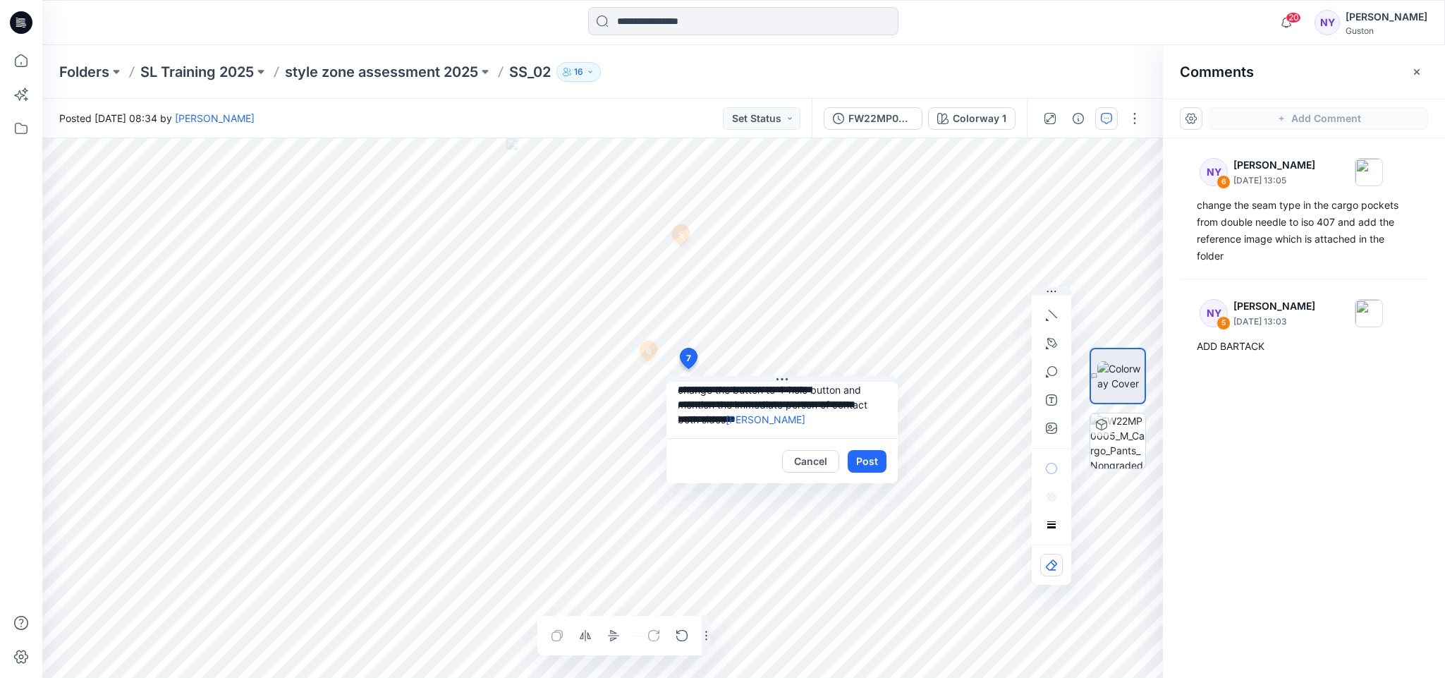
click at [773, 415] on div "**********" at bounding box center [602, 408] width 1121 height 540
click at [866, 458] on button "Post" at bounding box center [867, 461] width 39 height 23
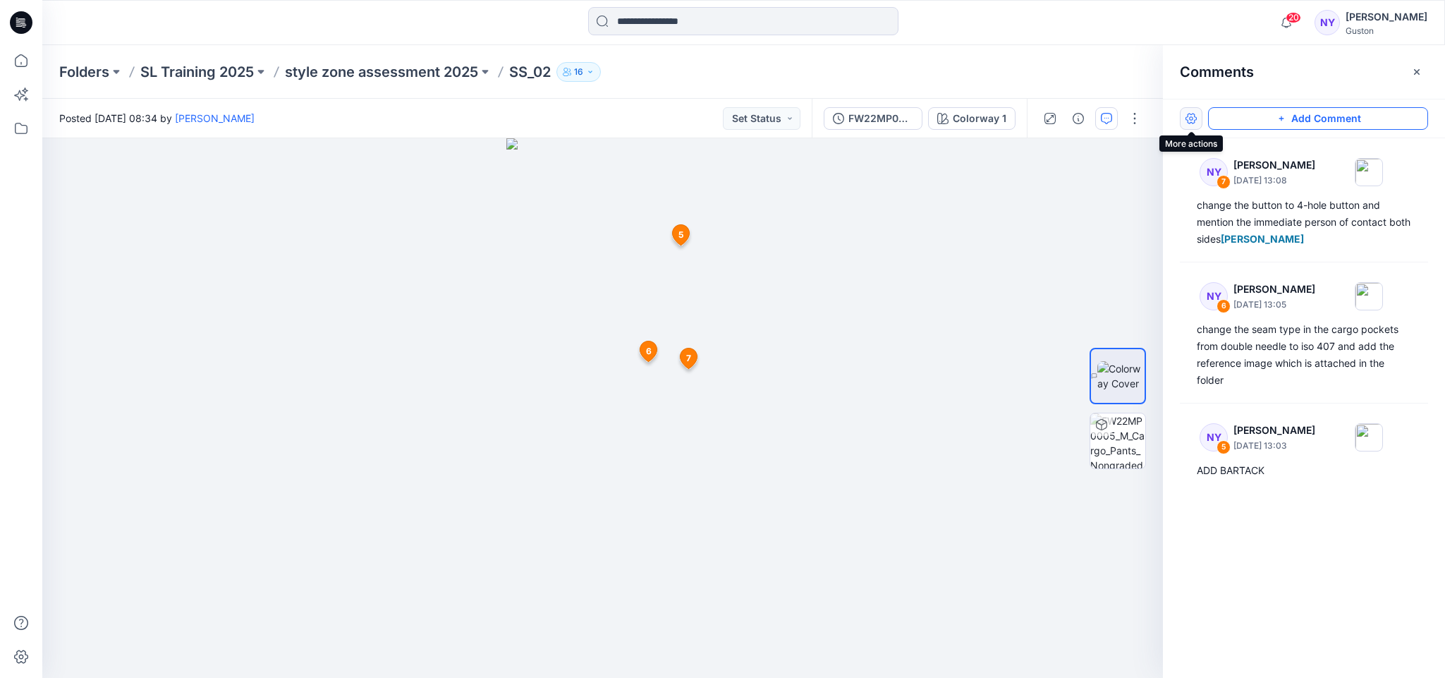
click at [1194, 119] on button "button" at bounding box center [1191, 118] width 23 height 23
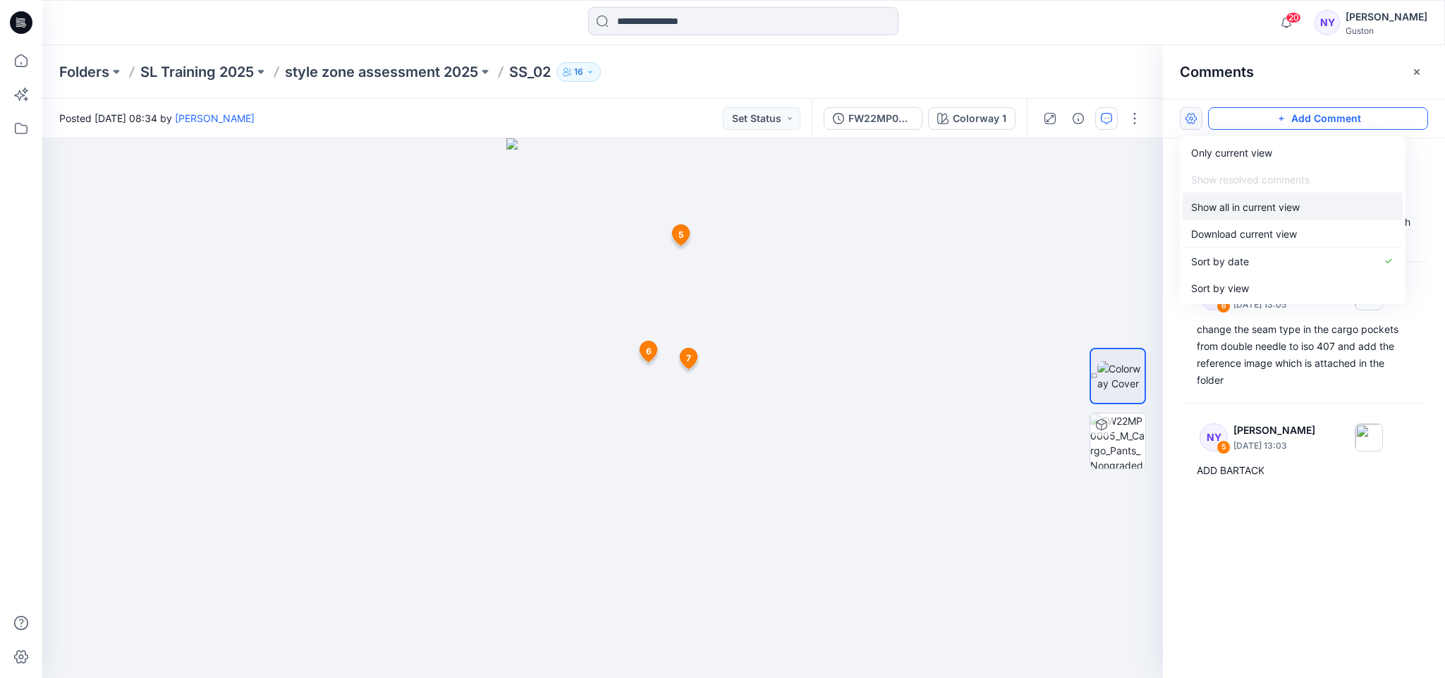
click at [1242, 208] on p "Show all in current view" at bounding box center [1246, 207] width 109 height 15
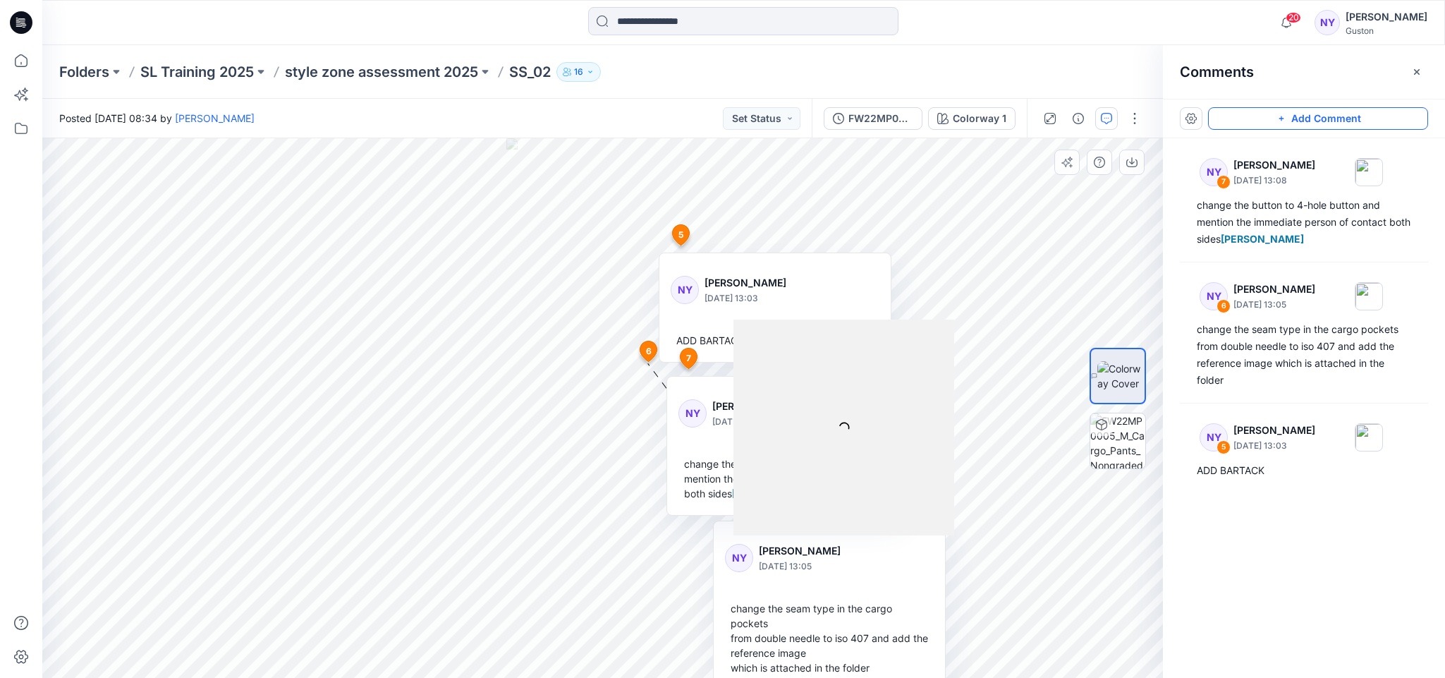
click at [766, 265] on div "NY Nadeesha Yapa August 21, 2025 13:03 ADD BARTACK" at bounding box center [775, 310] width 231 height 103
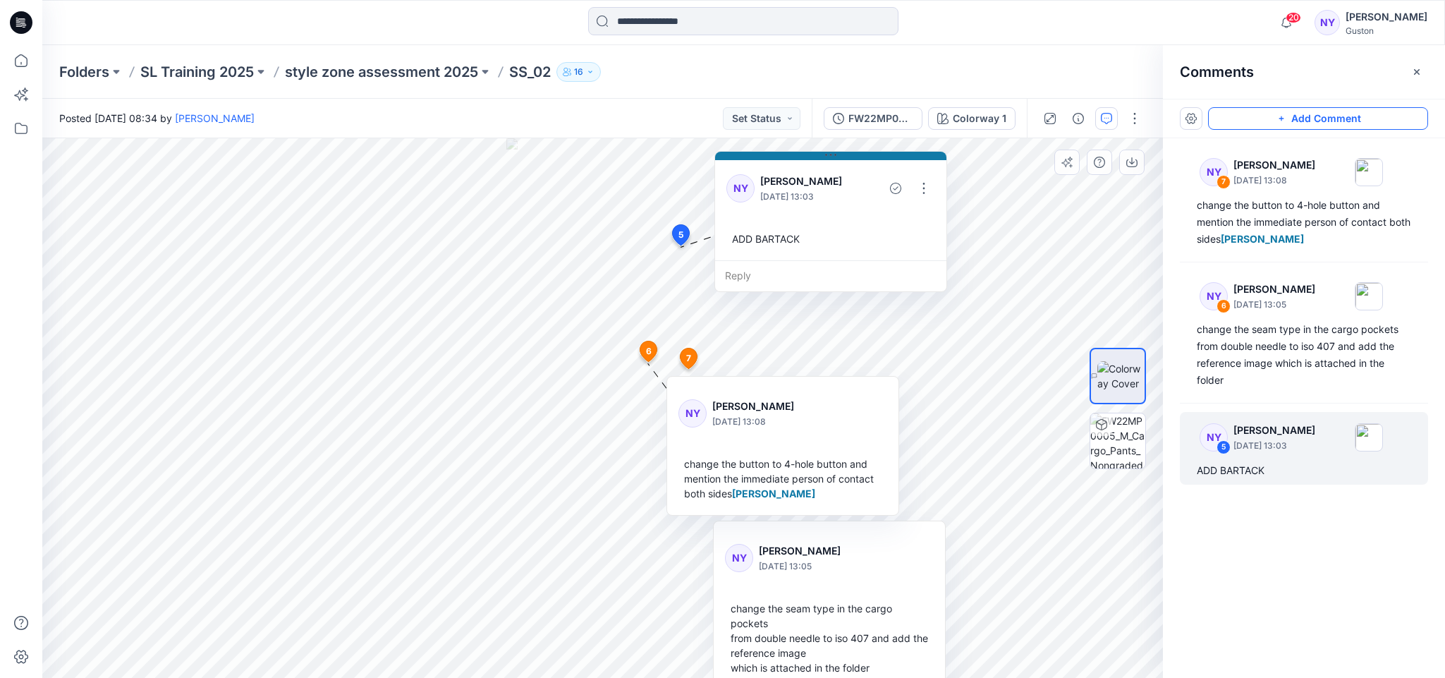
drag, startPoint x: 775, startPoint y: 260, endPoint x: 830, endPoint y: 159, distance: 115.9
click at [830, 159] on icon at bounding box center [830, 155] width 11 height 11
click at [878, 373] on div "8 5 NY Nadeesha Yapa August 21, 2025 13:03 ADD BARTACK Reply 6 NY Nadeesha Yapa…" at bounding box center [602, 408] width 1121 height 540
click at [784, 386] on div "NY Nadeesha Yapa August 21, 2025 13:08 change the button to 4-hole button and m…" at bounding box center [782, 448] width 231 height 133
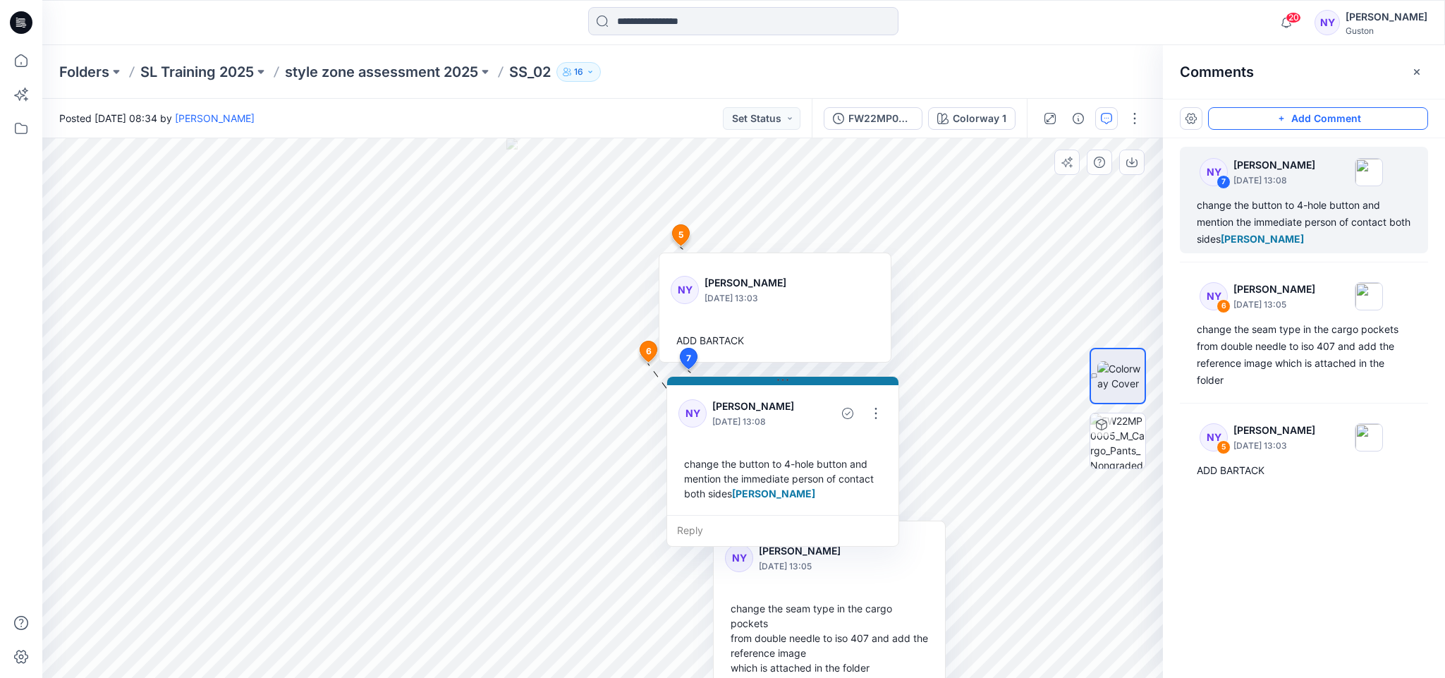
click at [803, 267] on div "NY Nadeesha Yapa August 21, 2025 13:03 ADD BARTACK" at bounding box center [775, 310] width 231 height 103
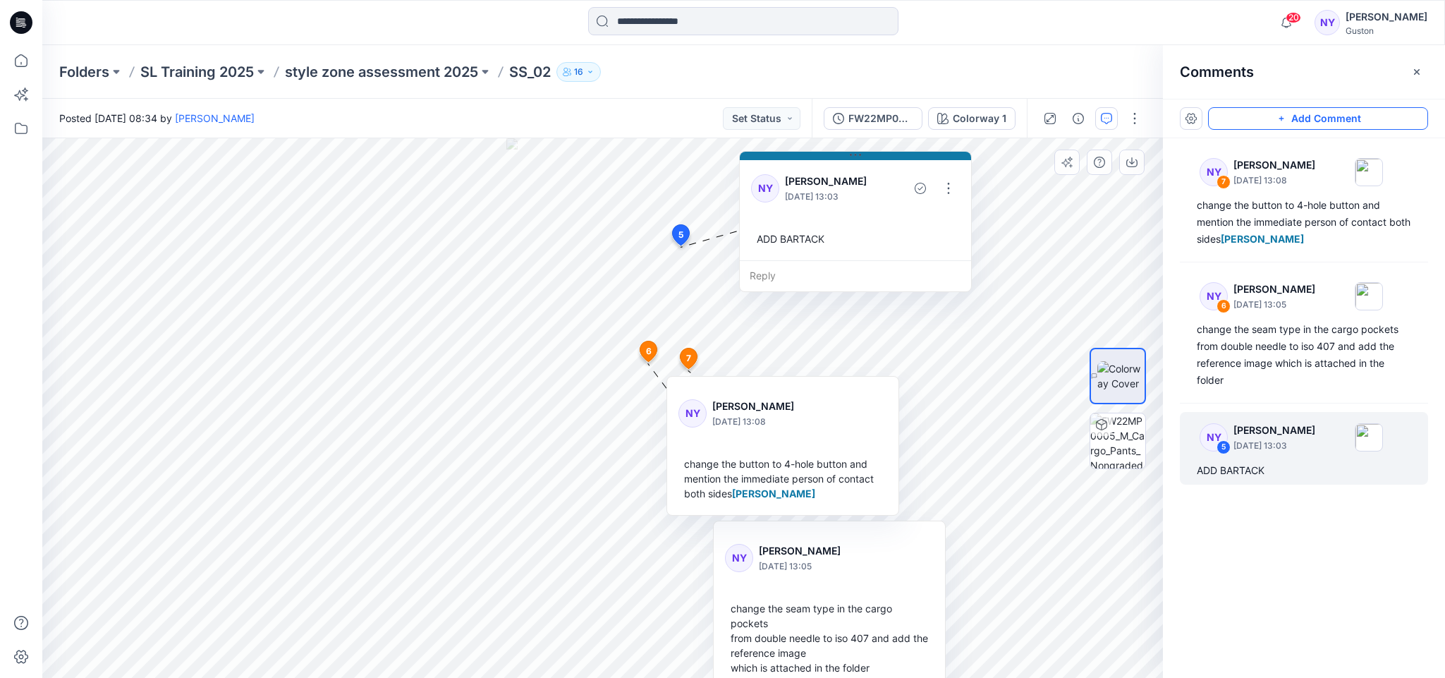
drag, startPoint x: 784, startPoint y: 258, endPoint x: 864, endPoint y: 157, distance: 129.6
click at [864, 157] on button at bounding box center [855, 156] width 231 height 8
click at [961, 190] on div "NY Nadeesha Yapa August 21, 2025 13:03 ADD BARTACK" at bounding box center [855, 208] width 231 height 103
click at [947, 190] on button "button" at bounding box center [949, 188] width 23 height 23
click at [944, 222] on p "Edit comment" at bounding box center [952, 220] width 63 height 15
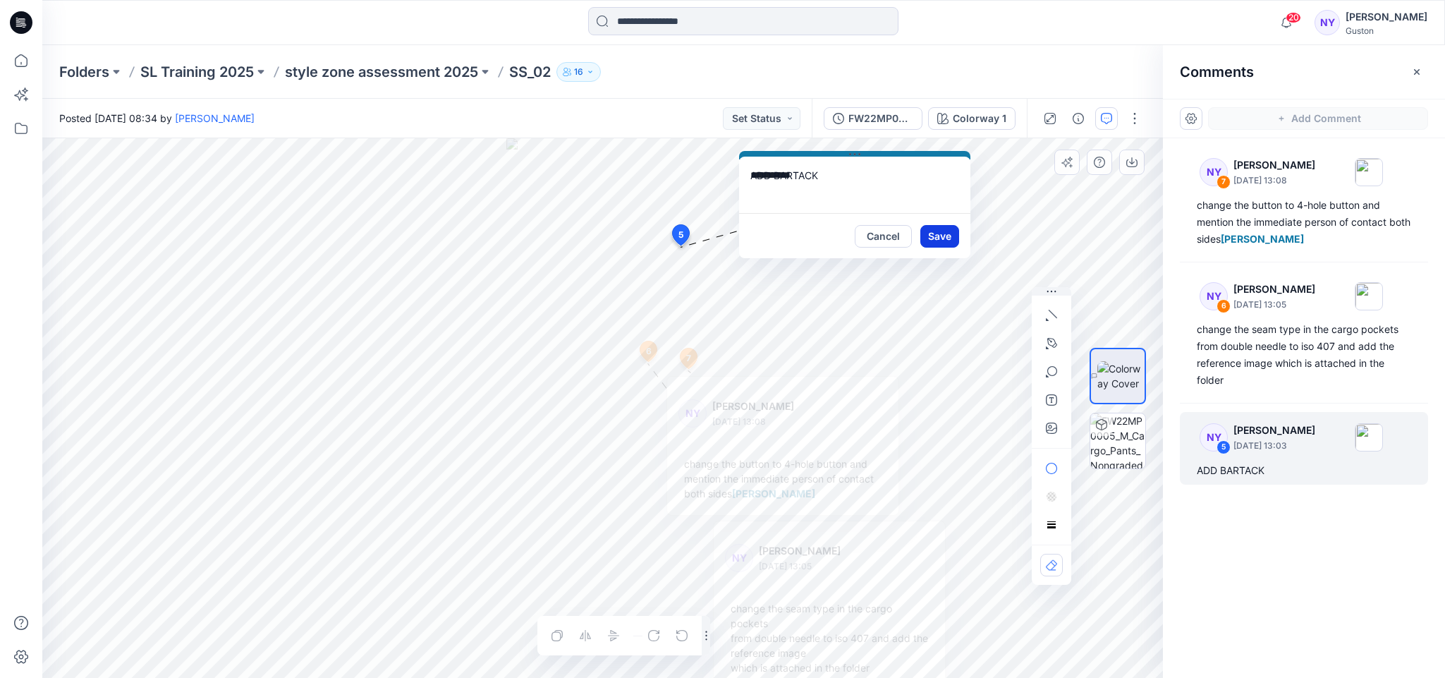
click at [948, 238] on button "Save" at bounding box center [940, 236] width 39 height 23
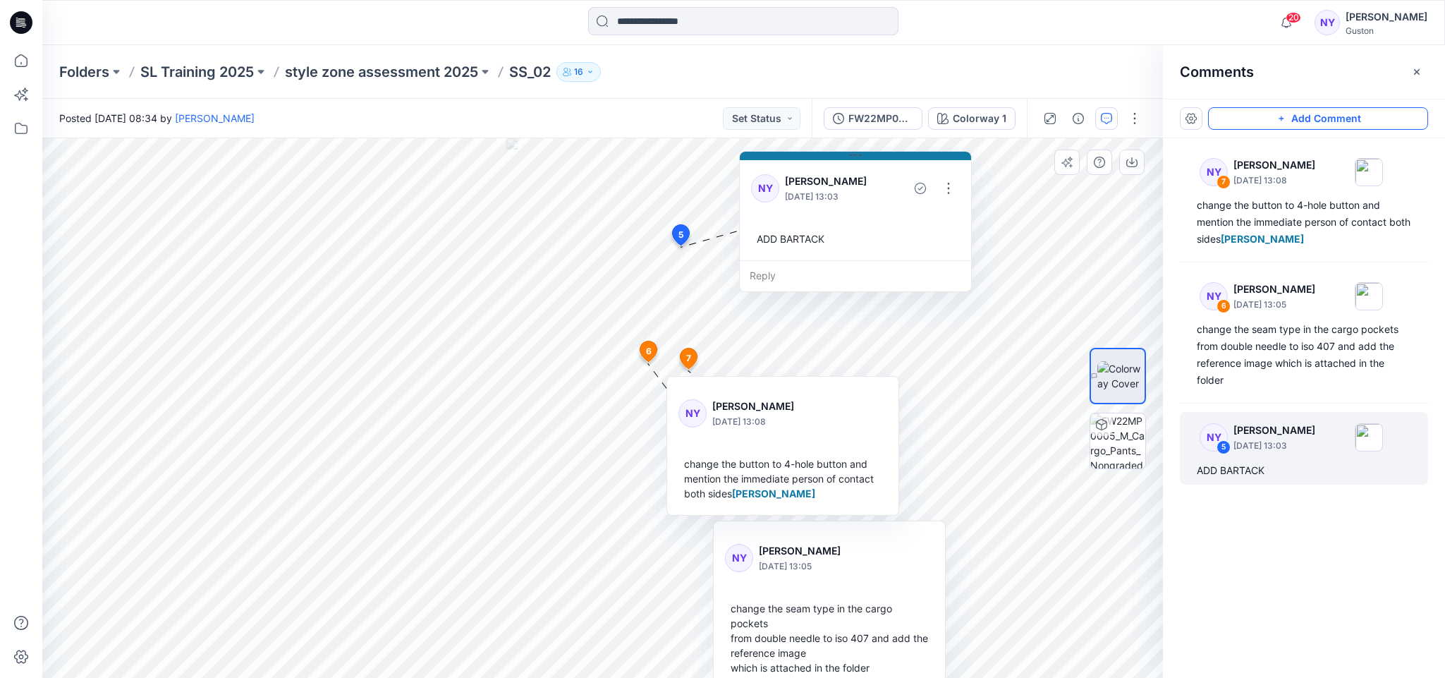
click at [852, 538] on div at bounding box center [890, 557] width 76 height 39
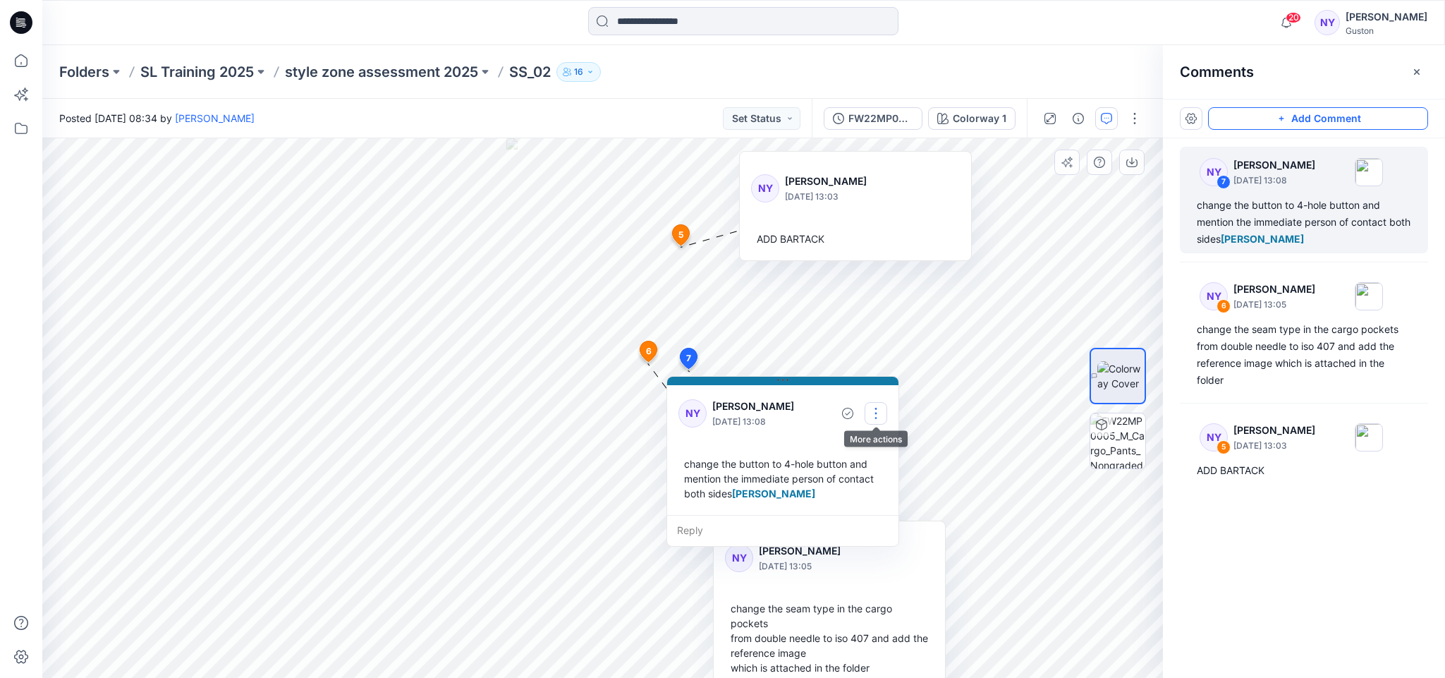
click at [877, 411] on button "button" at bounding box center [876, 413] width 23 height 23
click at [861, 449] on p "Edit comment" at bounding box center [879, 445] width 63 height 15
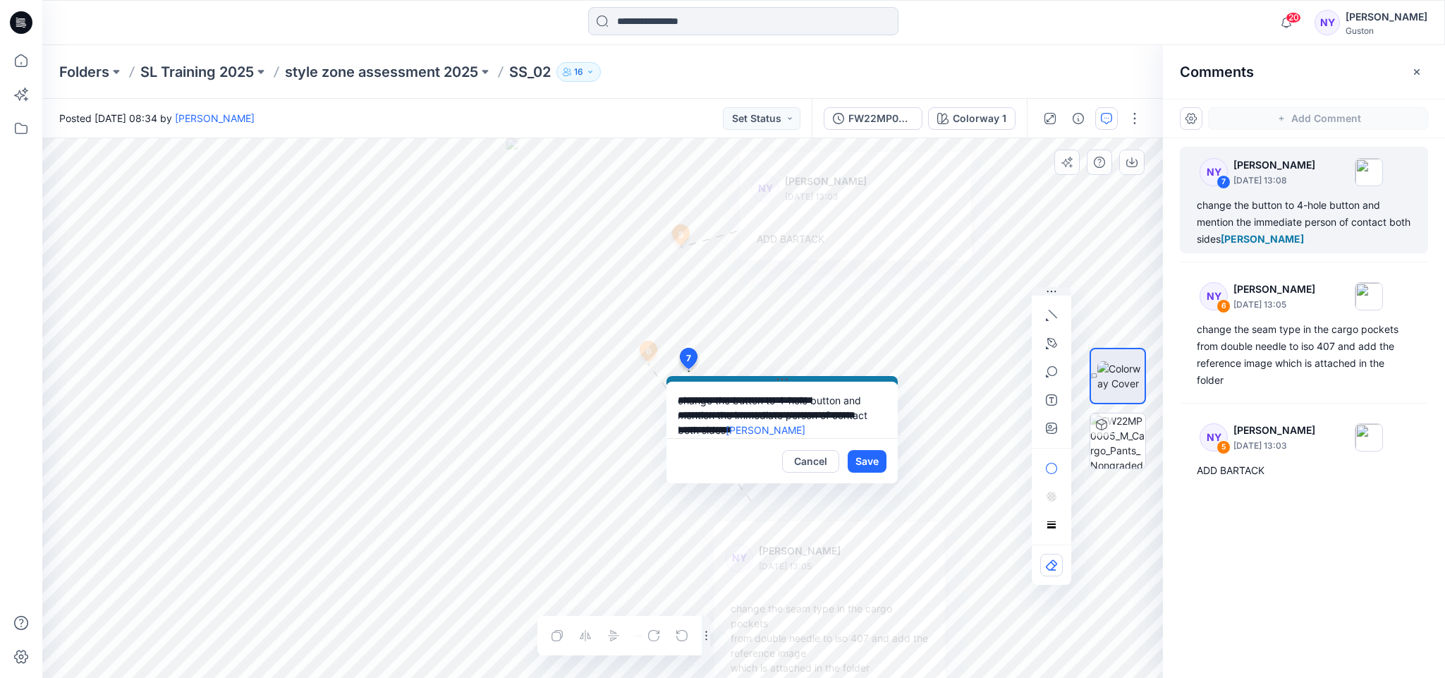
scroll to position [25, 0]
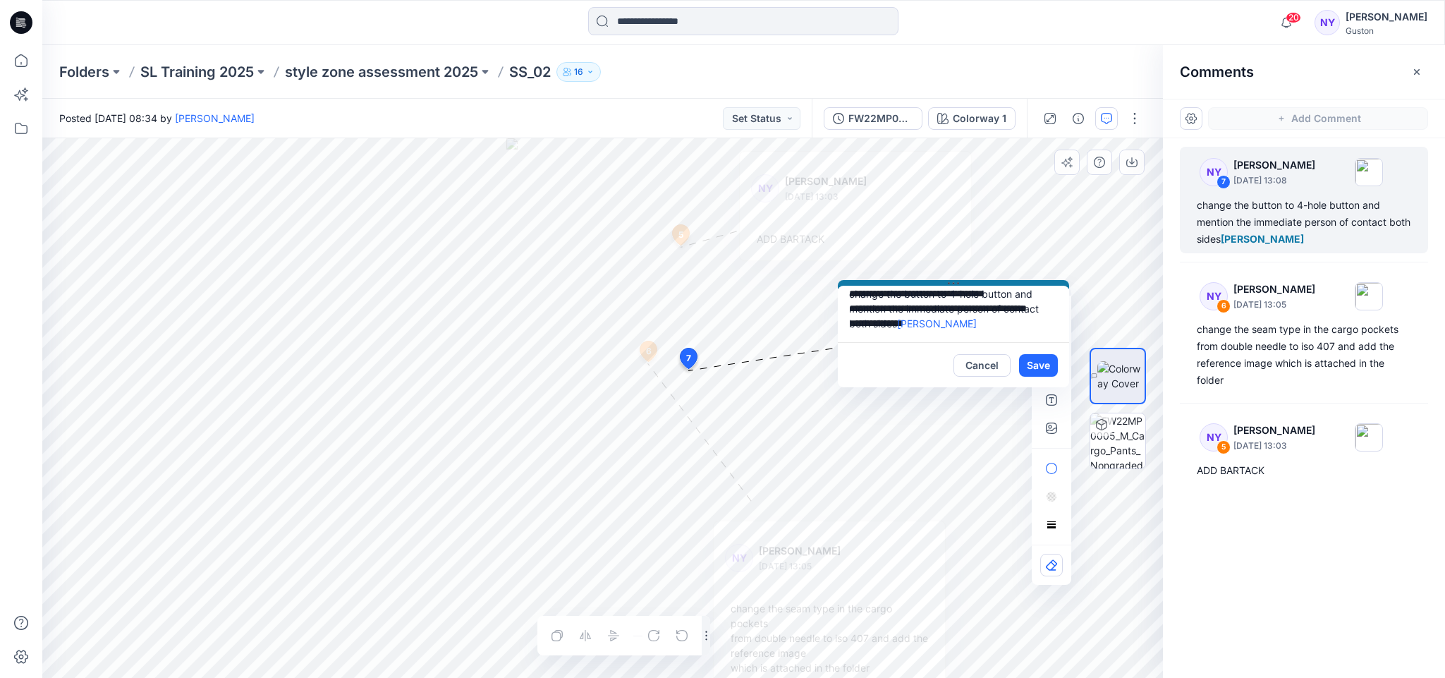
drag, startPoint x: 782, startPoint y: 377, endPoint x: 953, endPoint y: 281, distance: 196.5
click at [953, 281] on icon at bounding box center [953, 283] width 11 height 11
click at [1037, 358] on button "Save" at bounding box center [1038, 365] width 39 height 23
type textarea "**********"
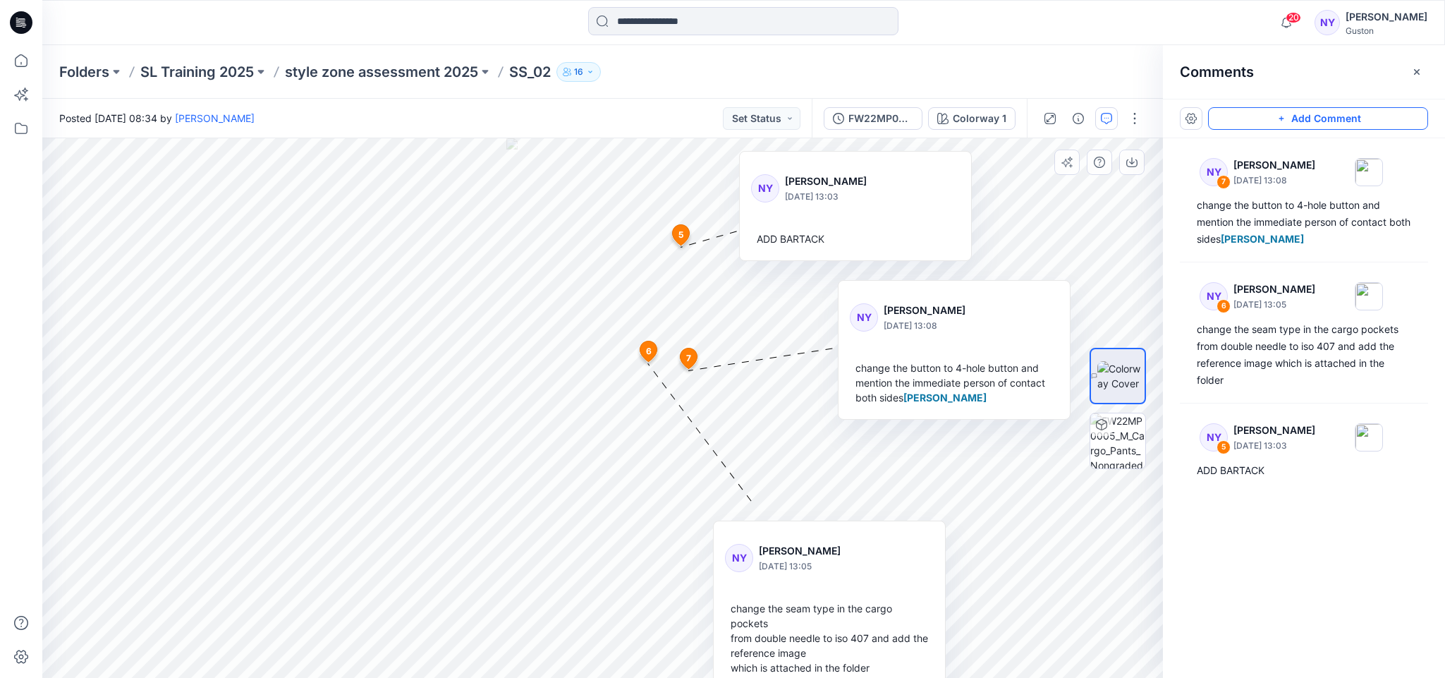
click at [809, 204] on p "[DATE] 13:05" at bounding box center [831, 197] width 93 height 14
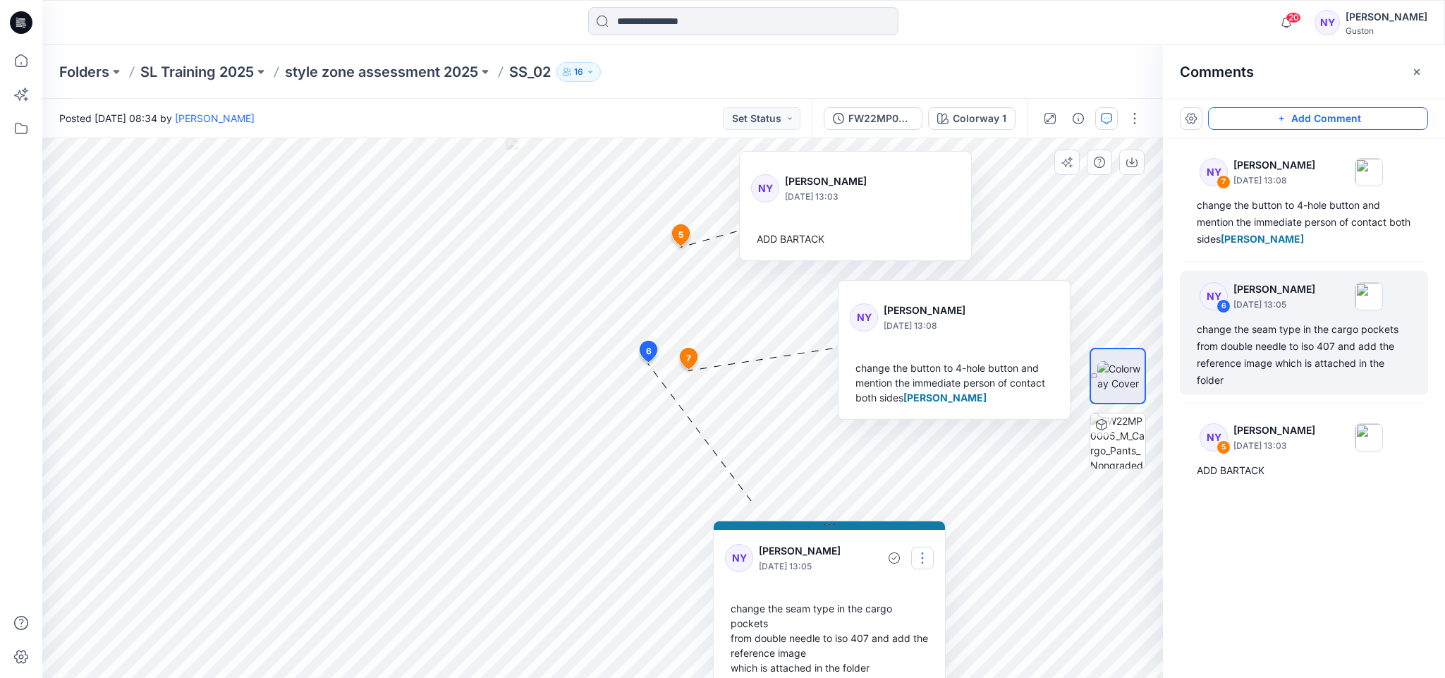
click at [923, 555] on button "button" at bounding box center [922, 558] width 23 height 23
click at [938, 588] on p "Edit comment" at bounding box center [926, 590] width 63 height 15
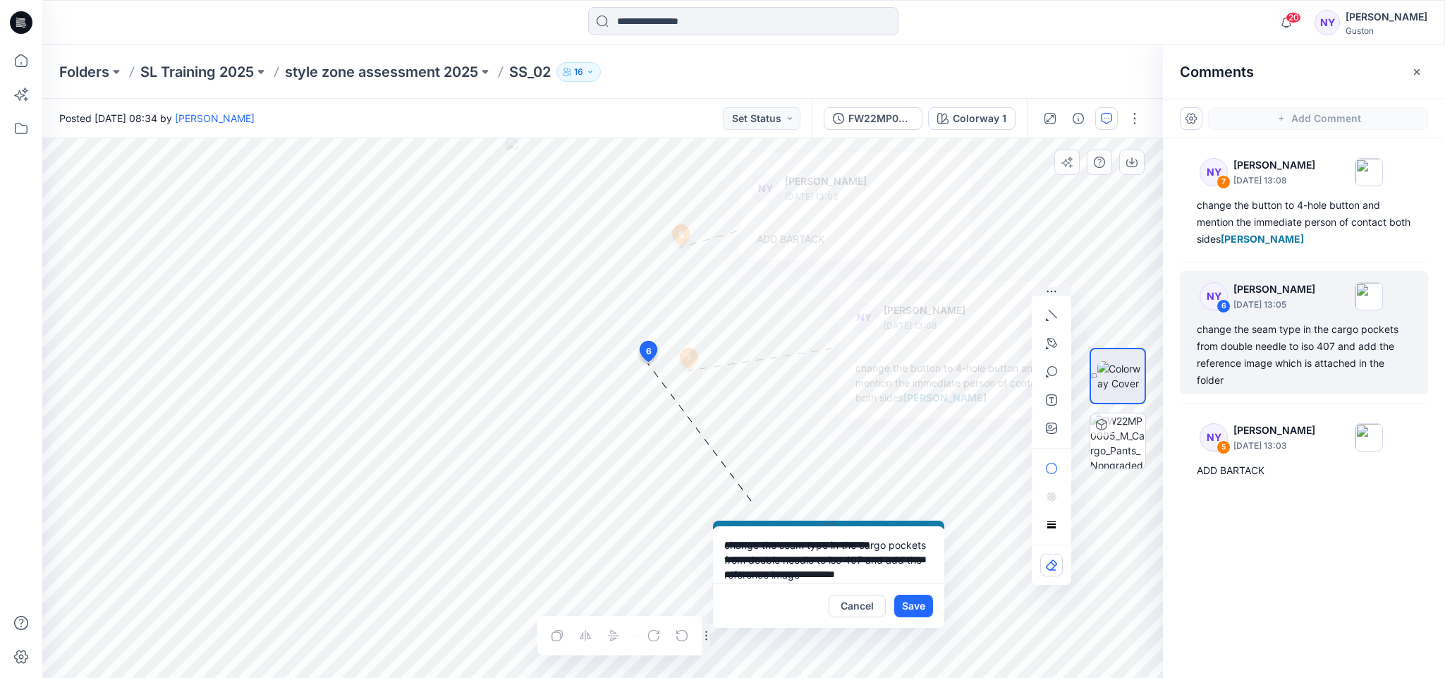
scroll to position [40, 0]
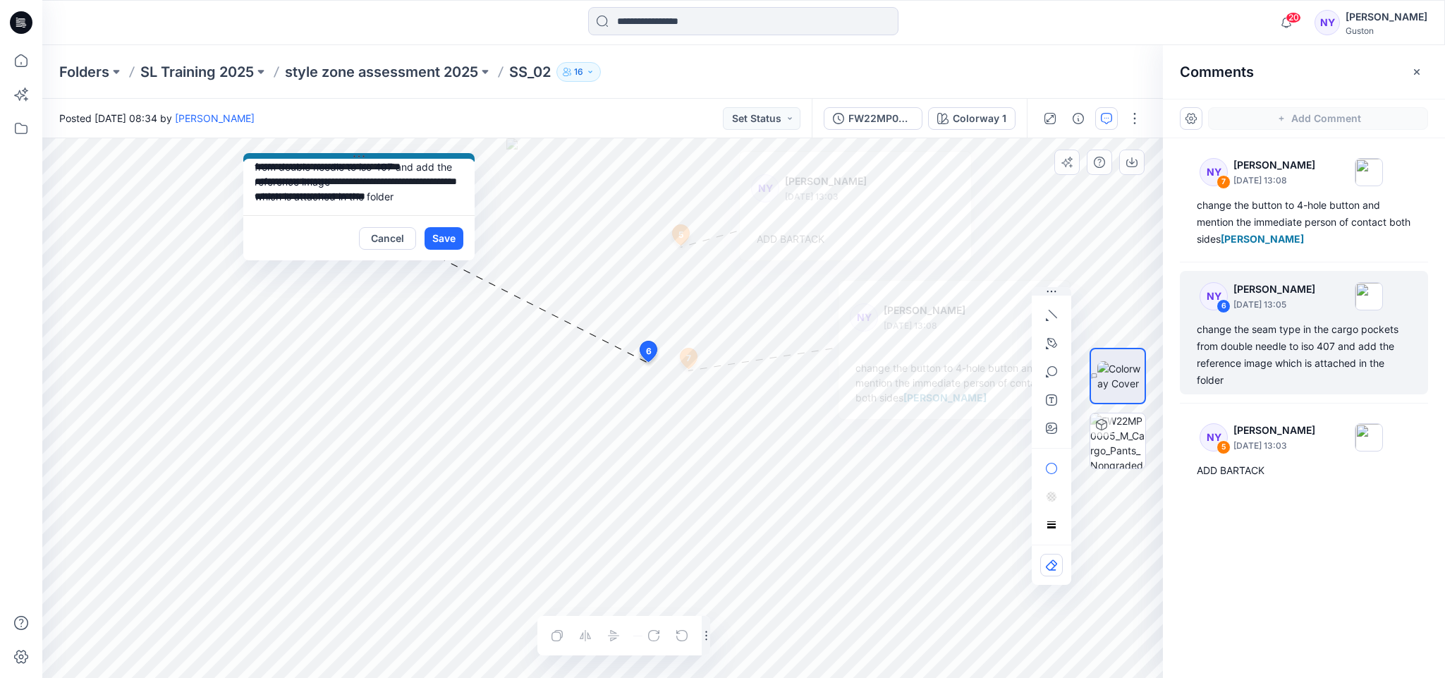
drag, startPoint x: 828, startPoint y: 523, endPoint x: 358, endPoint y: 155, distance: 596.5
click at [358, 155] on icon at bounding box center [358, 156] width 11 height 11
click at [447, 231] on button "Save" at bounding box center [444, 238] width 39 height 23
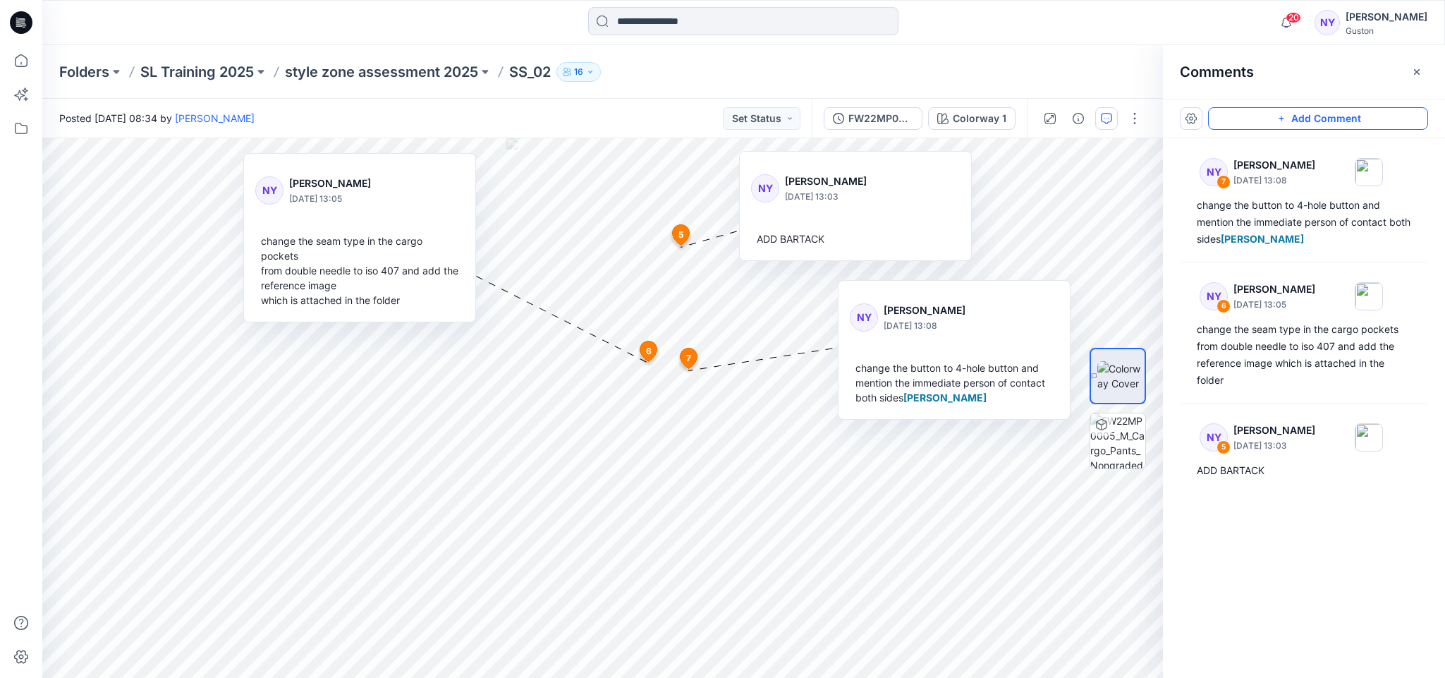
click at [954, 207] on div at bounding box center [916, 188] width 76 height 39
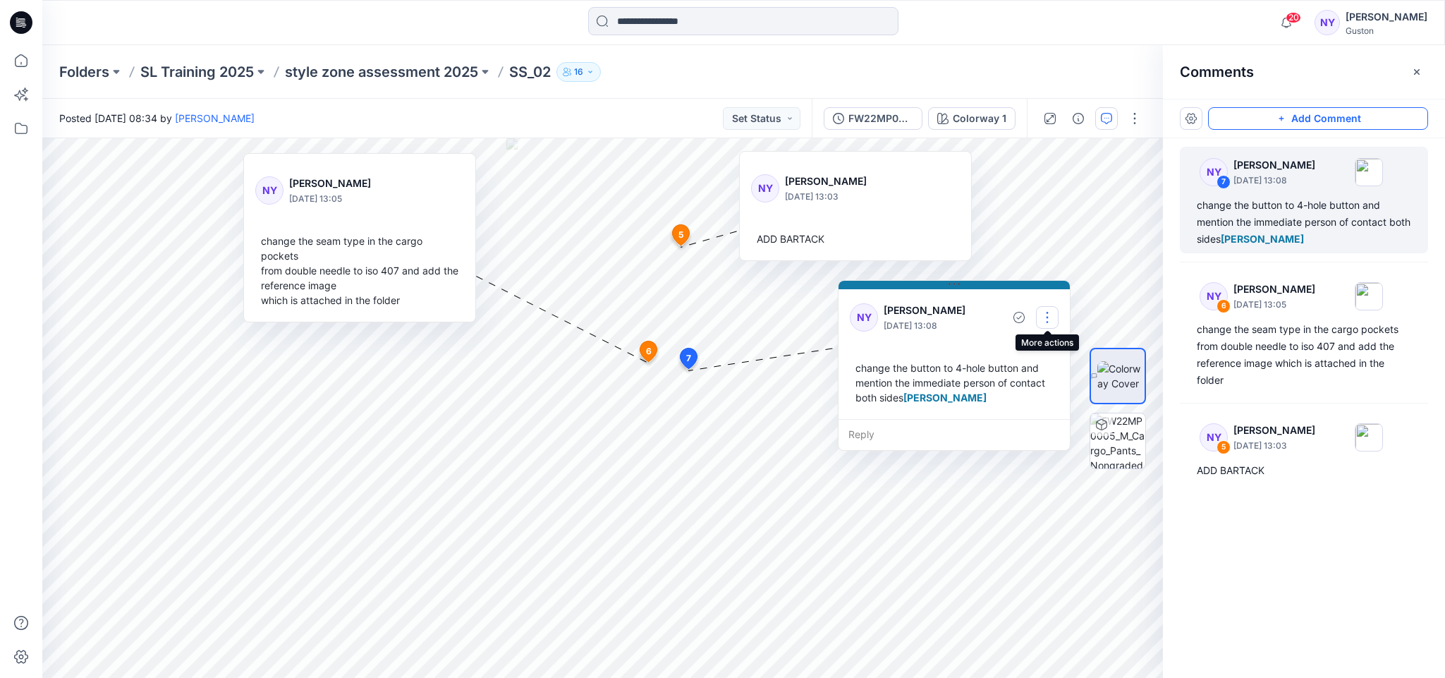
click at [1050, 311] on button "button" at bounding box center [1047, 317] width 23 height 23
click at [1044, 351] on p "Edit comment" at bounding box center [1050, 349] width 63 height 15
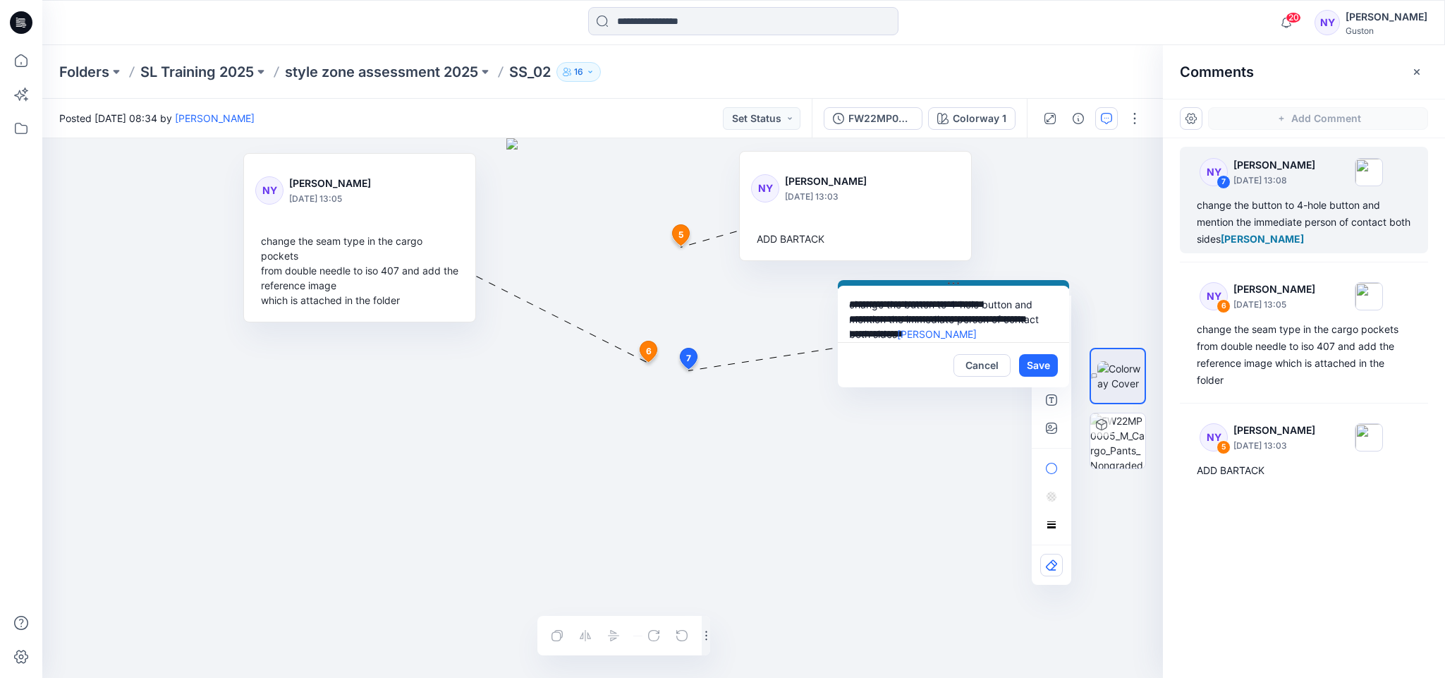
scroll to position [13, 0]
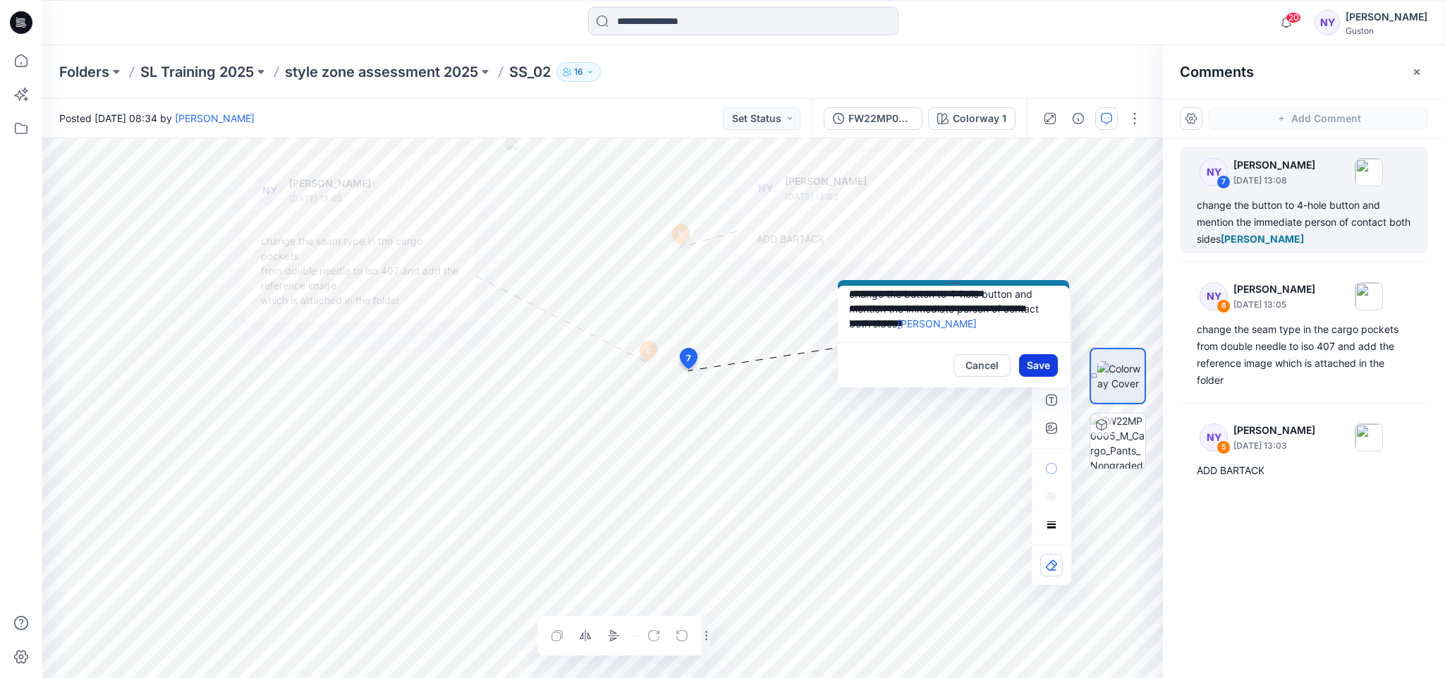
click at [1038, 364] on button "Save" at bounding box center [1038, 365] width 39 height 23
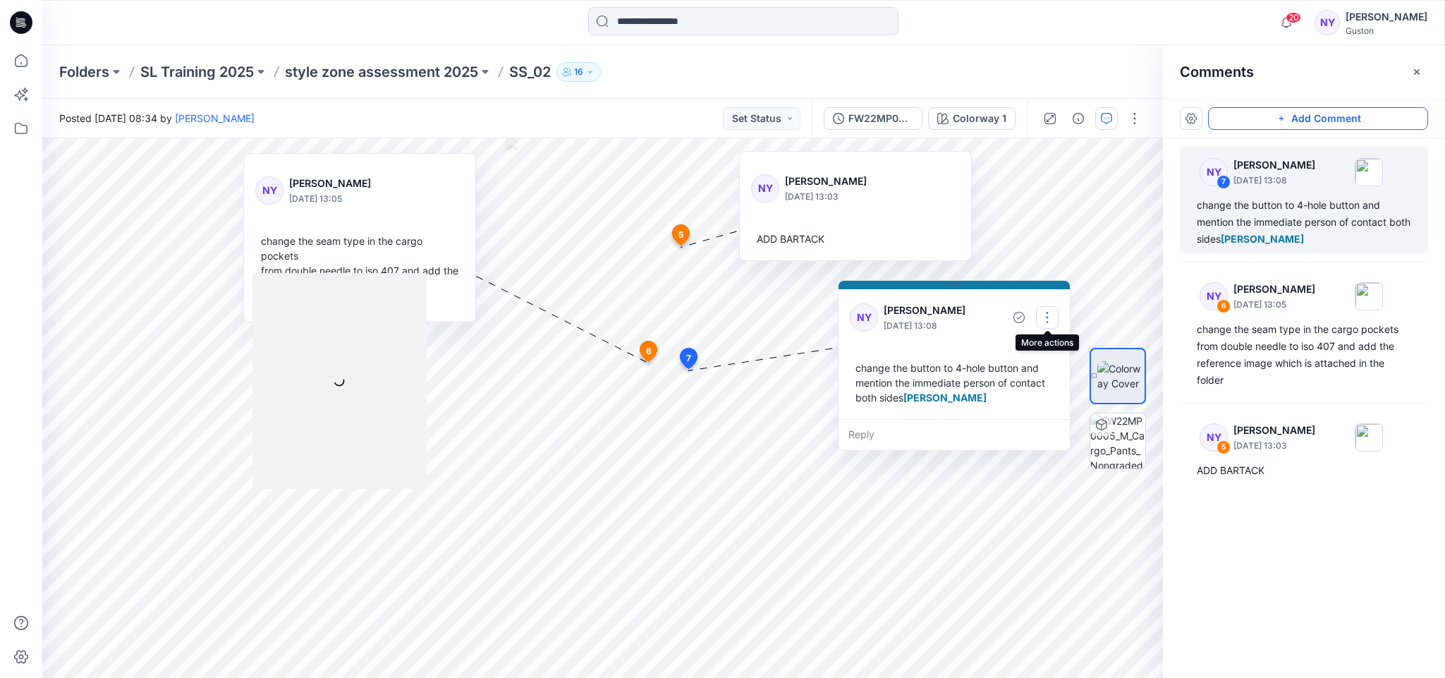
click at [1046, 311] on button "button" at bounding box center [1047, 317] width 23 height 23
click at [1037, 352] on p "Edit comment" at bounding box center [1050, 349] width 63 height 15
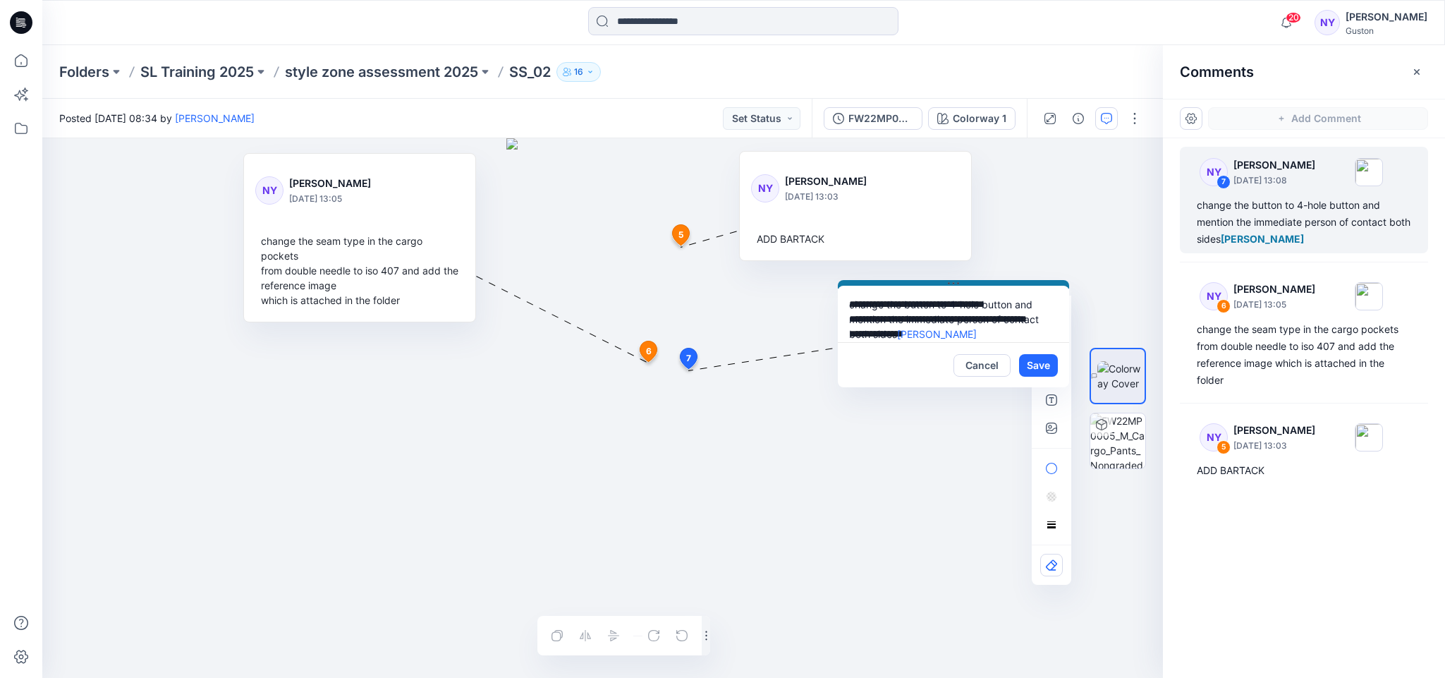
scroll to position [13, 0]
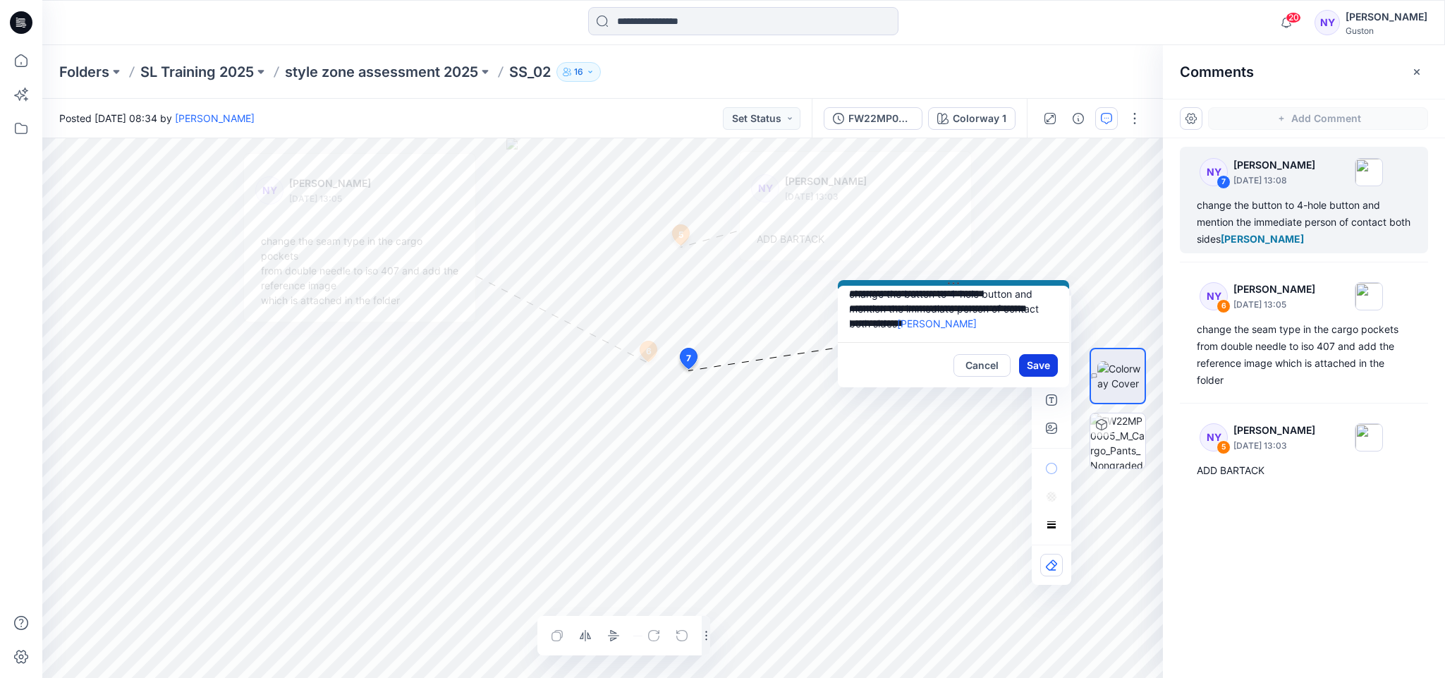
click at [1038, 364] on button "Save" at bounding box center [1038, 365] width 39 height 23
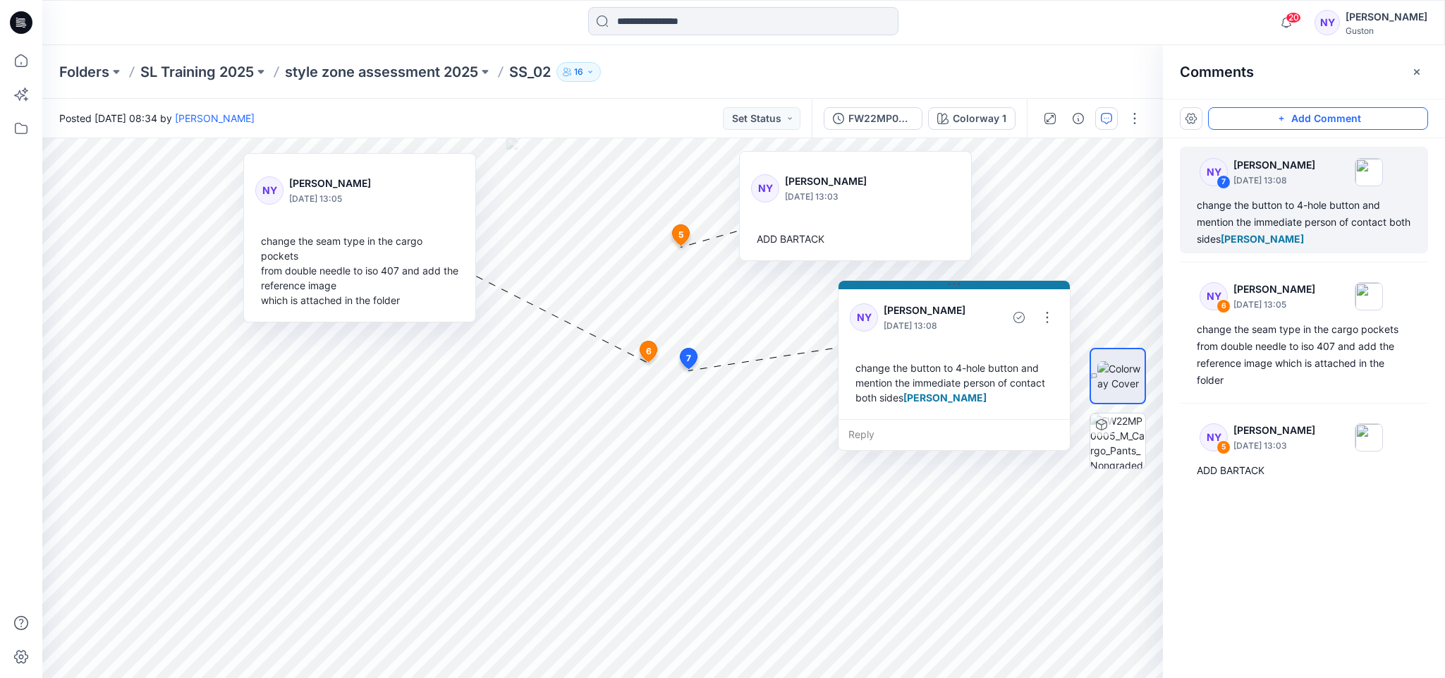
click at [1266, 552] on div "NY 7 Nadeesha Yapa August 21, 2025 13:08 change the button to 4-hole button and…" at bounding box center [1304, 381] width 282 height 487
click at [792, 116] on button "Set Status" at bounding box center [762, 118] width 78 height 23
click at [737, 183] on p "In progres" at bounding box center [724, 183] width 47 height 18
click at [789, 115] on button "In progres" at bounding box center [761, 118] width 79 height 23
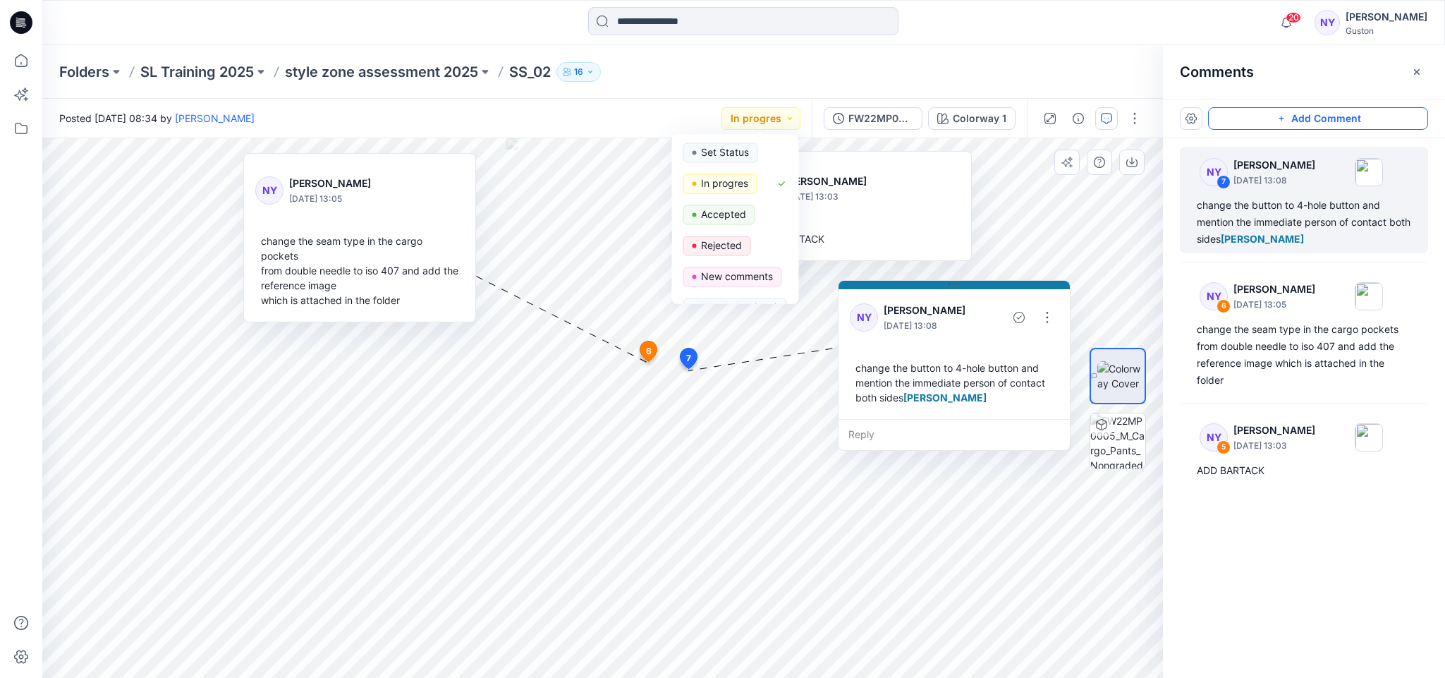
click at [1096, 242] on div at bounding box center [1118, 408] width 56 height 353
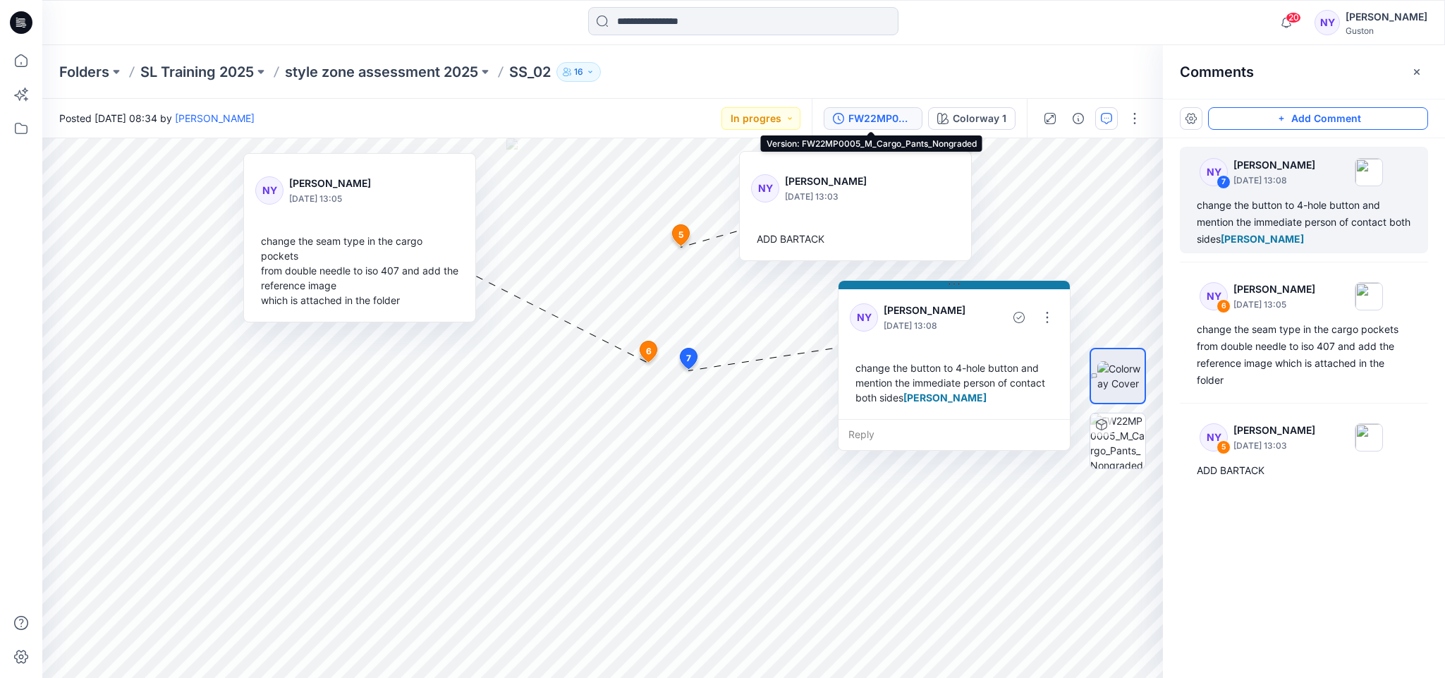
click at [861, 116] on div "FW22MP0005_M_Cargo_Pants_Nongraded" at bounding box center [881, 119] width 65 height 16
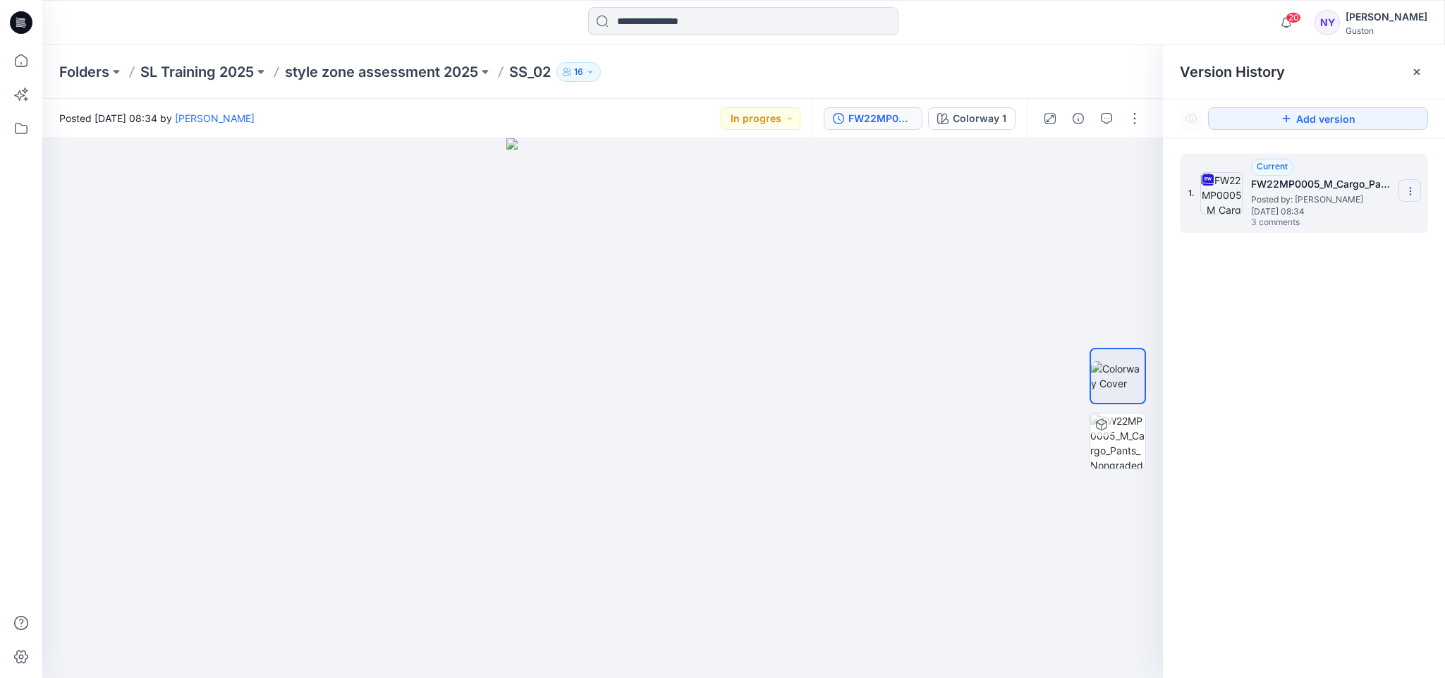
click at [1406, 191] on icon at bounding box center [1410, 191] width 11 height 11
click at [1319, 278] on span "Rename Version" at bounding box center [1316, 275] width 73 height 17
drag, startPoint x: 1285, startPoint y: 223, endPoint x: 982, endPoint y: 246, distance: 304.2
click at [978, 244] on div at bounding box center [602, 408] width 1121 height 540
drag, startPoint x: 1353, startPoint y: 183, endPoint x: 1414, endPoint y: 188, distance: 60.9
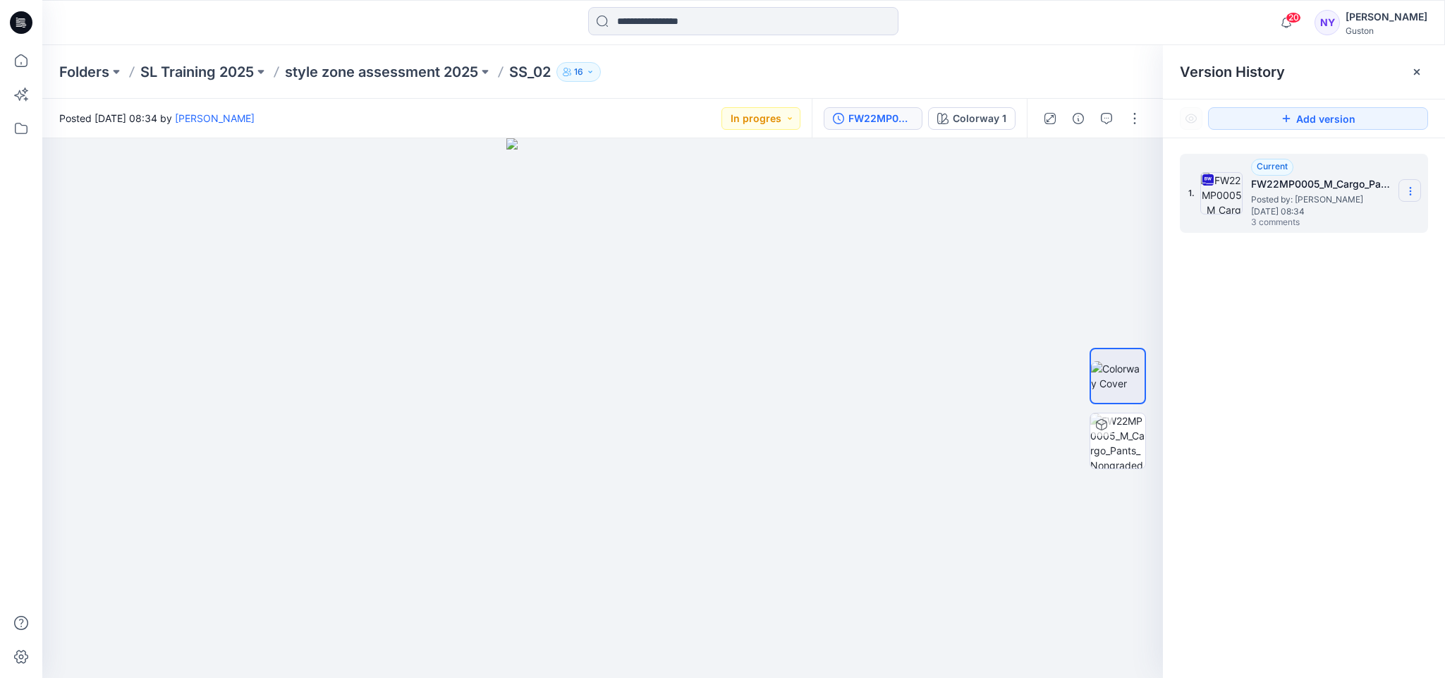
click at [1414, 188] on icon at bounding box center [1410, 191] width 11 height 11
click at [1331, 274] on span "Rename Version" at bounding box center [1316, 275] width 73 height 17
type input "**********"
click at [1058, 282] on div at bounding box center [602, 408] width 1121 height 540
click at [1107, 117] on icon "button" at bounding box center [1106, 118] width 11 height 11
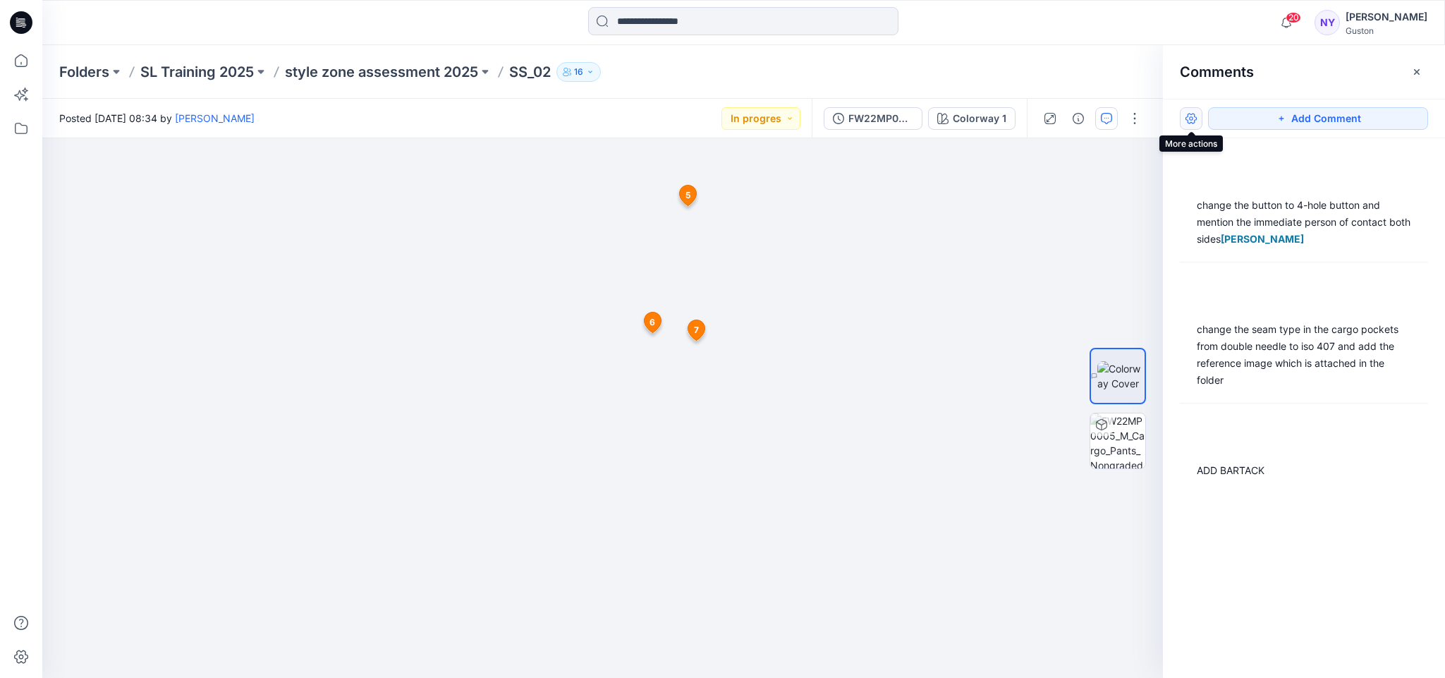
click at [1192, 117] on button "button" at bounding box center [1191, 118] width 23 height 23
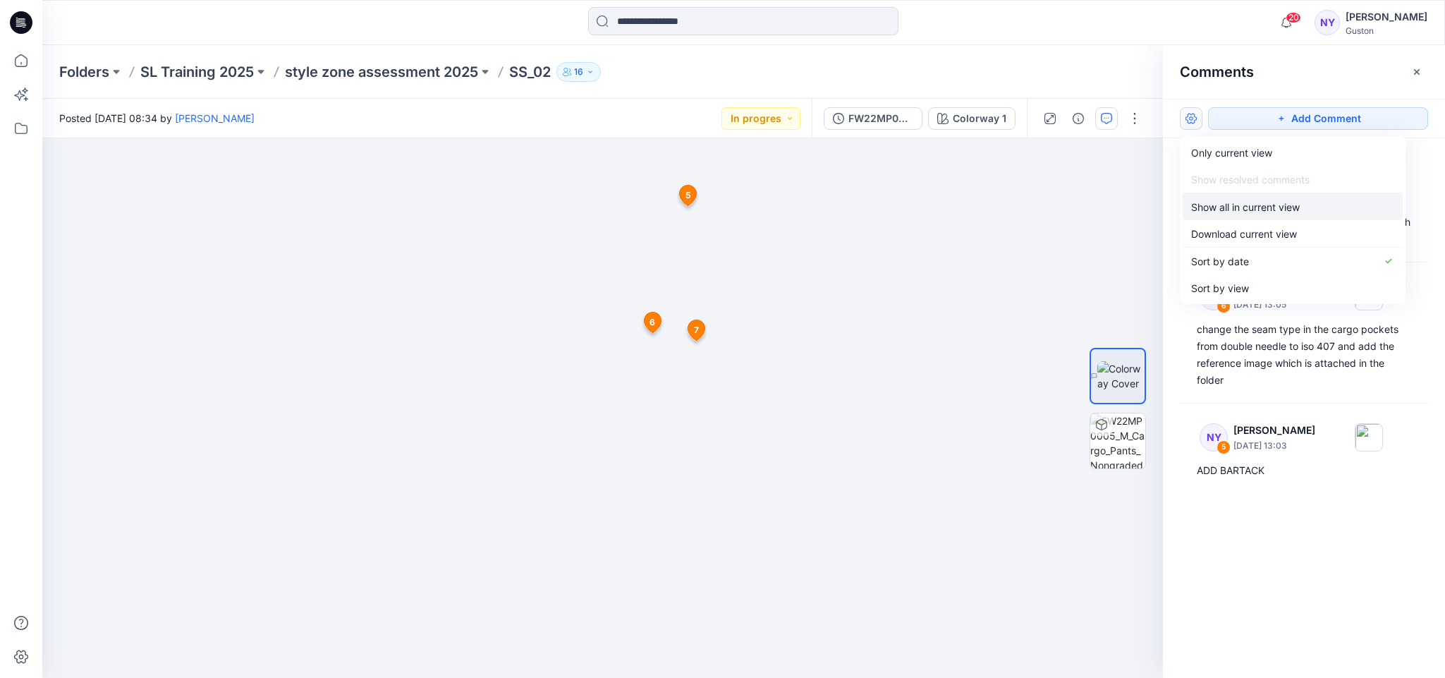
click at [1230, 208] on p "Show all in current view" at bounding box center [1246, 207] width 109 height 15
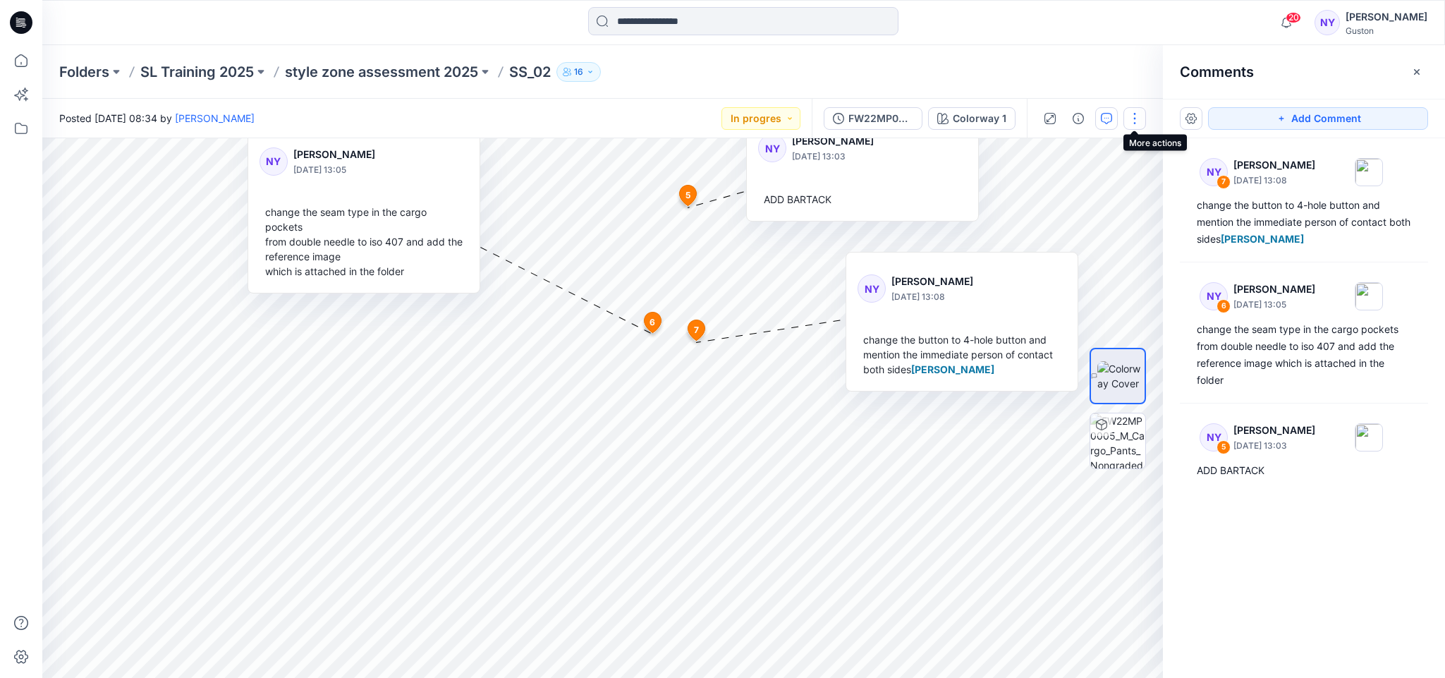
click at [1137, 115] on button "button" at bounding box center [1135, 118] width 23 height 23
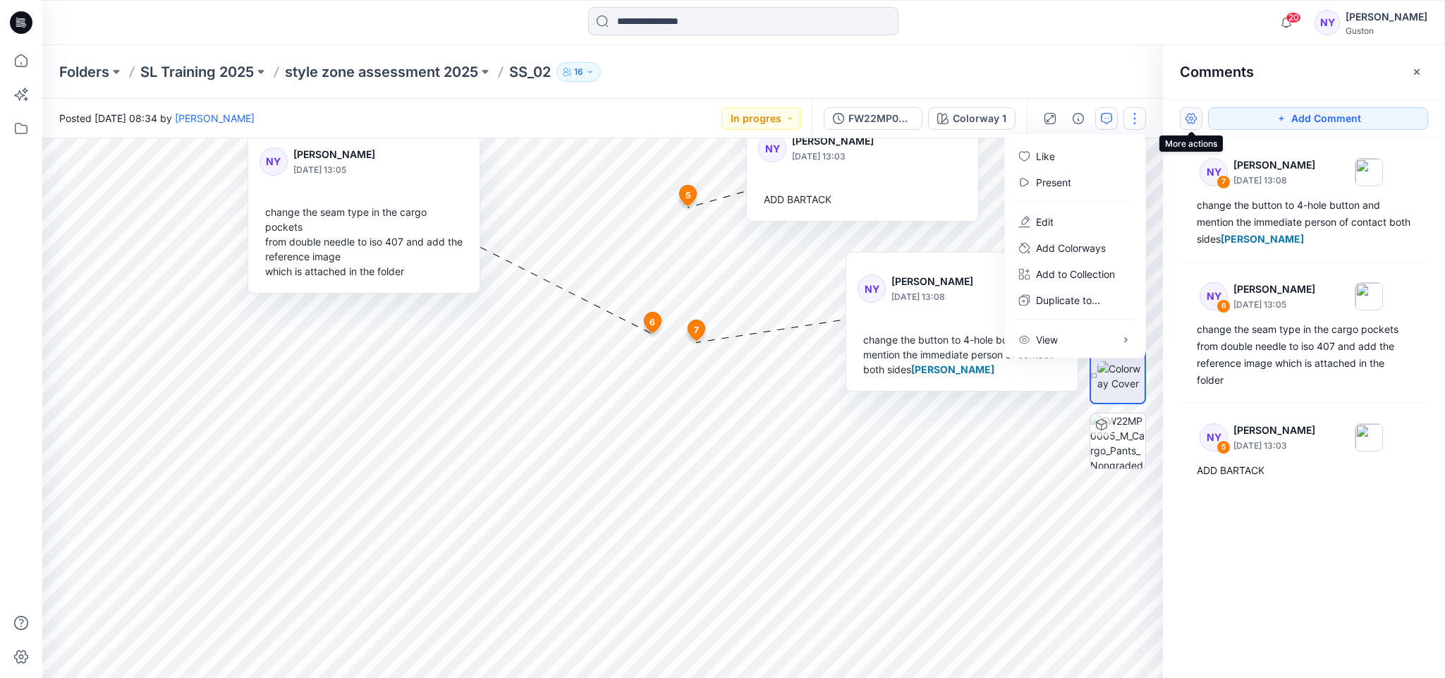
click at [1192, 121] on button "button" at bounding box center [1191, 118] width 23 height 23
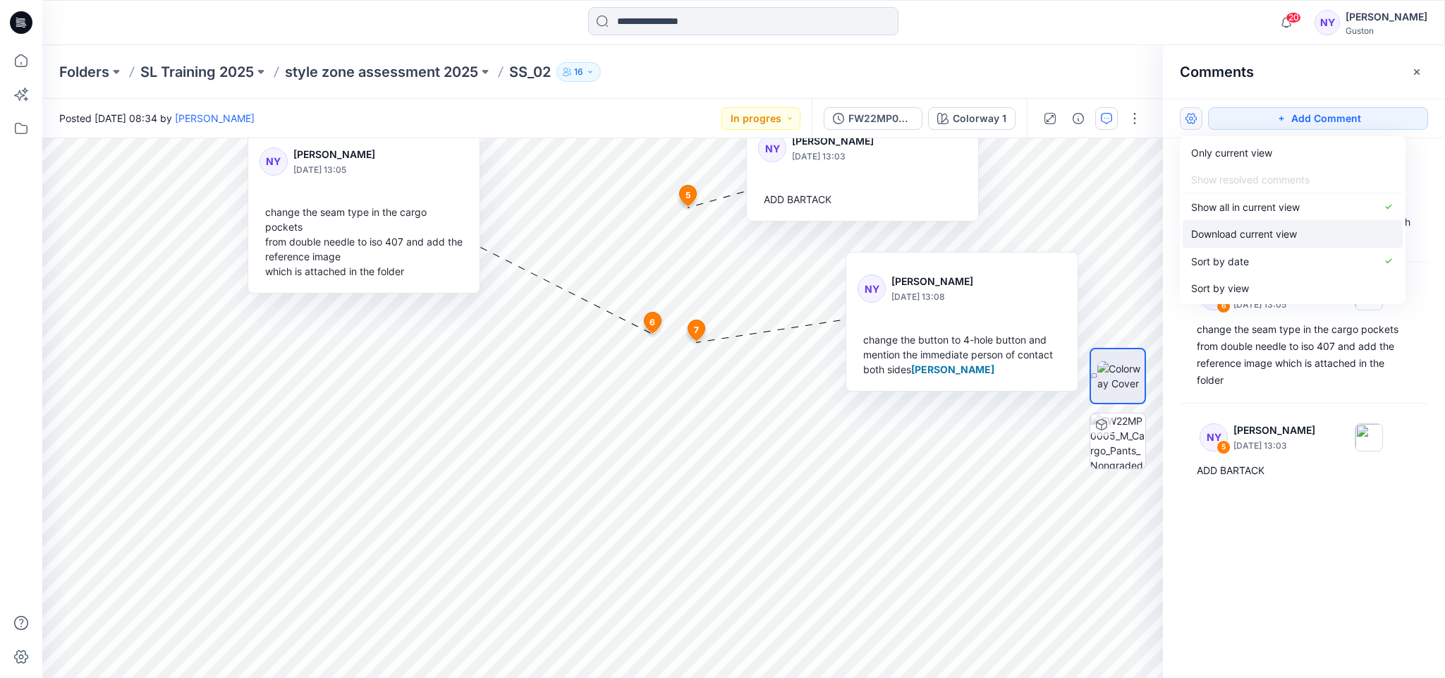
click at [1224, 233] on p "Download current view" at bounding box center [1245, 233] width 106 height 15
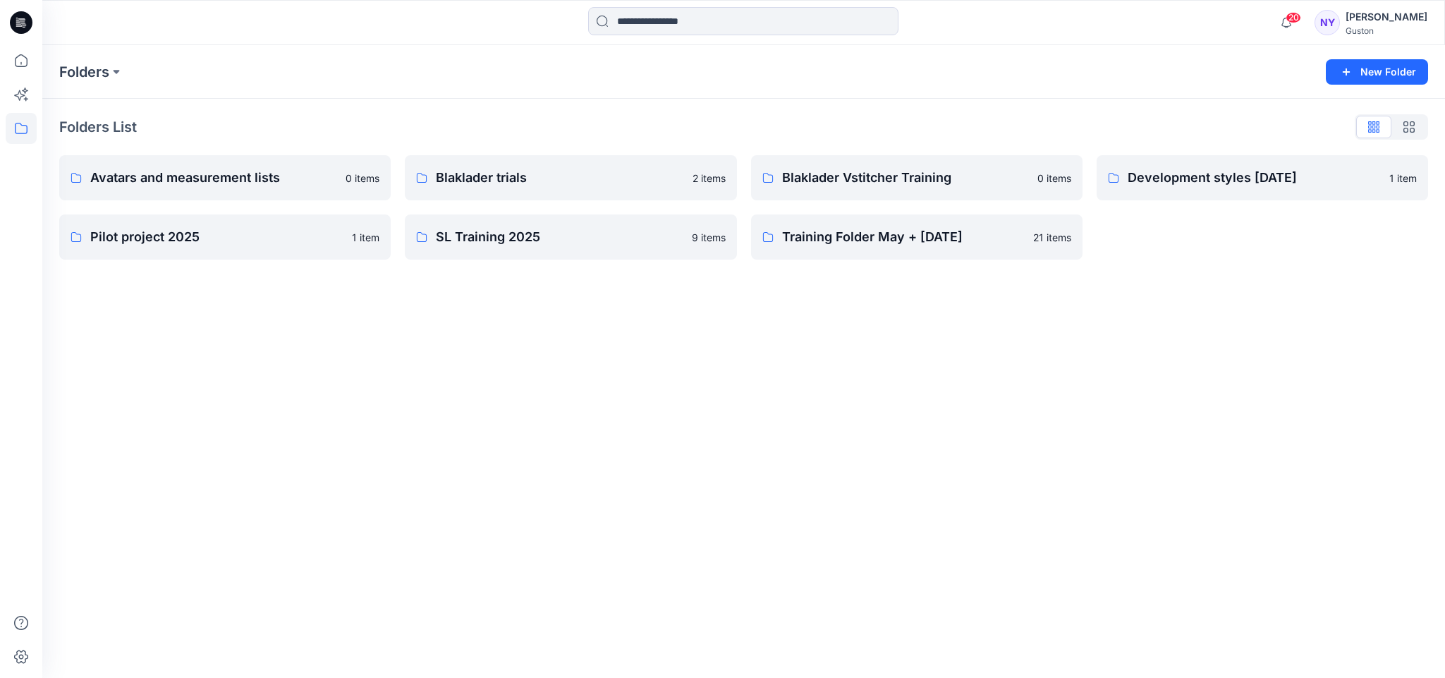
click at [1004, 550] on div "Folders New Folder Folders List Avatars and measurement lists 0 items Pilot pro…" at bounding box center [743, 361] width 1403 height 633
